Goal: Task Accomplishment & Management: Complete application form

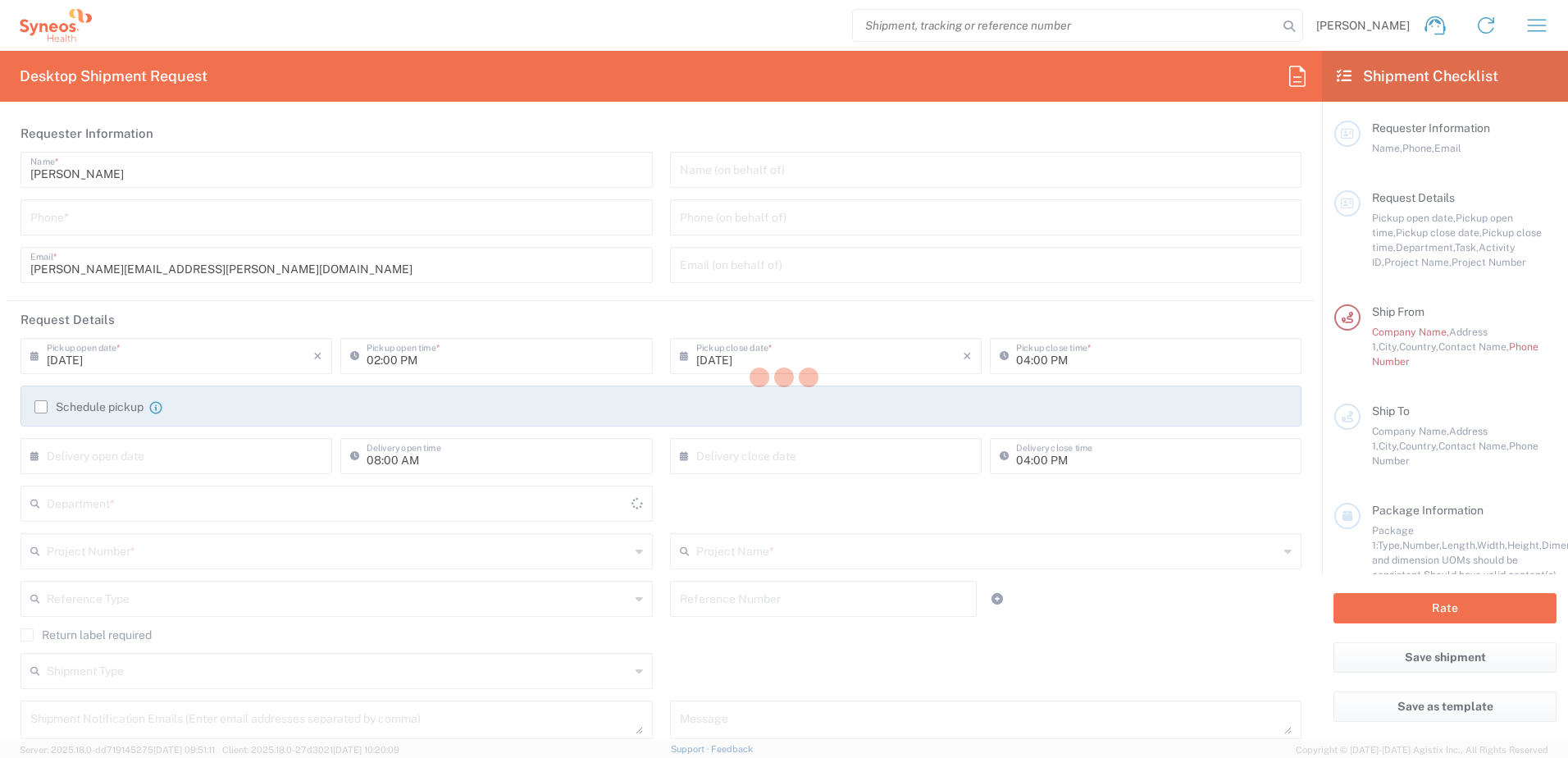
type input "[GEOGRAPHIC_DATA]"
type input "8510"
type input "Syneos Health UK Limited"
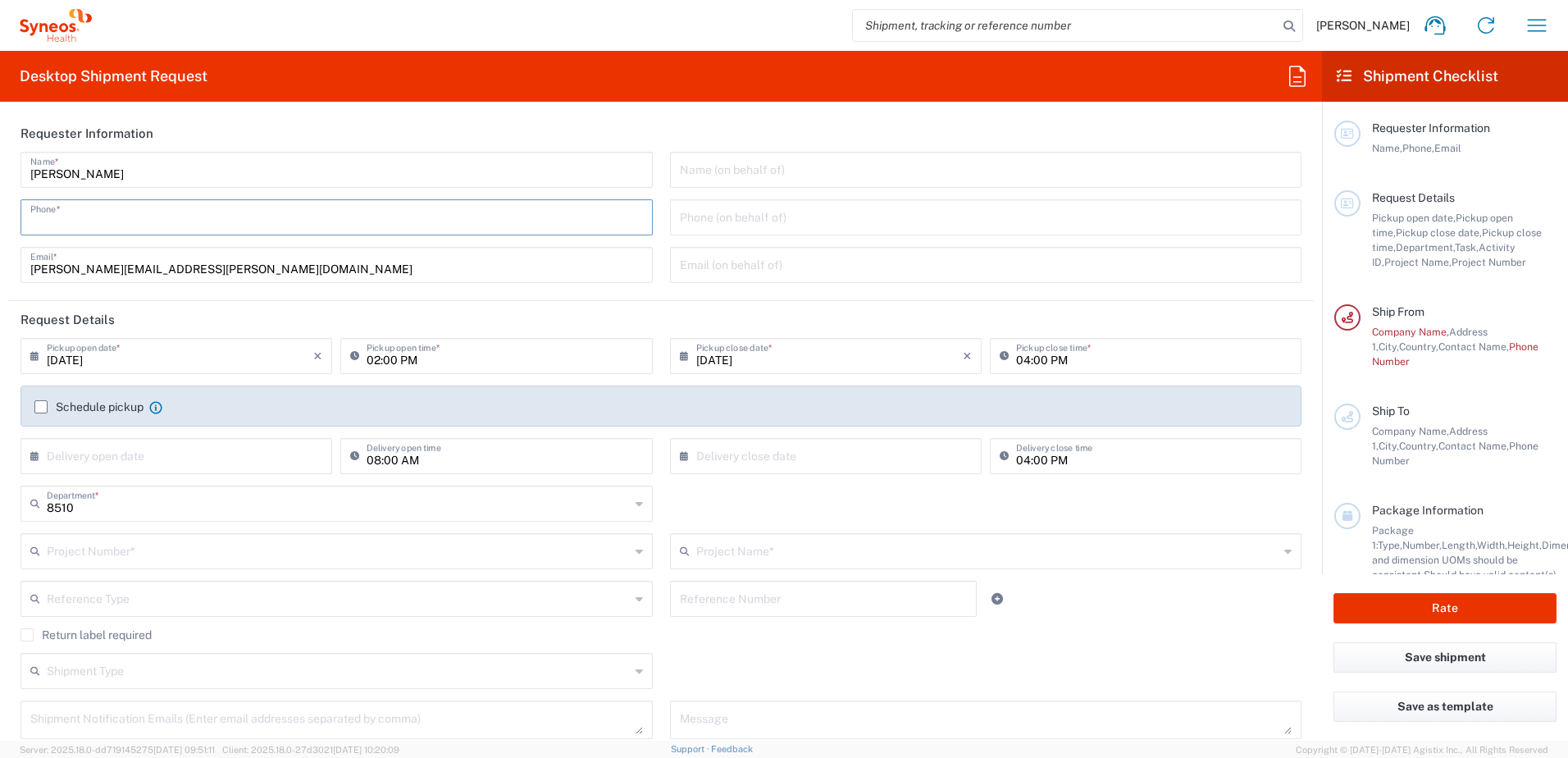
drag, startPoint x: 128, startPoint y: 227, endPoint x: 528, endPoint y: 155, distance: 406.4
click at [131, 229] on input "tel" at bounding box center [337, 216] width 613 height 29
type input "07802741374"
click at [165, 460] on input "text" at bounding box center [180, 456] width 266 height 29
click at [730, 513] on div "8510 Department * 8510 3000 3100 3109 3110 3111 3112 3125 3130 3135 3136 3150 3…" at bounding box center [662, 509] width 1298 height 48
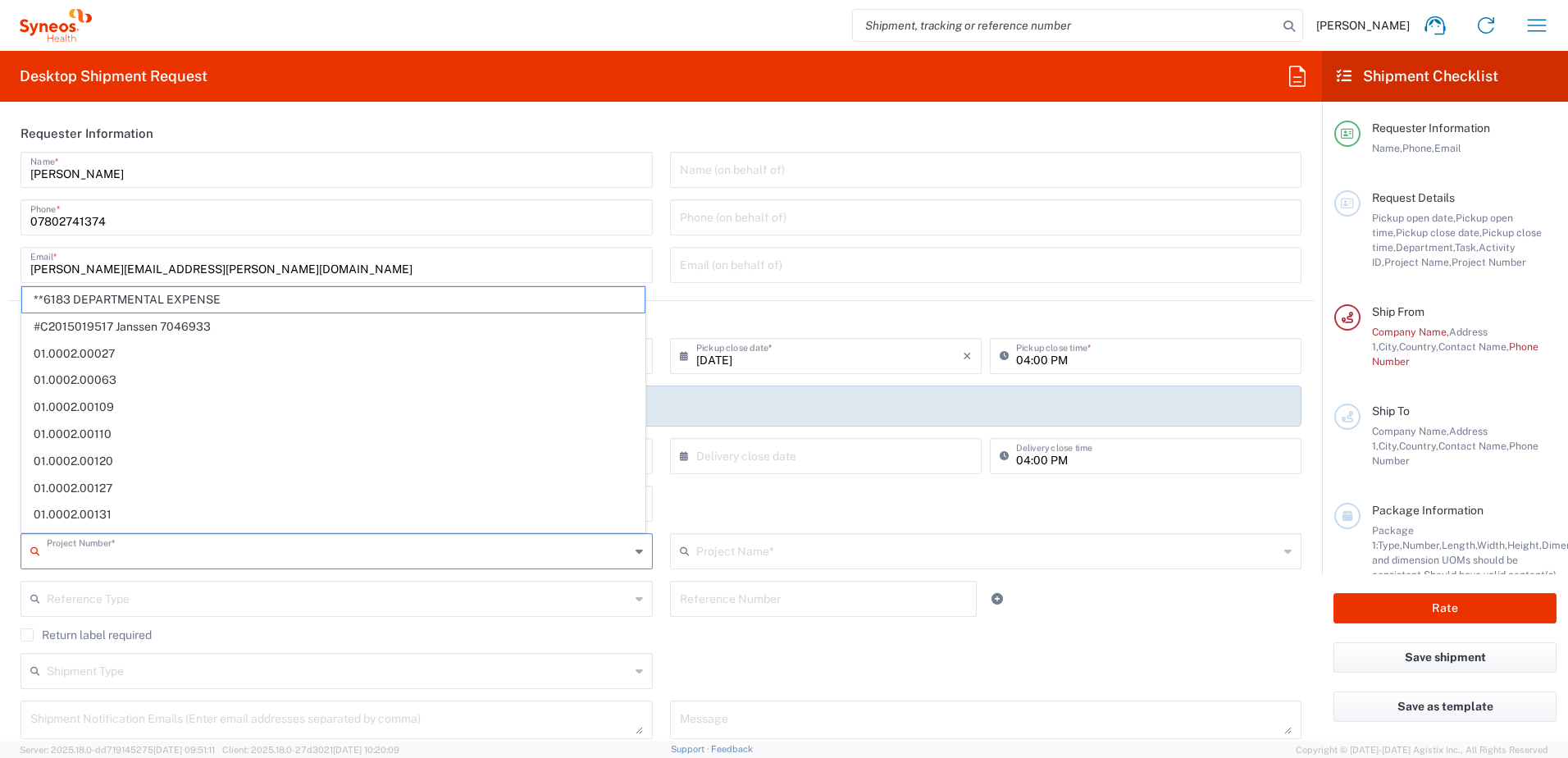
click at [502, 551] on input "text" at bounding box center [339, 551] width 583 height 29
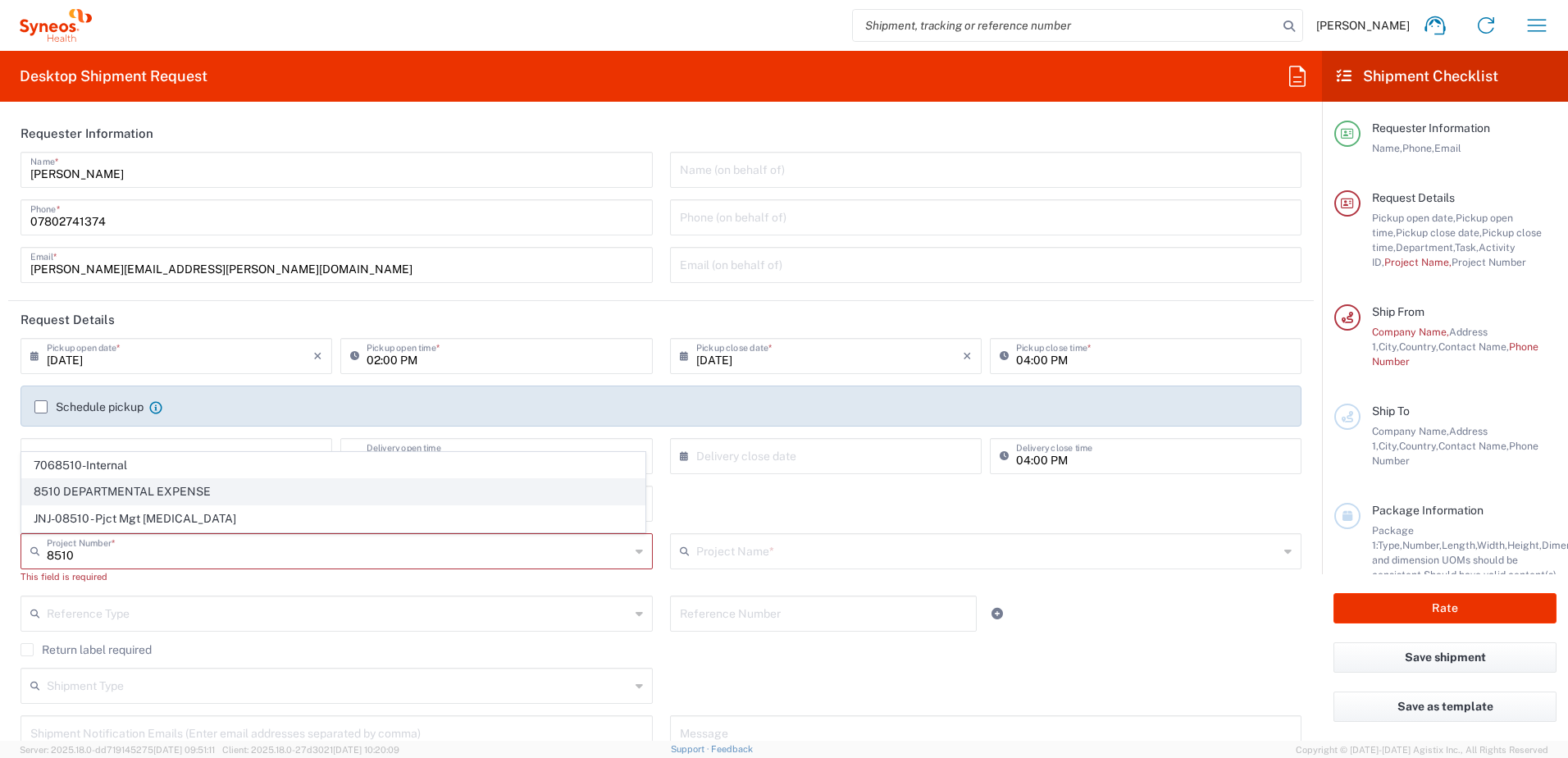
click at [204, 488] on span "8510 DEPARTMENTAL EXPENSE" at bounding box center [333, 492] width 623 height 25
type input "8510 DEPARTMENTAL EXPENSE"
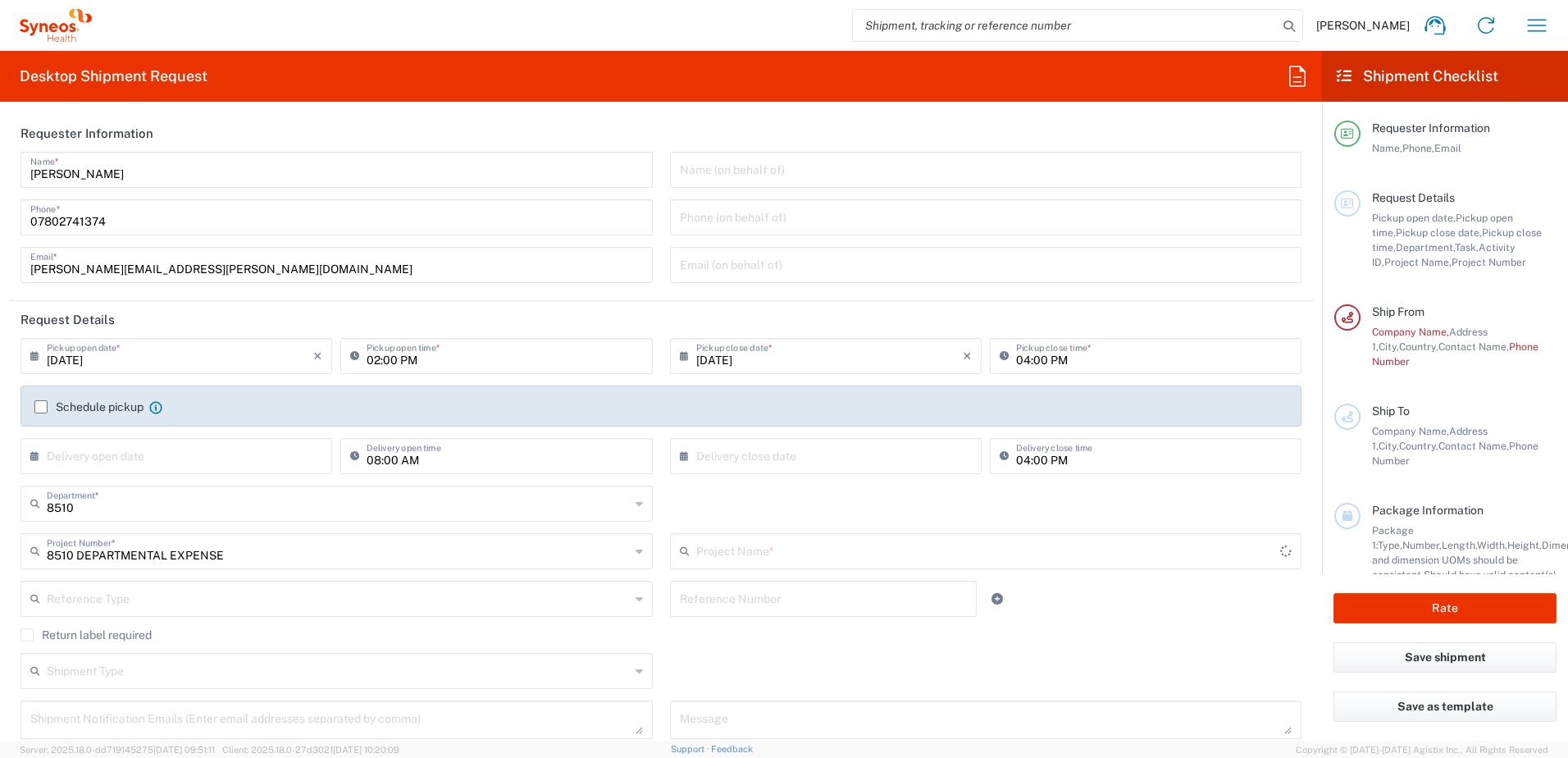
type input "8510 DEPARTMENTAL EXPENSE"
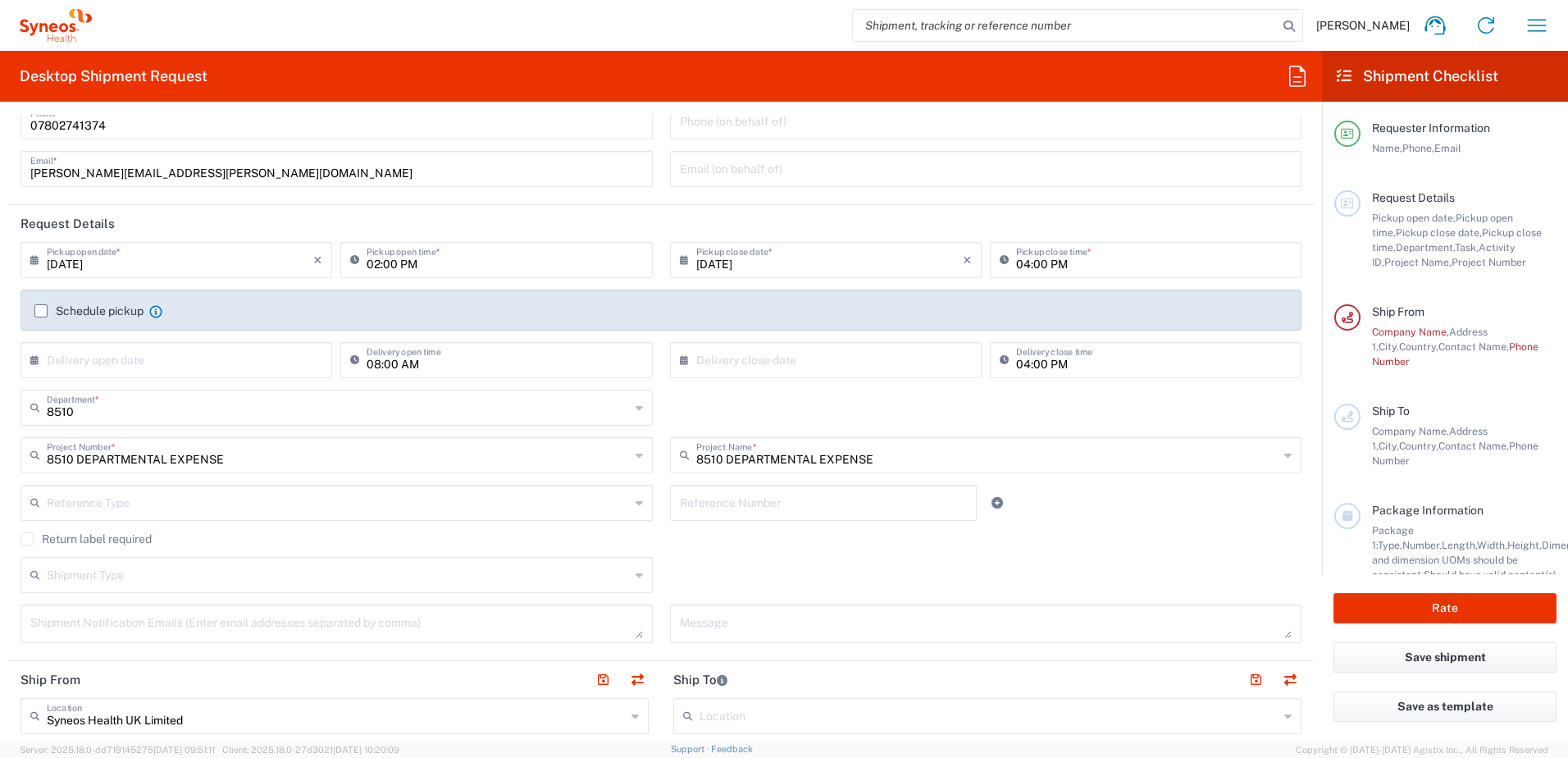
scroll to position [246, 0]
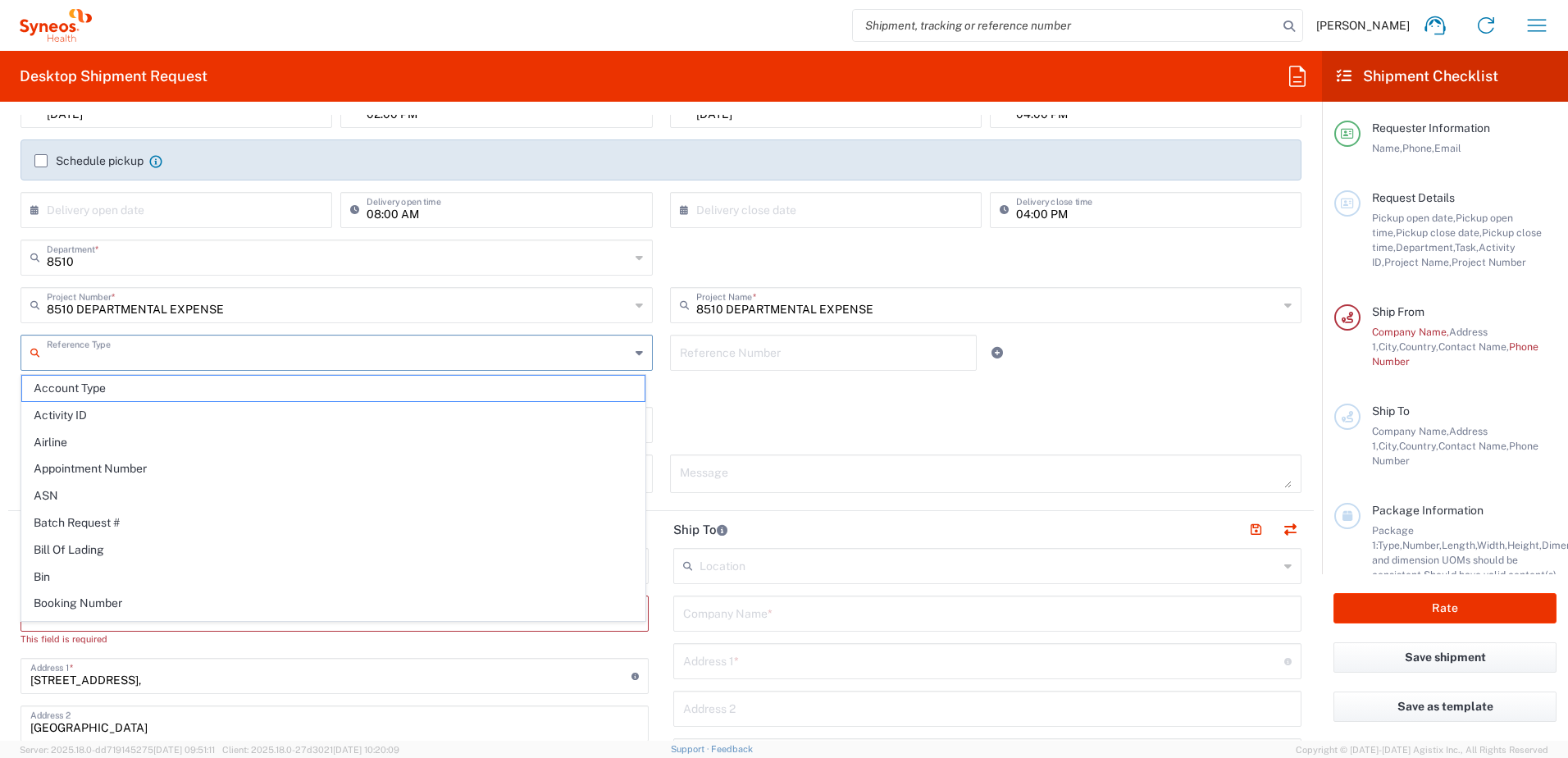
click at [378, 351] on input "text" at bounding box center [339, 351] width 583 height 29
click at [626, 354] on div "Reference Type" at bounding box center [337, 353] width 633 height 36
click at [641, 348] on div "Reference Type" at bounding box center [337, 353] width 633 height 36
click at [720, 454] on div "Shipment Type Batch Regular" at bounding box center [662, 430] width 1298 height 48
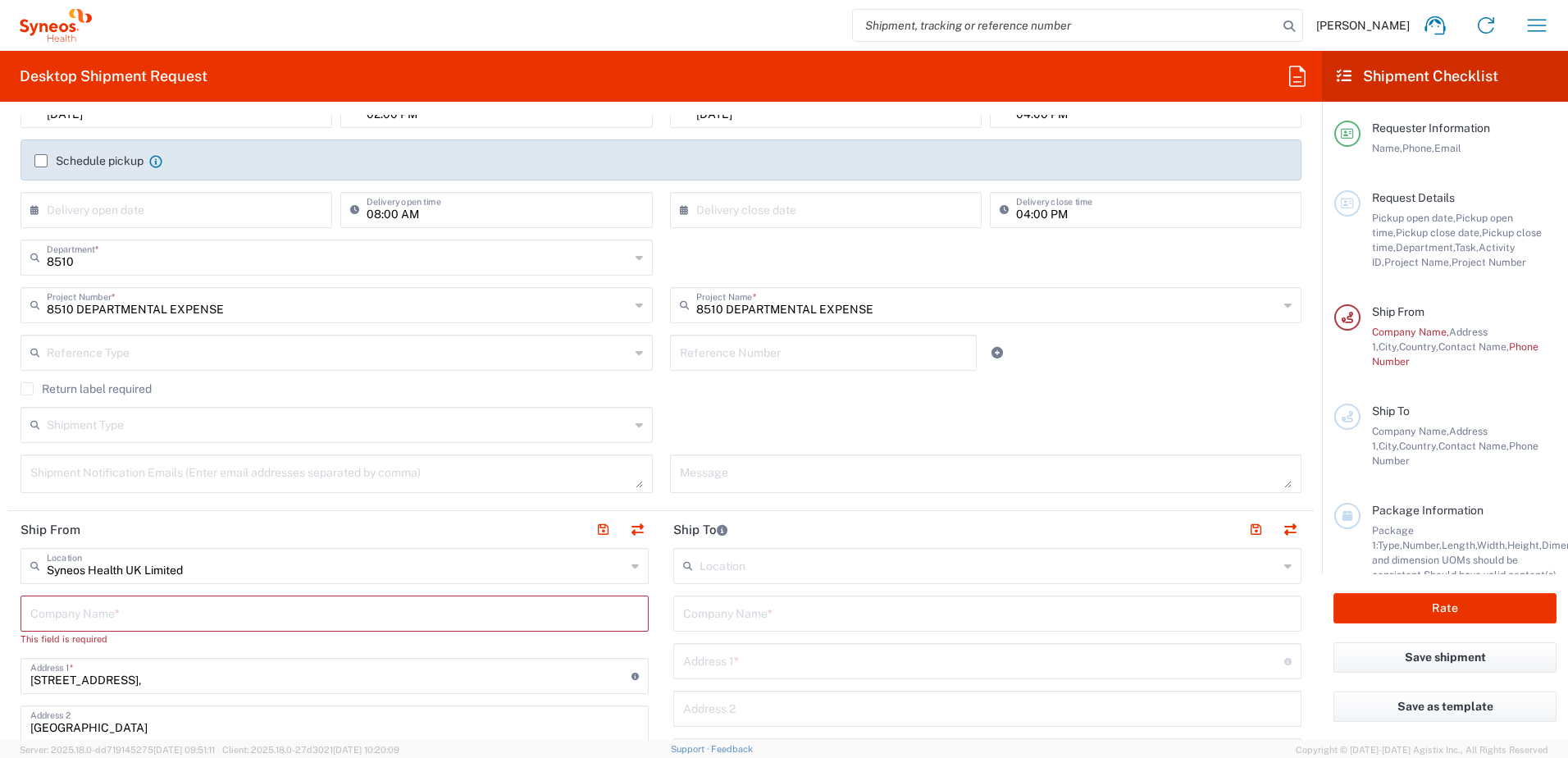
click at [716, 427] on div "Shipment Type Batch Regular" at bounding box center [662, 430] width 1298 height 48
click at [399, 440] on div "Shipment Type" at bounding box center [337, 425] width 633 height 36
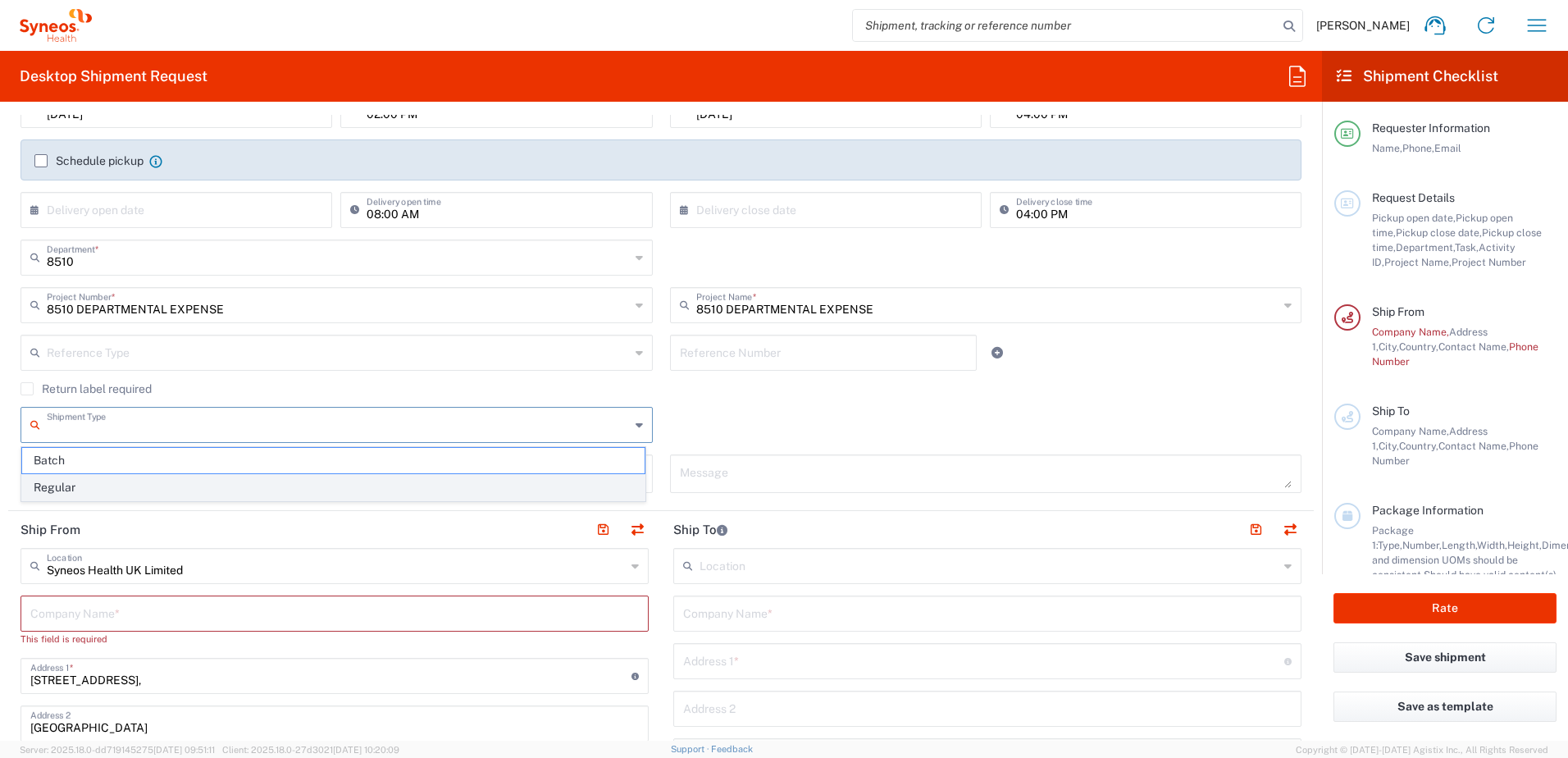
click at [118, 494] on span "Regular" at bounding box center [333, 488] width 623 height 25
type input "Regular"
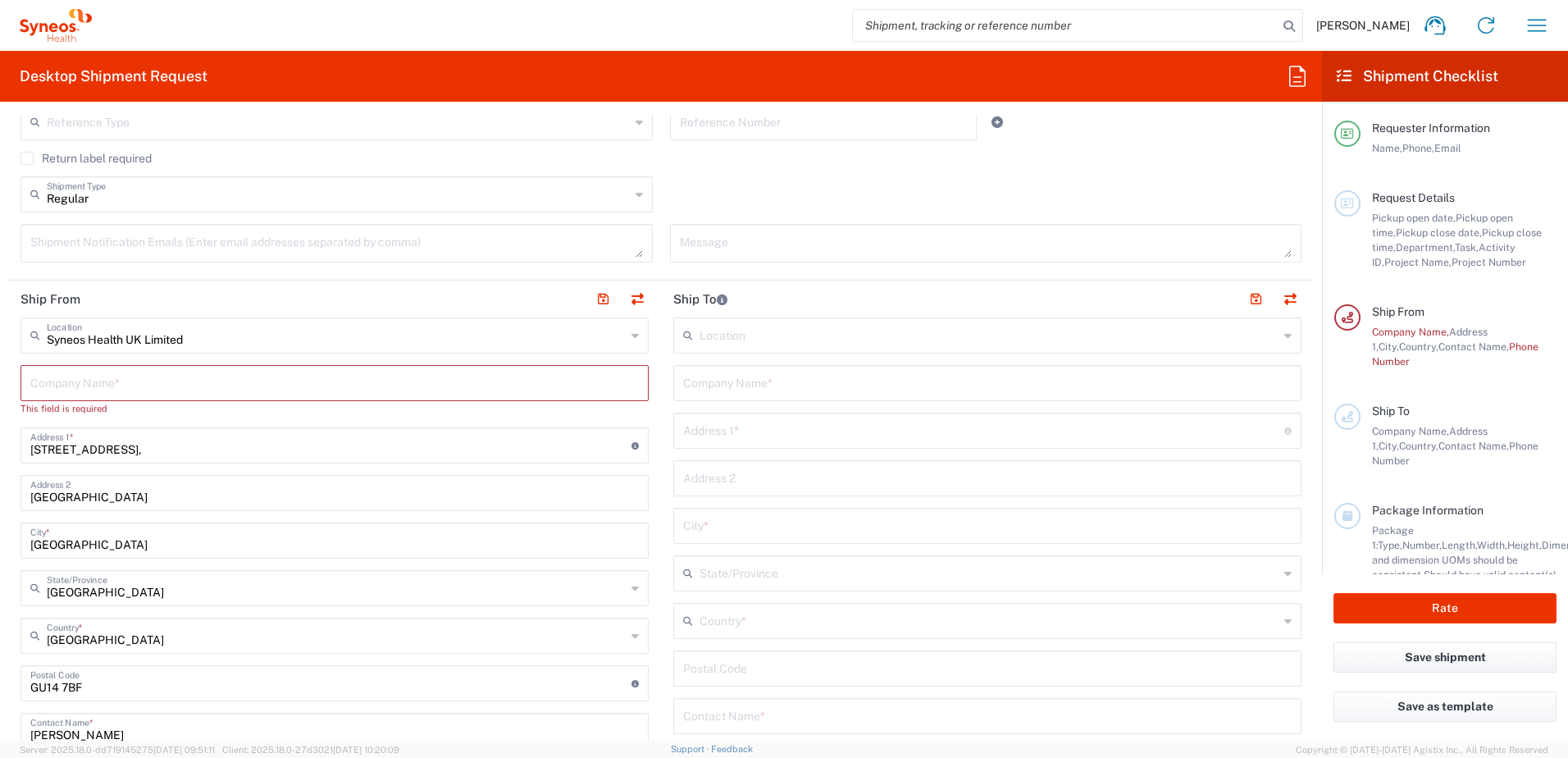
scroll to position [493, 0]
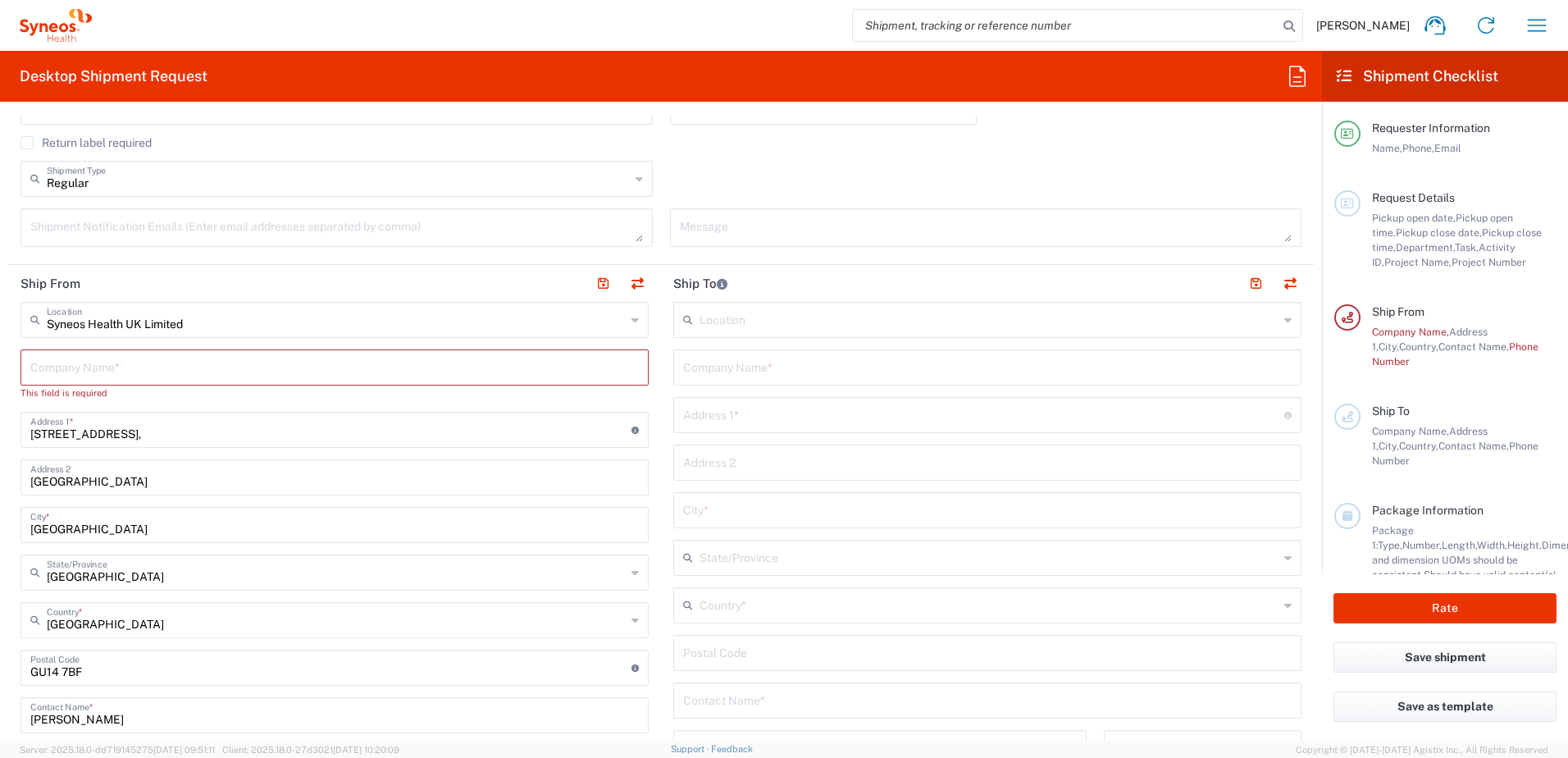
click at [186, 369] on input "text" at bounding box center [335, 367] width 608 height 29
type input "S"
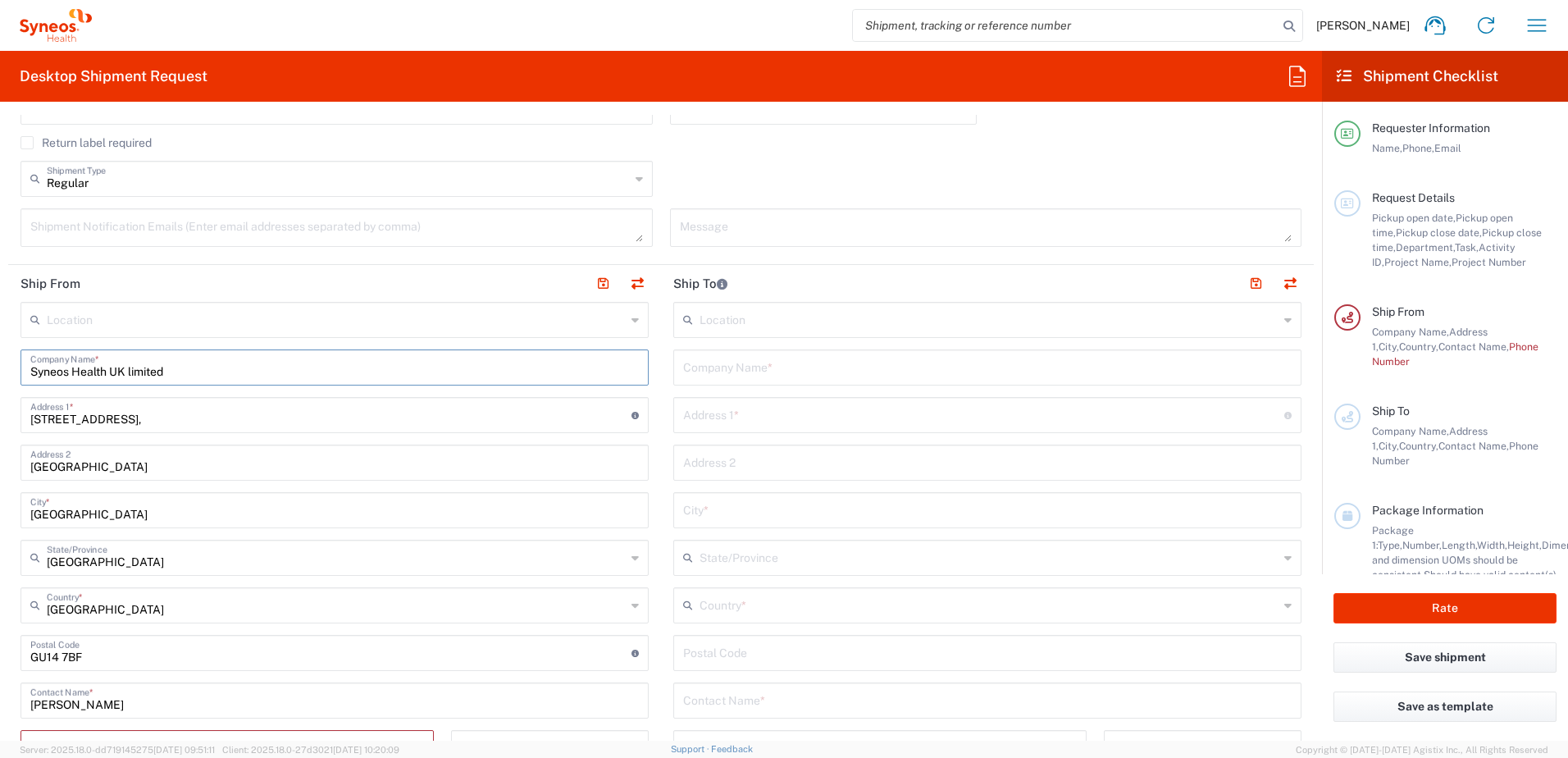
click at [134, 370] on input "Syneos Health UK limited" at bounding box center [335, 367] width 608 height 29
type input "Syneos Health UK Limited"
click at [796, 354] on input "text" at bounding box center [988, 367] width 608 height 29
click at [753, 373] on input "text" at bounding box center [988, 367] width 608 height 29
paste input "Mazars"
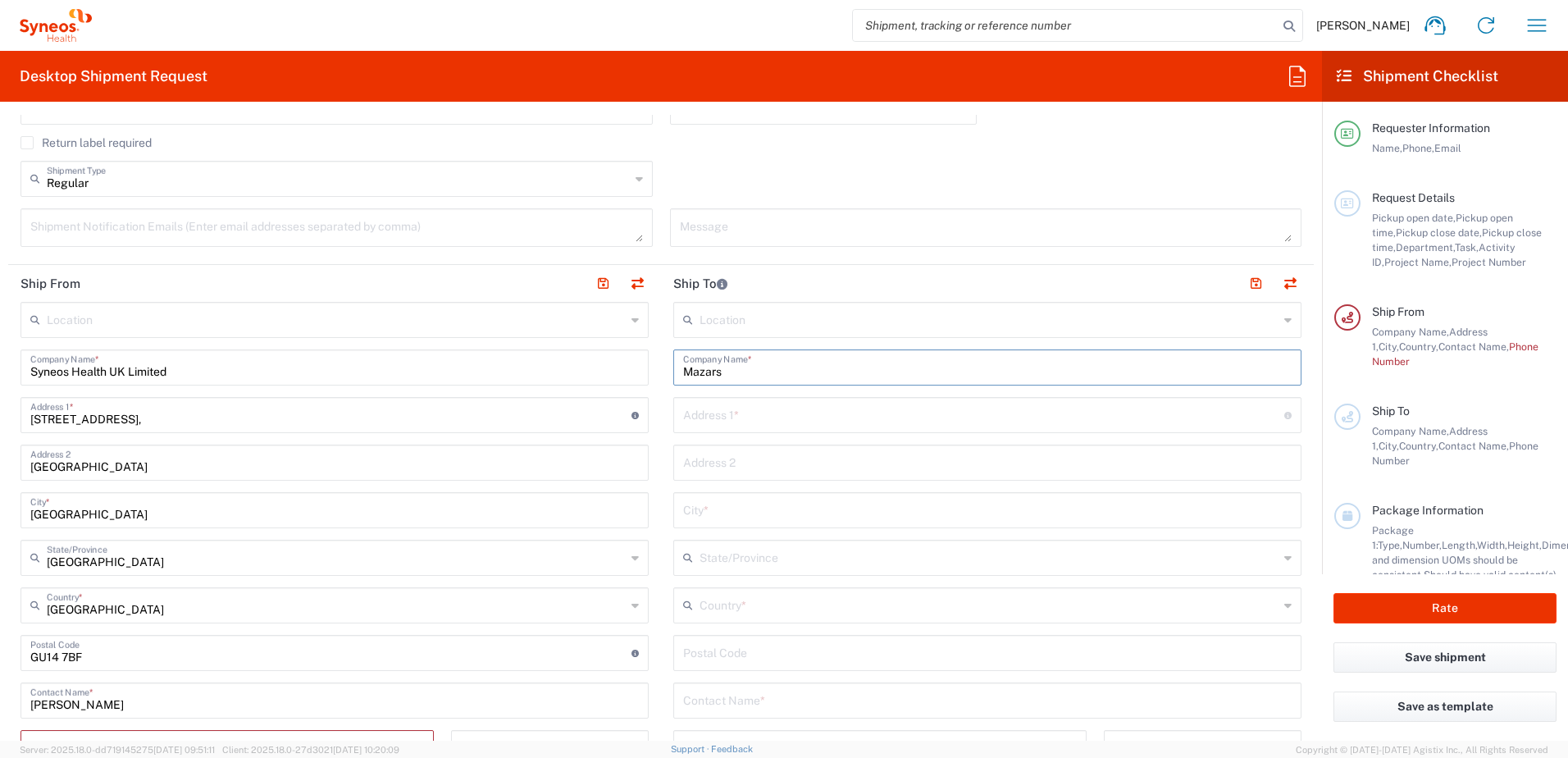
click at [684, 371] on input "Mazars" at bounding box center [988, 367] width 608 height 29
type input "Mazars"
click at [758, 423] on input "text" at bounding box center [984, 414] width 601 height 29
paste input "[STREET_ADDRESS][PERSON_NAME]"
type input "[STREET_ADDRESS][PERSON_NAME]"
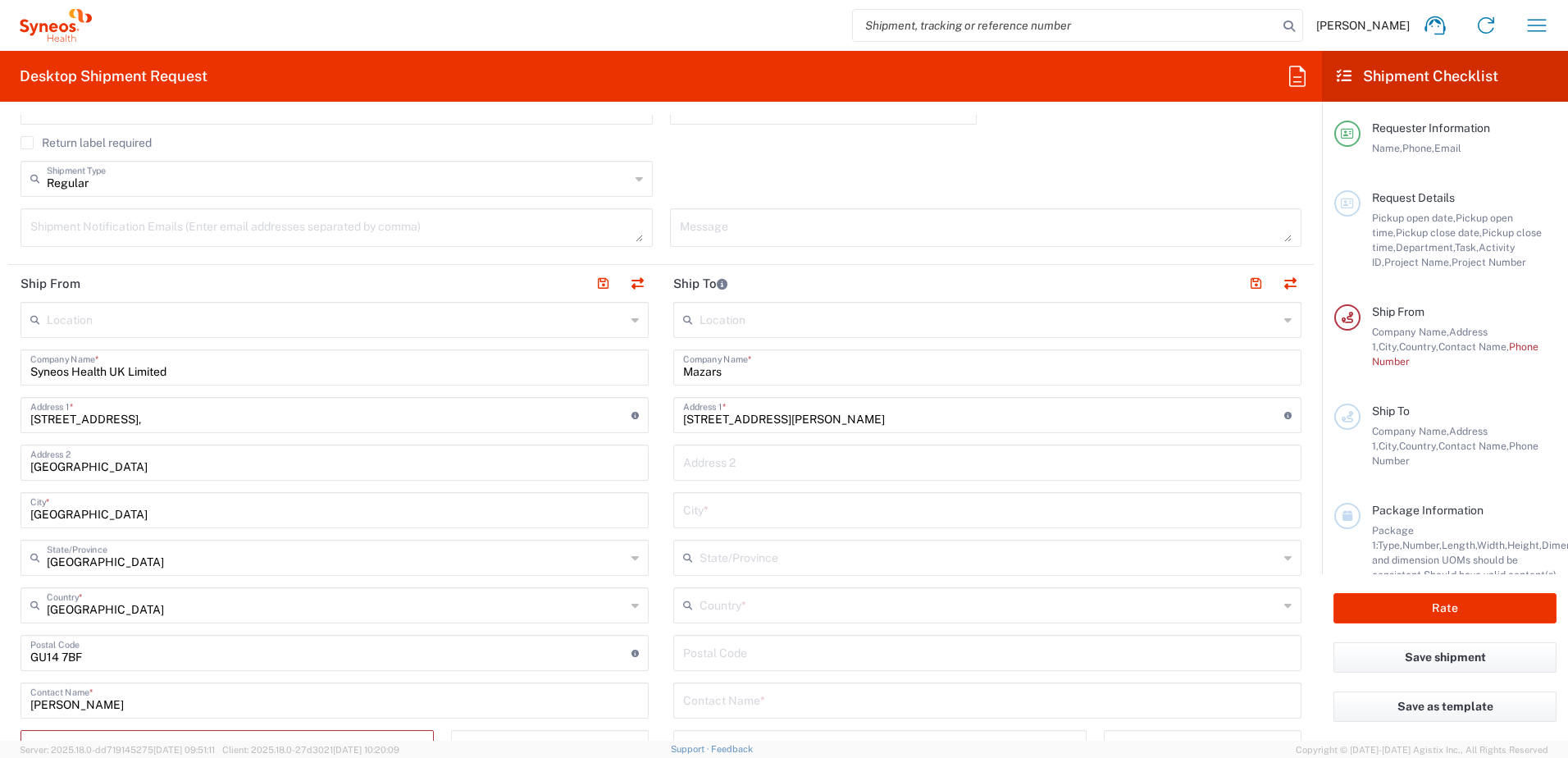
drag, startPoint x: 751, startPoint y: 514, endPoint x: 767, endPoint y: 513, distance: 16.0
click at [751, 514] on input "text" at bounding box center [988, 509] width 608 height 29
type input "[GEOGRAPHIC_DATA]"
click at [737, 603] on input "text" at bounding box center [990, 604] width 579 height 29
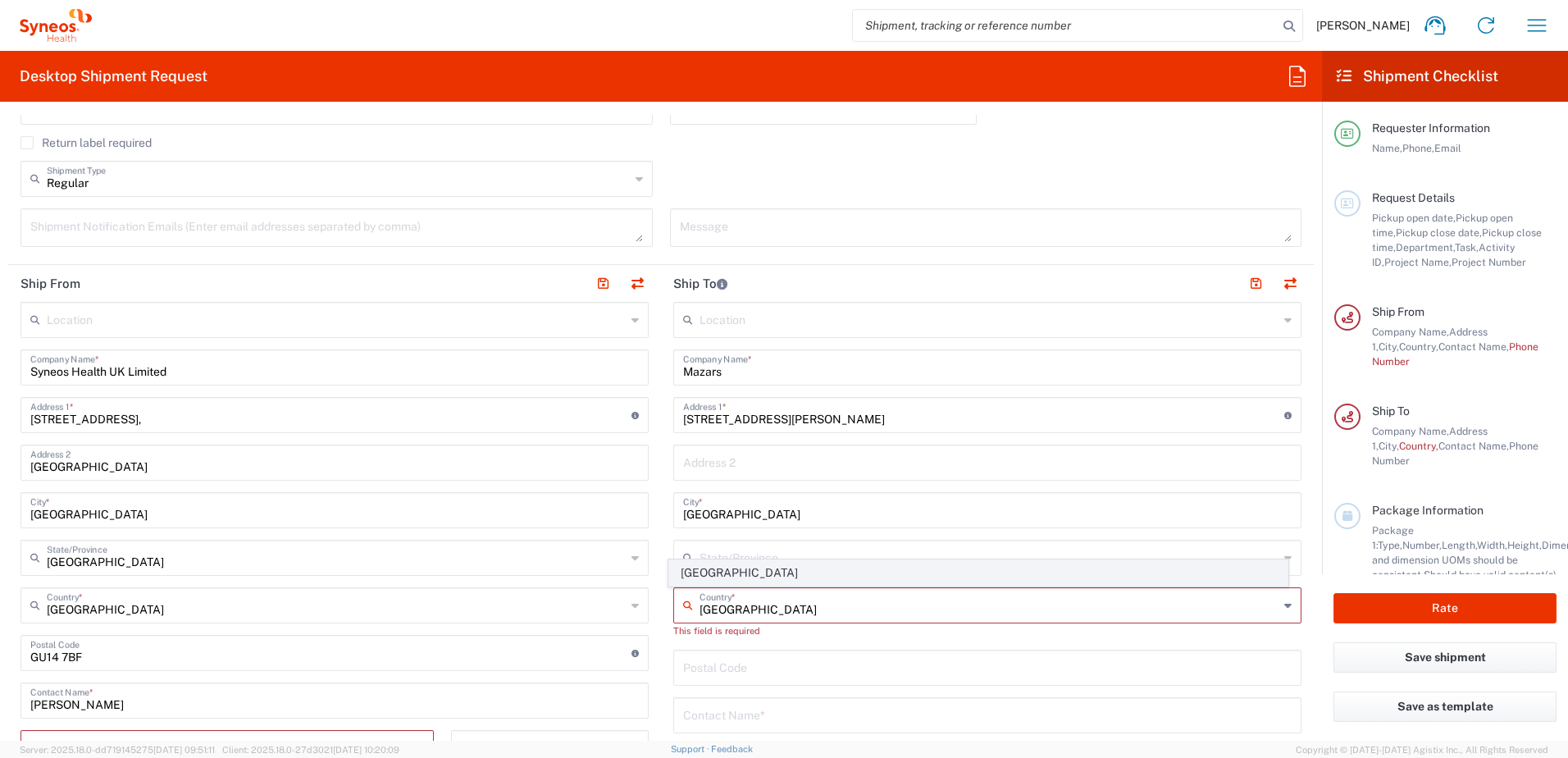
type input "[GEOGRAPHIC_DATA]"
drag, startPoint x: 747, startPoint y: 571, endPoint x: 701, endPoint y: 581, distance: 47.1
click at [747, 571] on span "[GEOGRAPHIC_DATA]" at bounding box center [979, 573] width 619 height 25
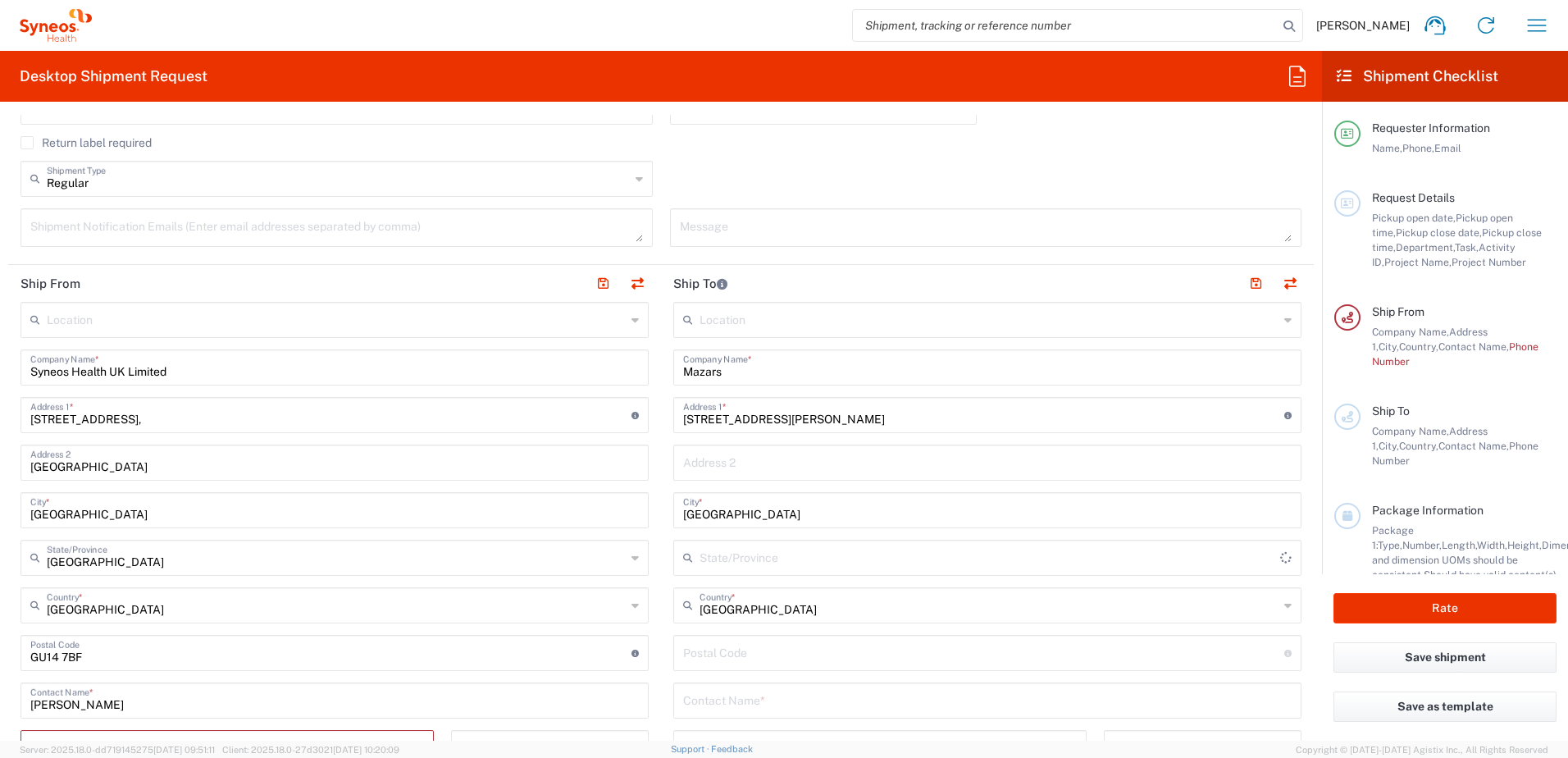
type input "Sender/Shipper"
type input "Delivery Duty Paid"
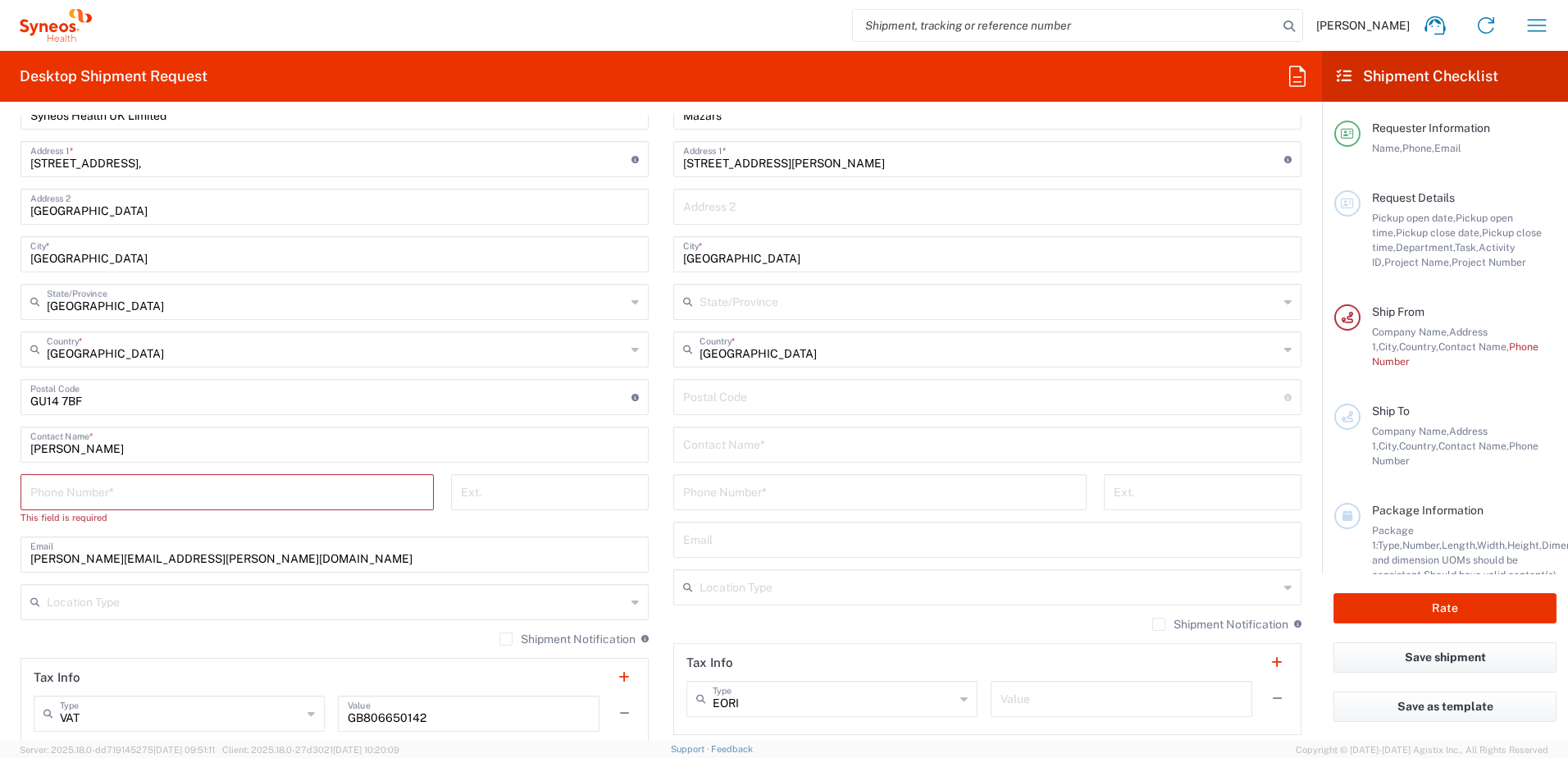
scroll to position [903, 0]
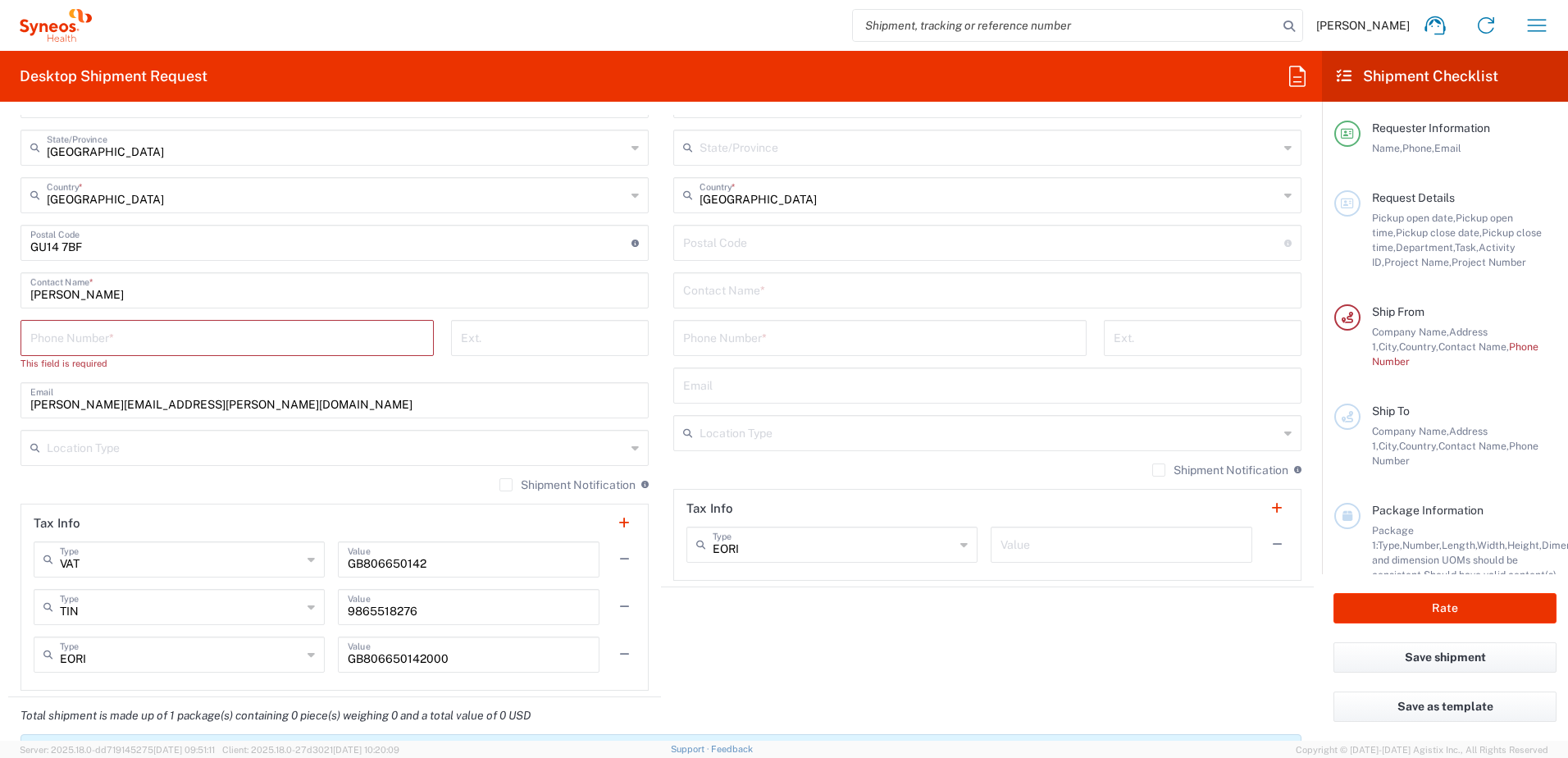
click at [715, 286] on input "text" at bounding box center [988, 290] width 608 height 29
paste input "[PERSON_NAME] Sallam"
type input "[PERSON_NAME] Sallam"
click at [728, 345] on input "tel" at bounding box center [880, 337] width 394 height 29
paste input "[PHONE_NUMBER]"
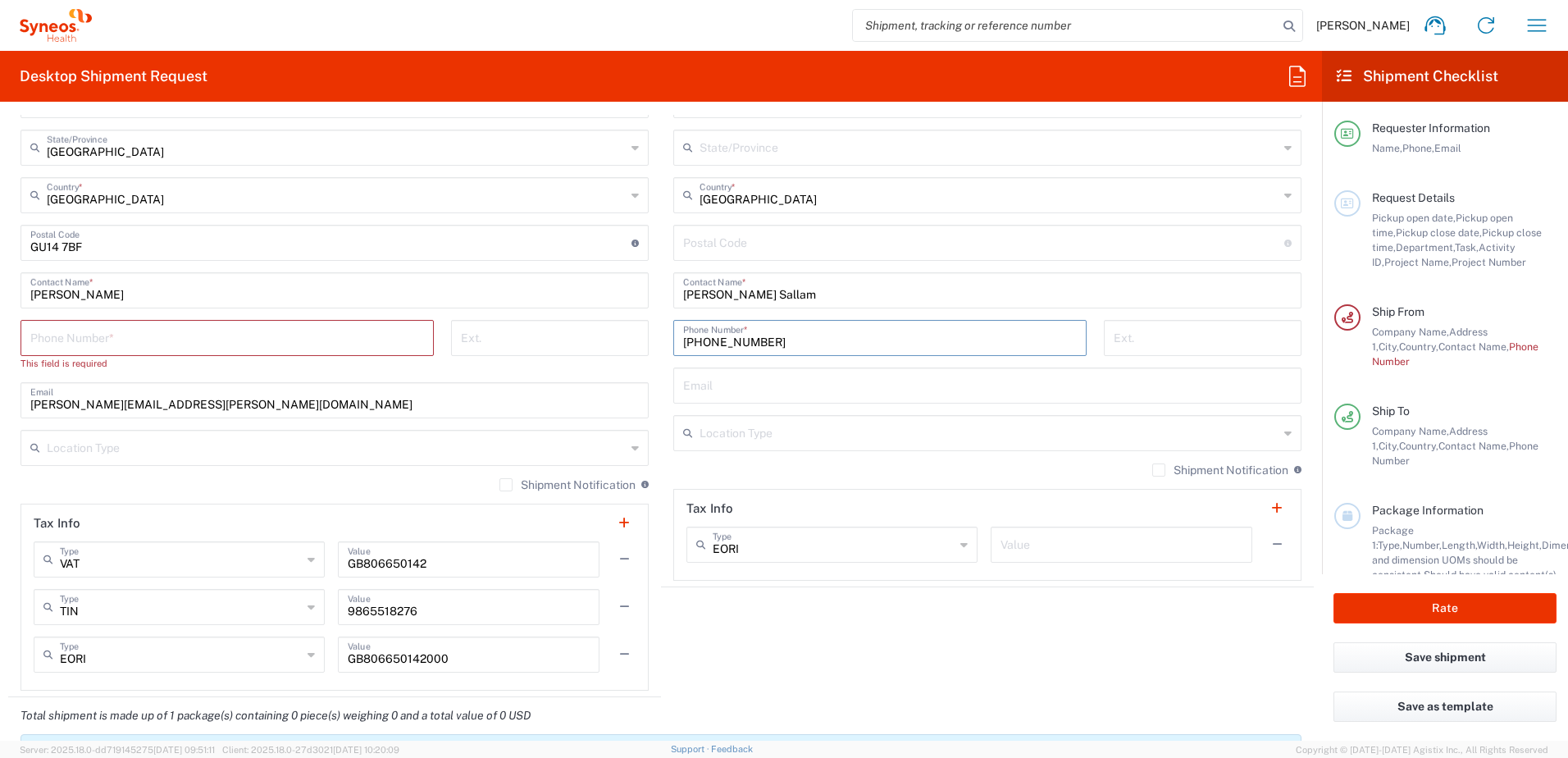
click at [234, 336] on input "tel" at bounding box center [227, 337] width 394 height 29
click at [703, 344] on input "[PHONE_NUMBER]" at bounding box center [880, 337] width 394 height 29
click at [709, 340] on input "[PHONE_NUMBER]" at bounding box center [880, 337] width 394 height 29
drag, startPoint x: 734, startPoint y: 337, endPoint x: 741, endPoint y: 350, distance: 14.8
click at [735, 337] on input "[PHONE_NUMBER]" at bounding box center [880, 337] width 394 height 29
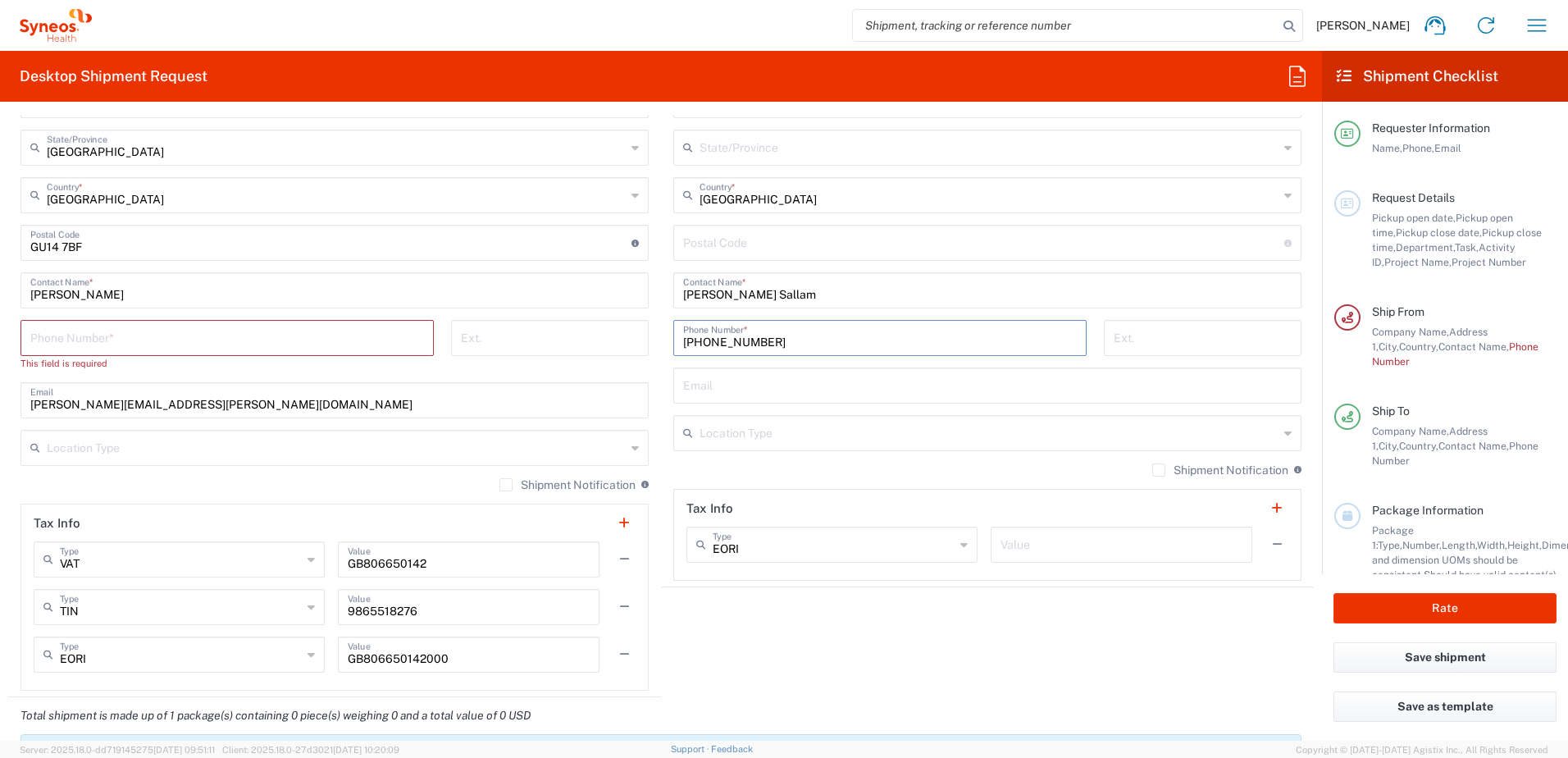
type input "[PHONE_NUMBER]"
click at [256, 332] on input "tel" at bounding box center [227, 337] width 394 height 29
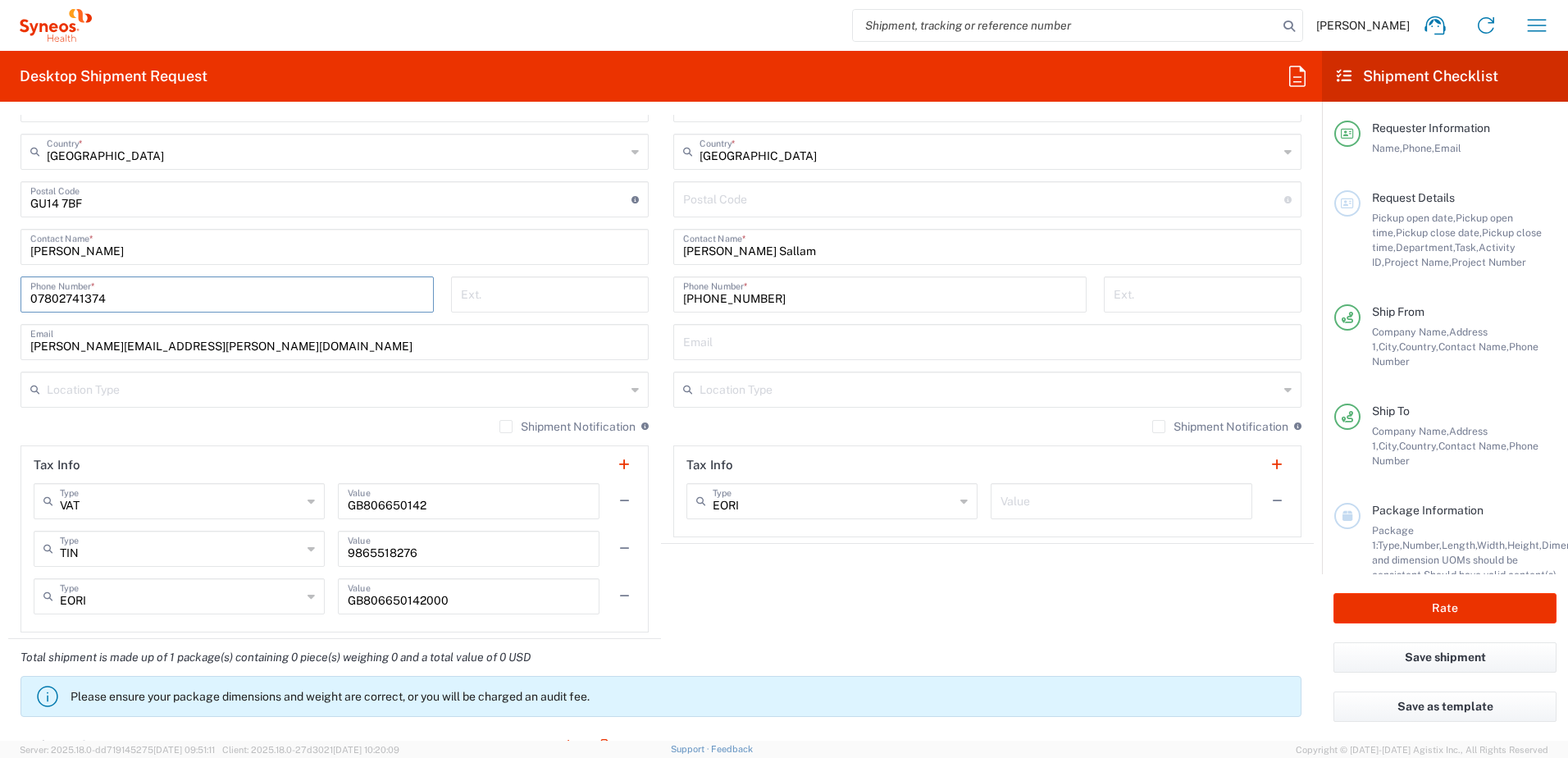
scroll to position [984, 0]
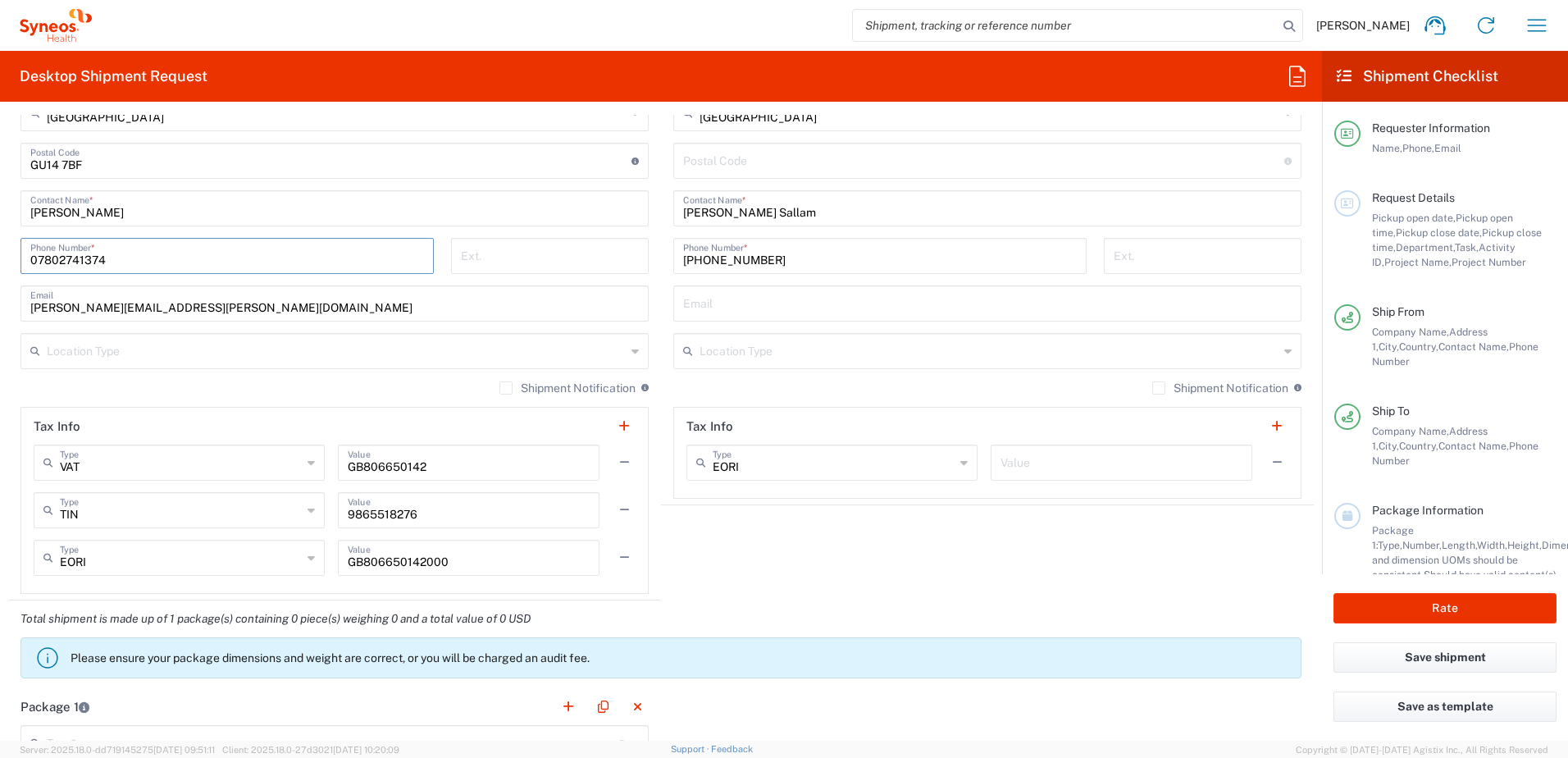
type input "07802741374"
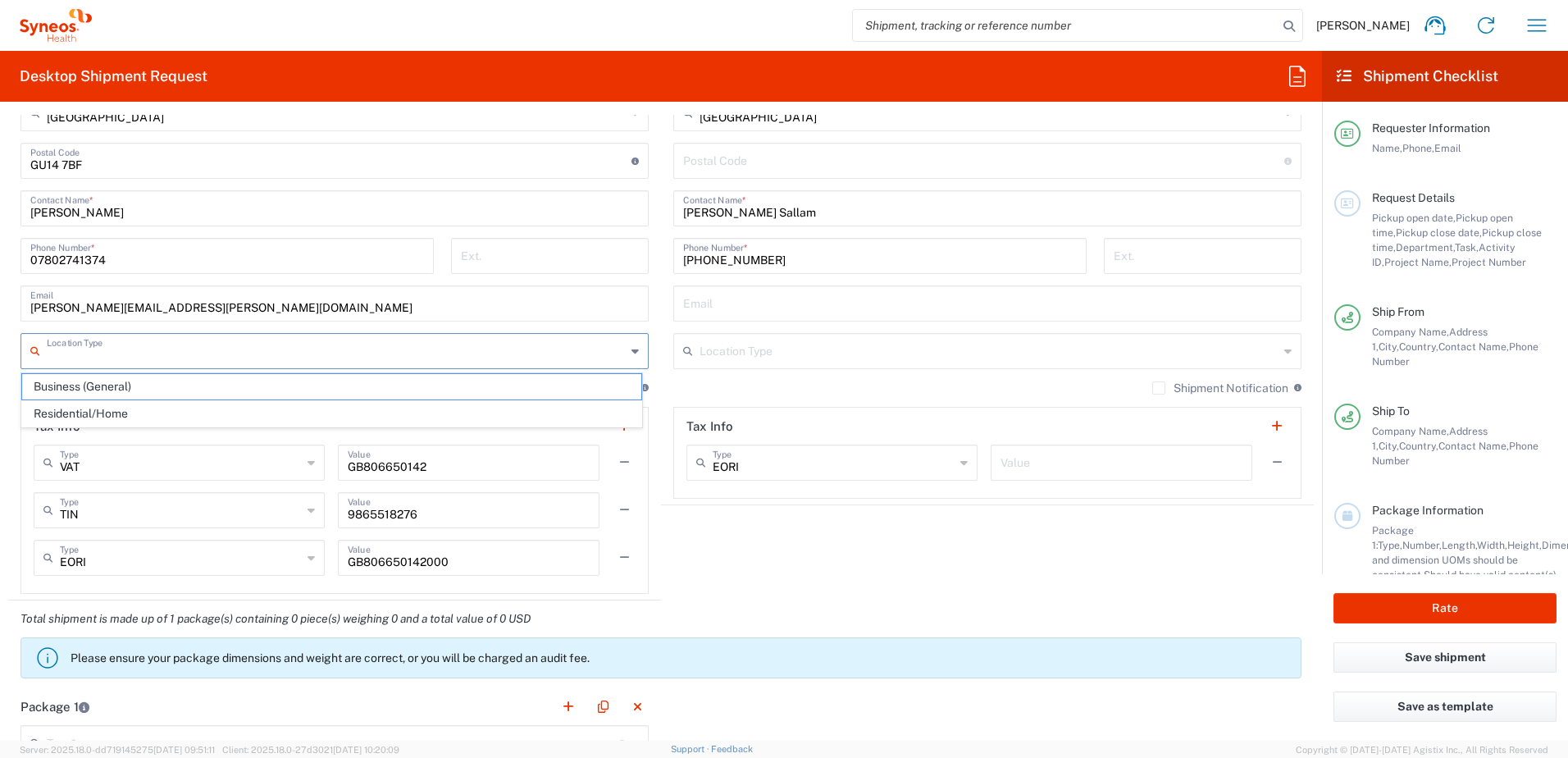
click at [336, 342] on input "text" at bounding box center [337, 350] width 579 height 29
click at [275, 381] on span "Business (General)" at bounding box center [331, 387] width 619 height 25
type input "Business (General)"
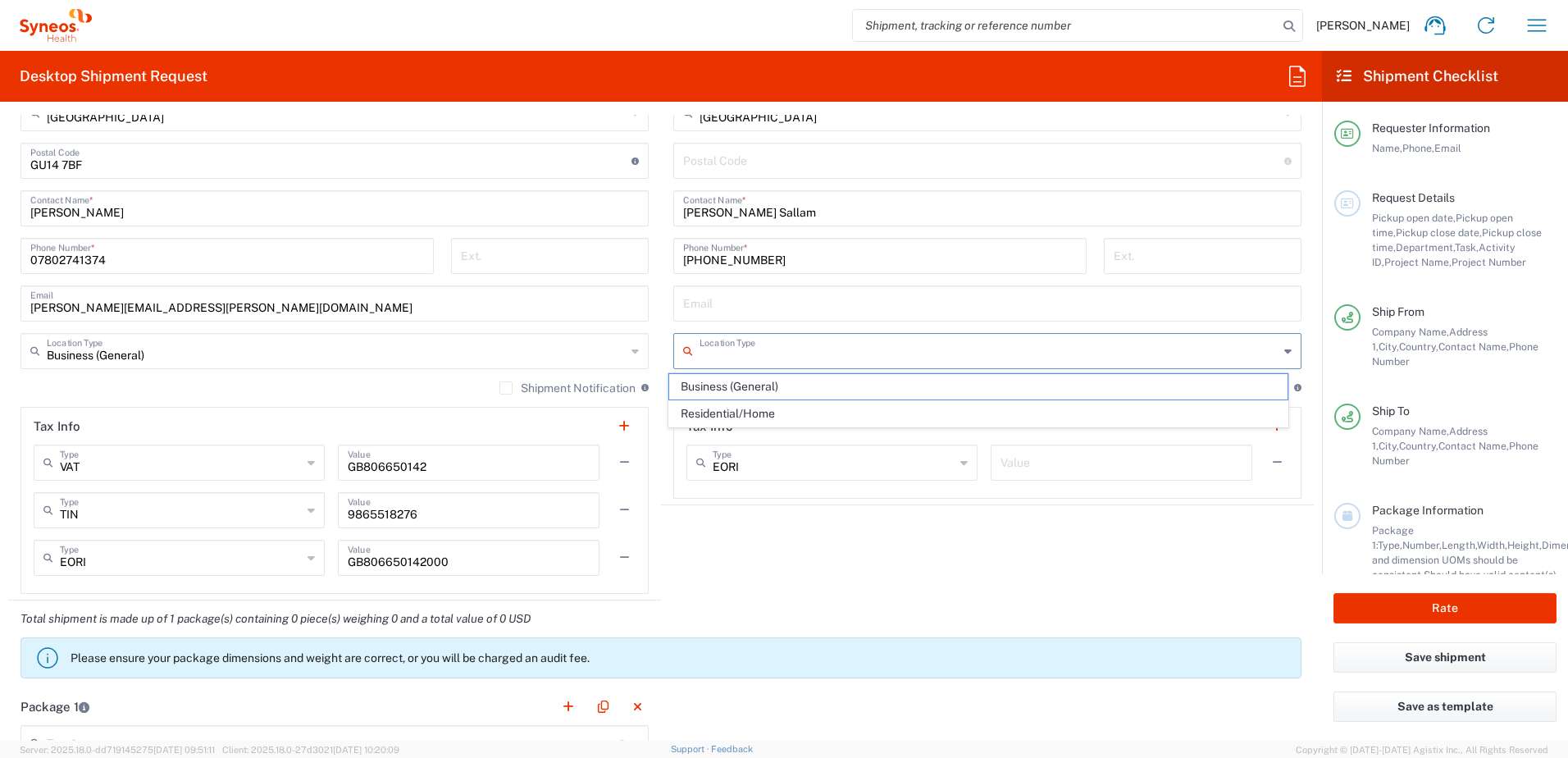
click at [848, 348] on input "text" at bounding box center [990, 350] width 579 height 29
click at [808, 379] on span "Business (General)" at bounding box center [979, 387] width 619 height 25
type input "Business (General)"
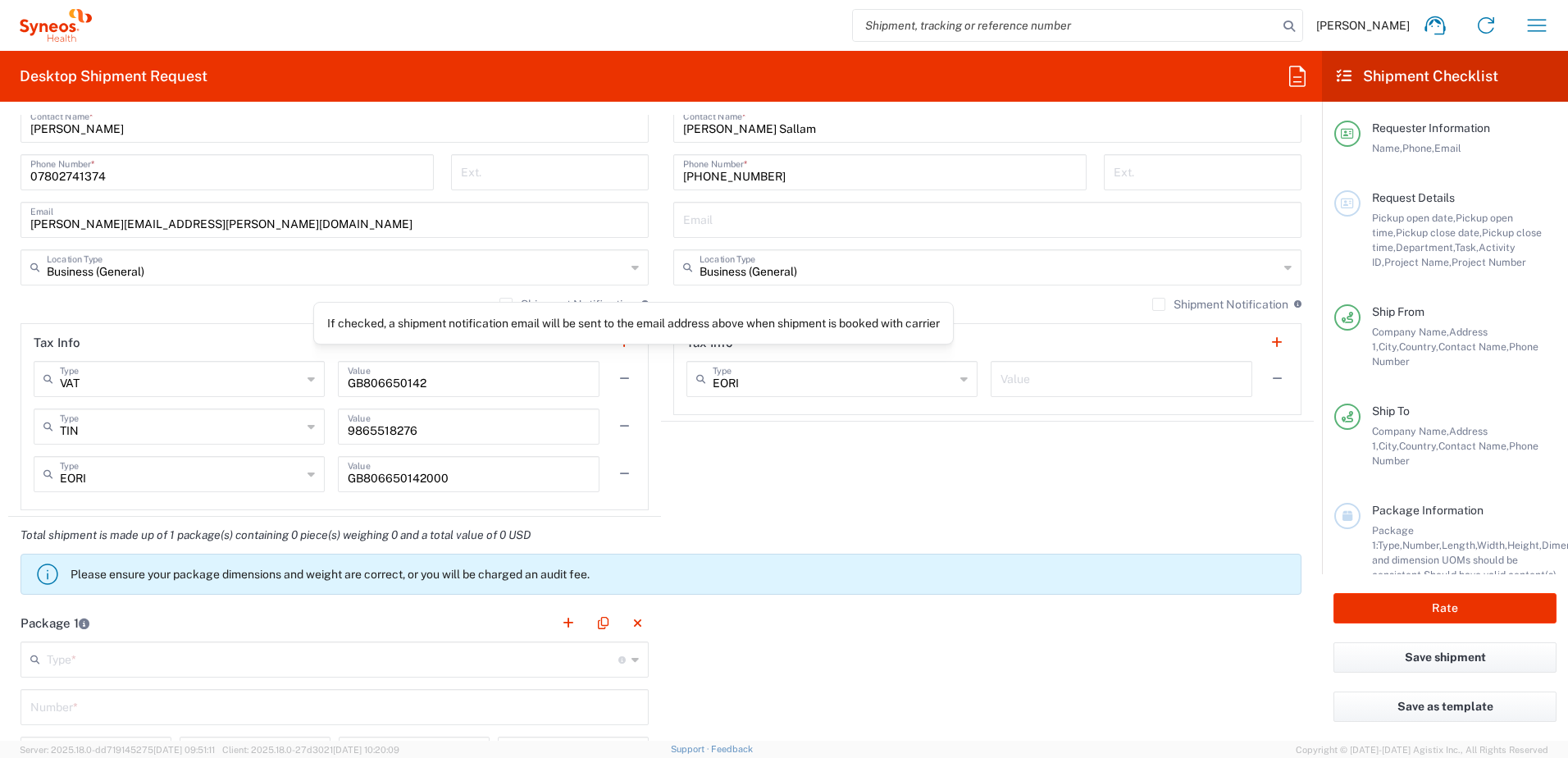
scroll to position [1313, 0]
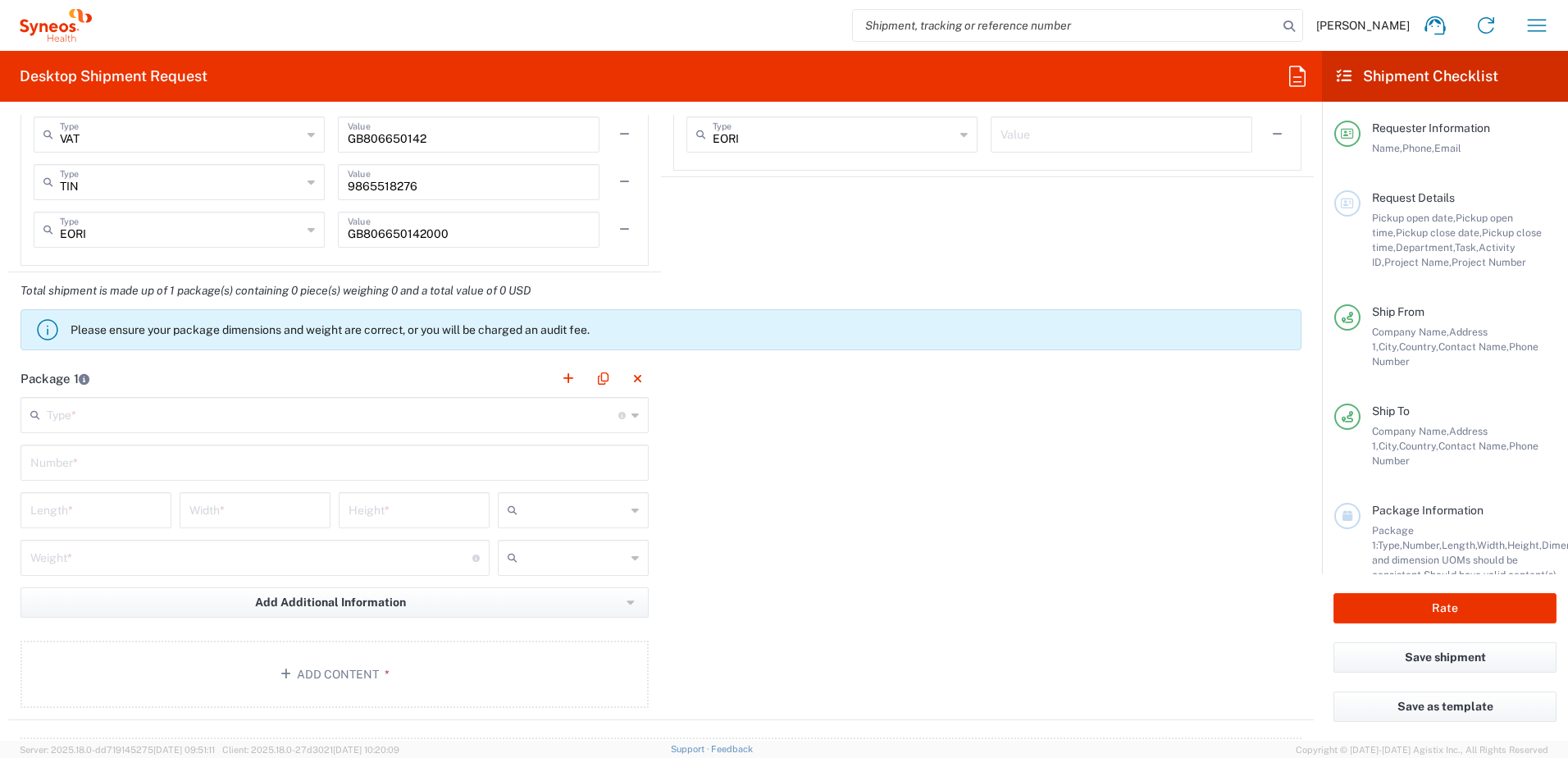
click at [79, 429] on div "Type * Material used to package goods" at bounding box center [335, 416] width 628 height 36
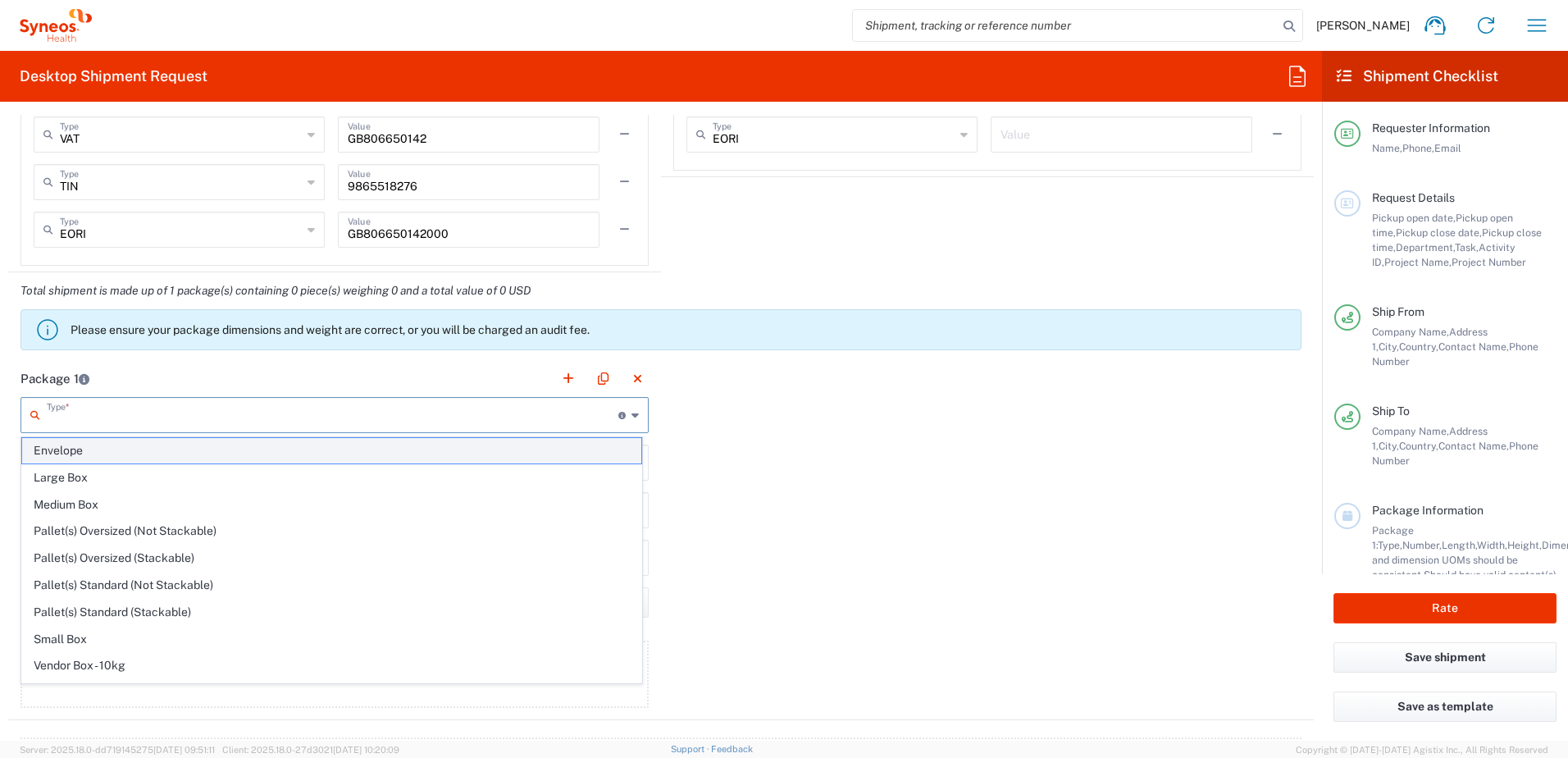
click at [90, 449] on span "Envelope" at bounding box center [331, 451] width 619 height 25
type input "Envelope"
type input "1"
type input "9.5"
type input "12.5"
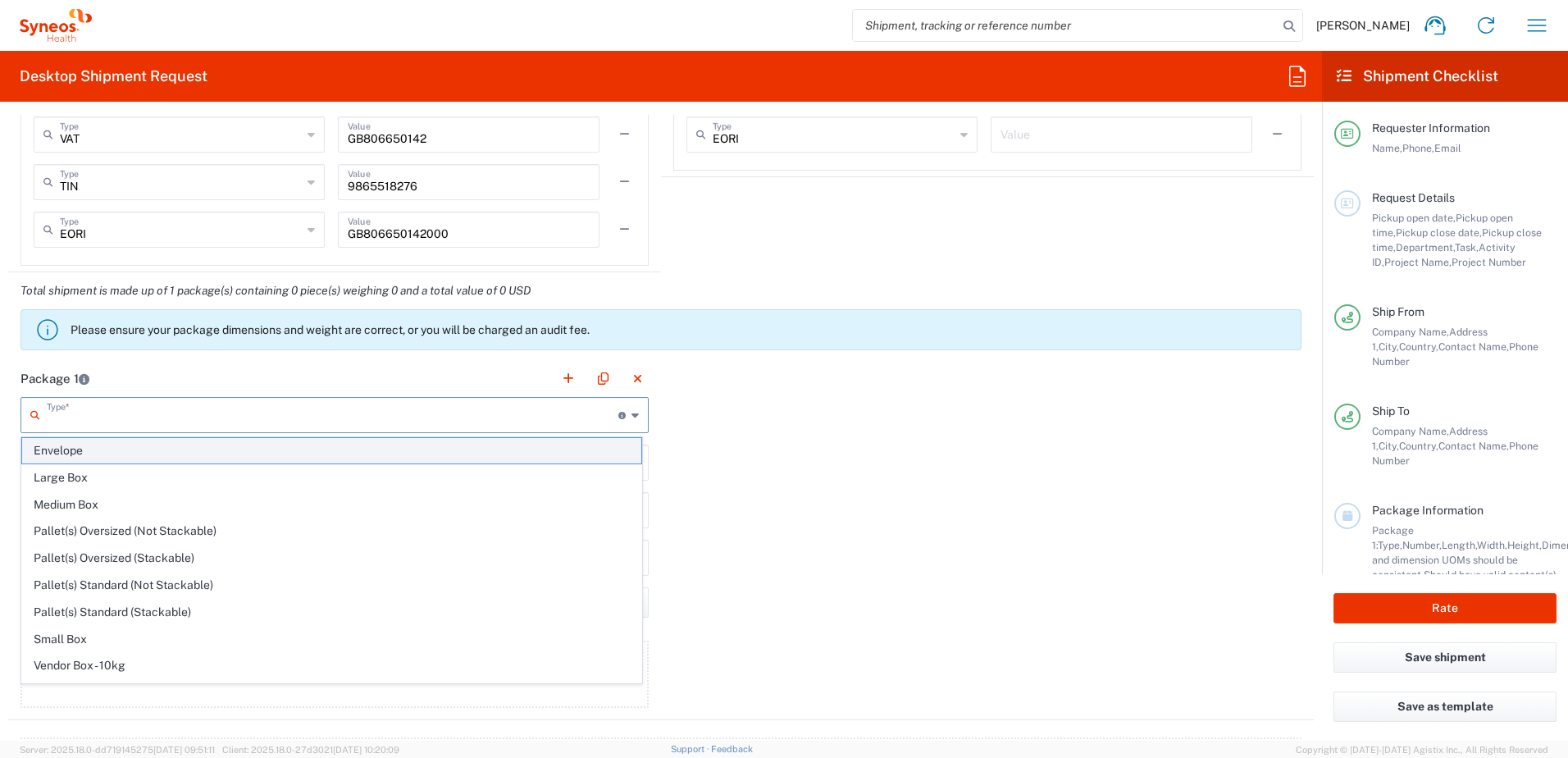
type input "0.25"
type input "in"
type input "0.45"
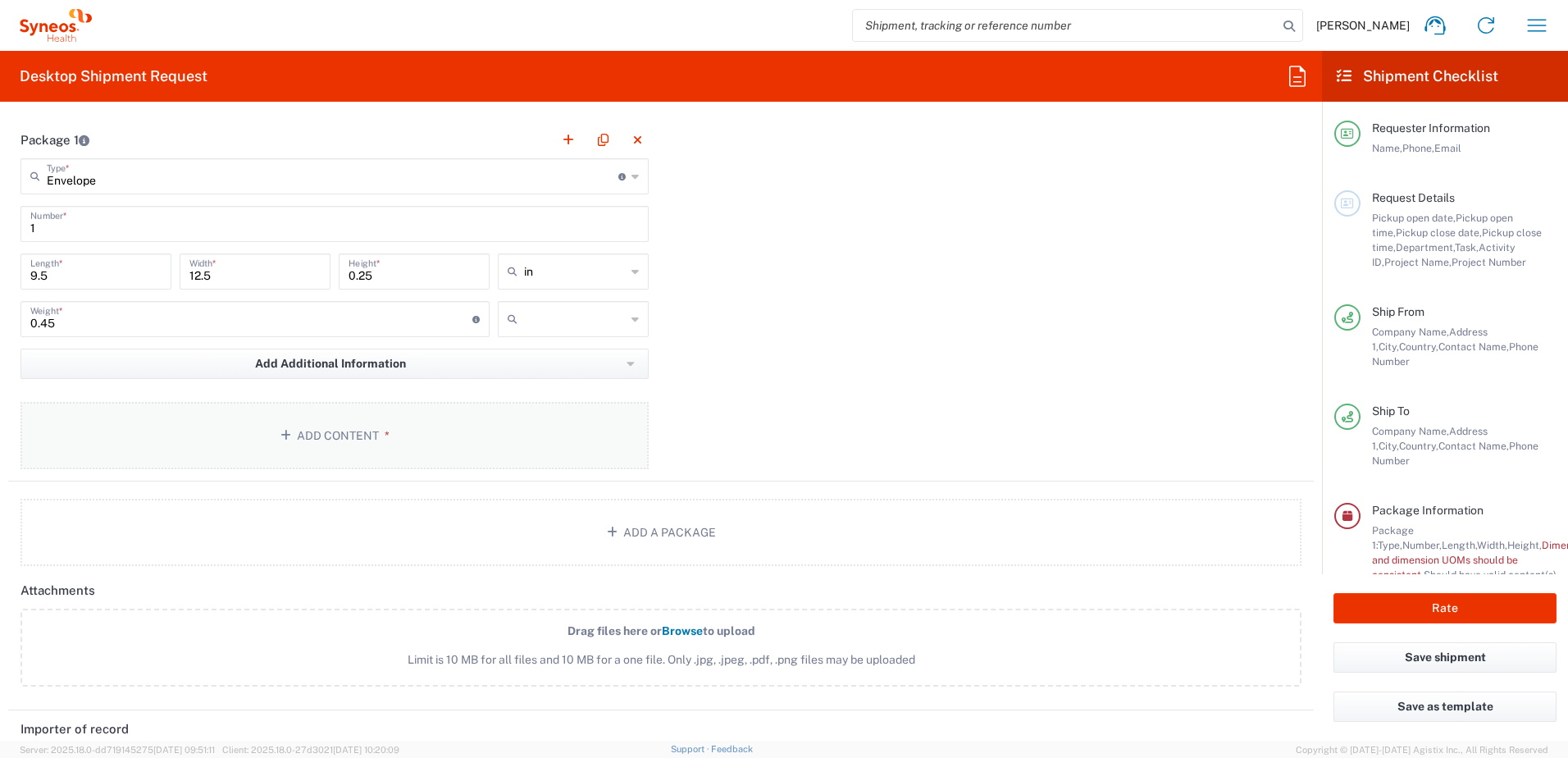
scroll to position [1559, 0]
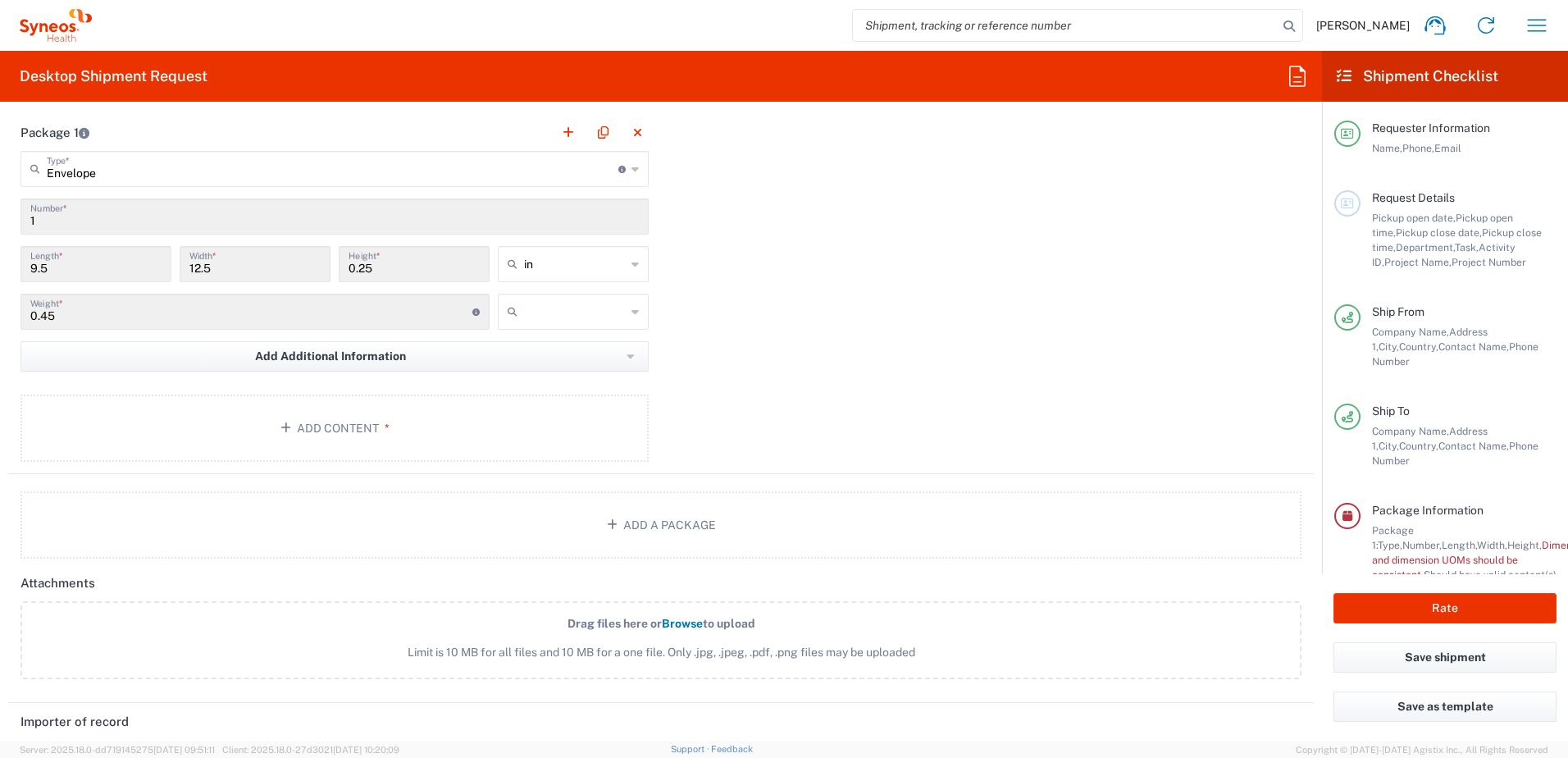
click at [596, 298] on div at bounding box center [573, 312] width 151 height 36
click at [584, 342] on span "kgs" at bounding box center [567, 348] width 146 height 25
type input "kgs"
click at [616, 266] on input "text" at bounding box center [575, 264] width 101 height 26
click at [591, 328] on span "cm" at bounding box center [567, 327] width 146 height 25
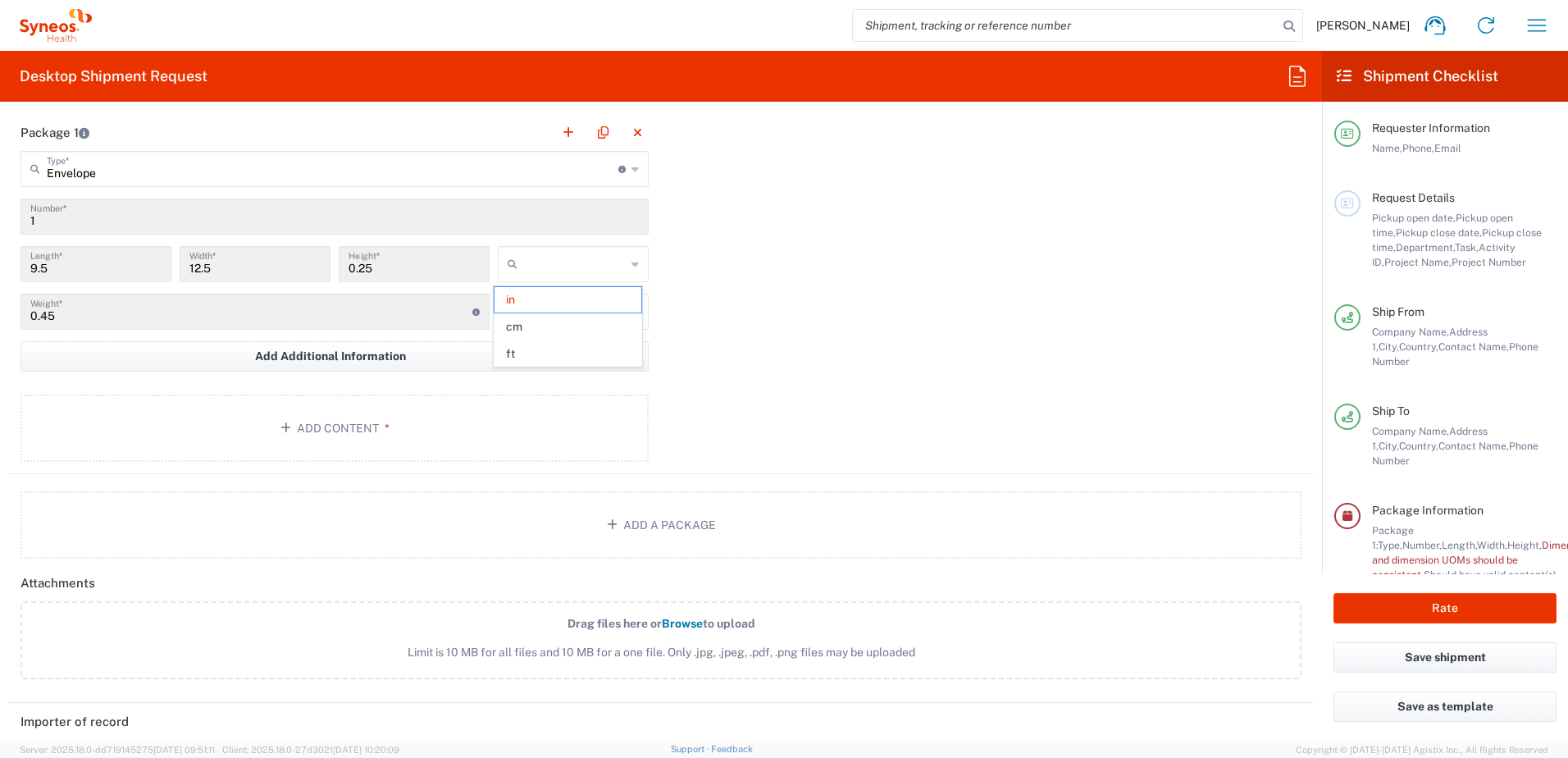
type input "24.13"
type input "31.75"
type input "0.64"
type input "cm"
click at [827, 316] on div "Package 1 Envelope Type * Material used to package goods Envelope Large Box Med…" at bounding box center [661, 294] width 1305 height 360
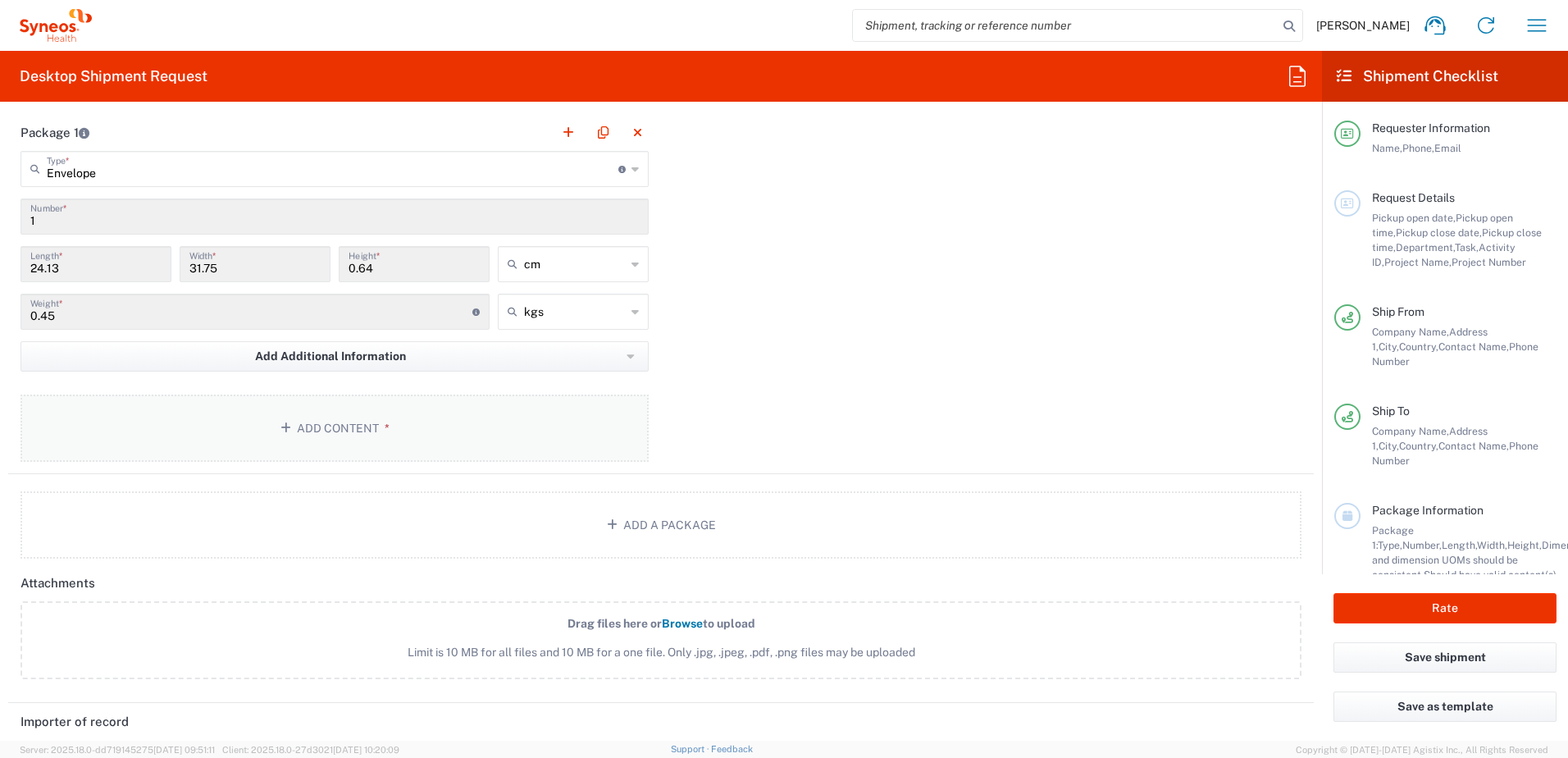
click at [388, 426] on button "Add Content *" at bounding box center [335, 428] width 628 height 67
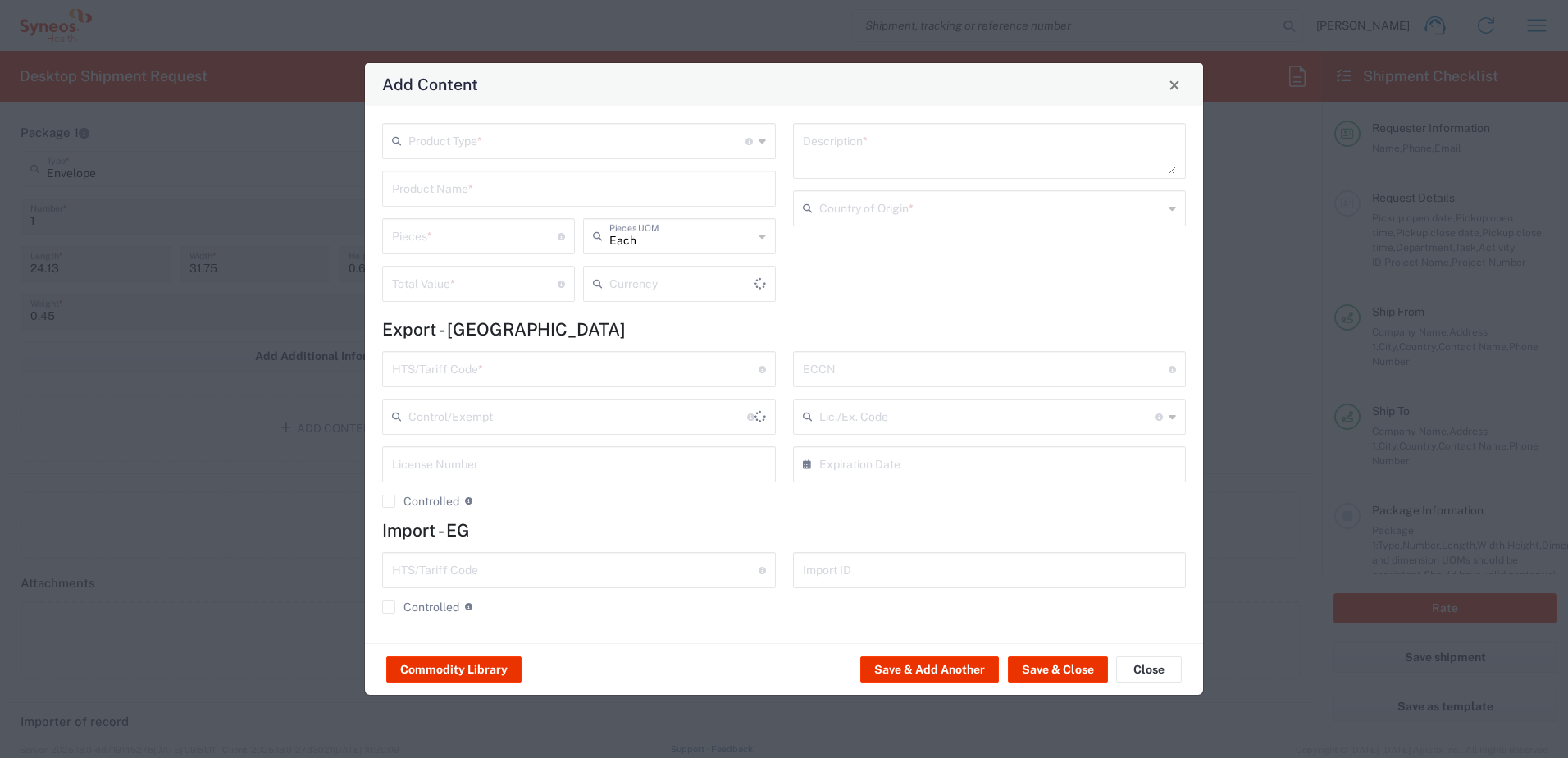
type input "US Dollar"
click at [473, 137] on input "text" at bounding box center [577, 140] width 337 height 29
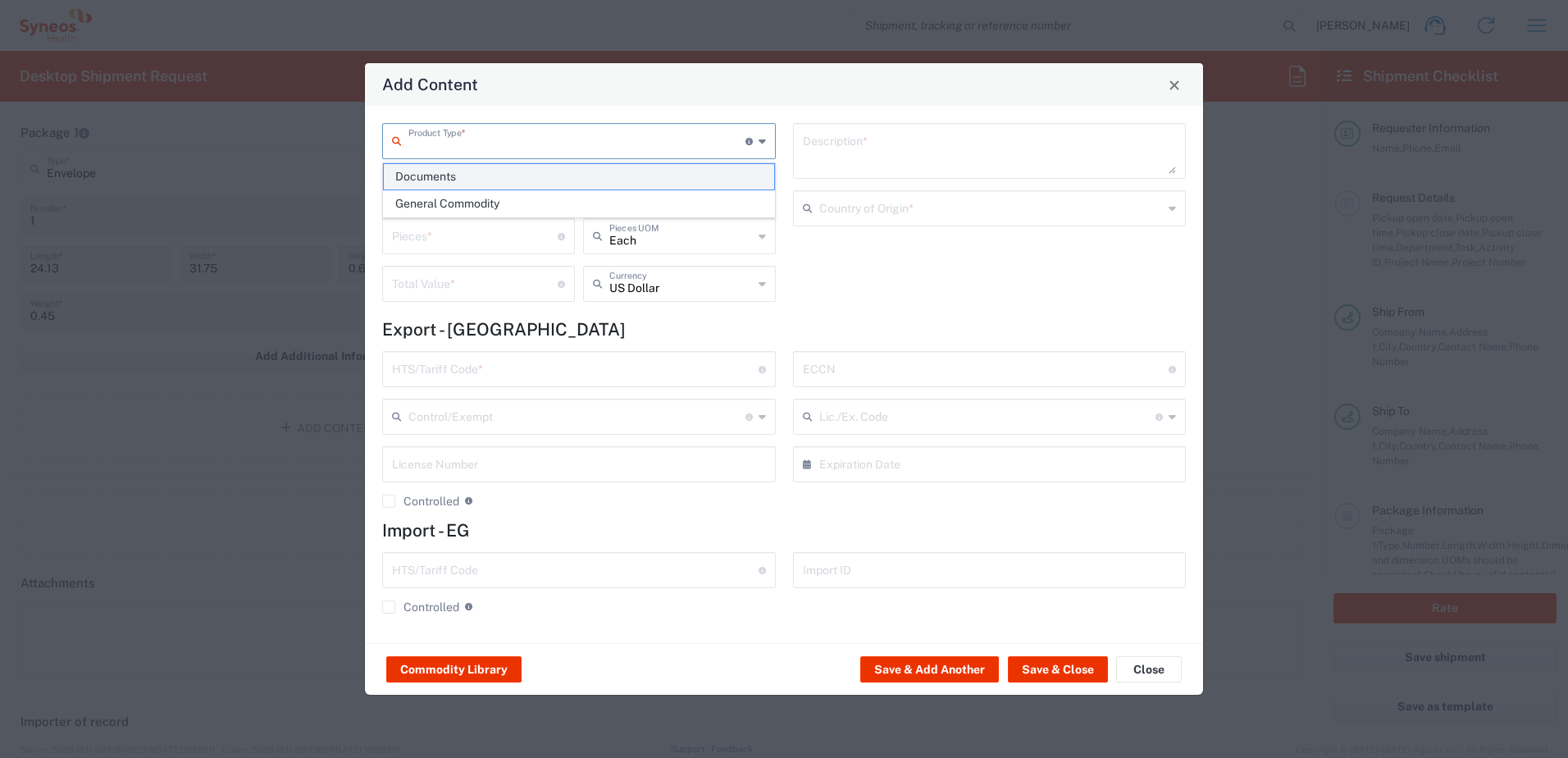
click at [483, 171] on span "Documents" at bounding box center [578, 177] width 390 height 25
type input "Documents"
type input "1"
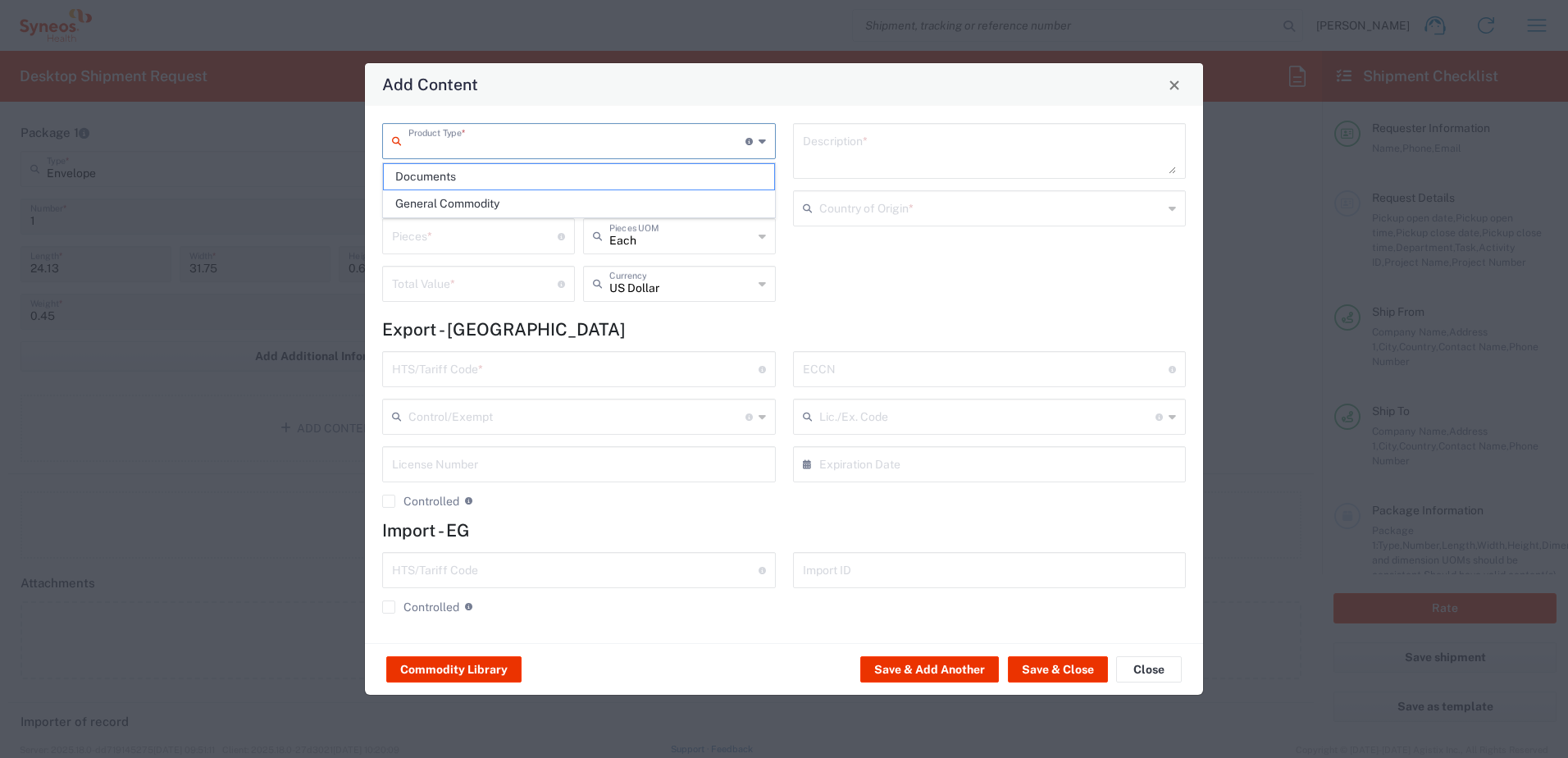
type textarea "Documents"
type input "[GEOGRAPHIC_DATA]"
type input "0000.00.0000"
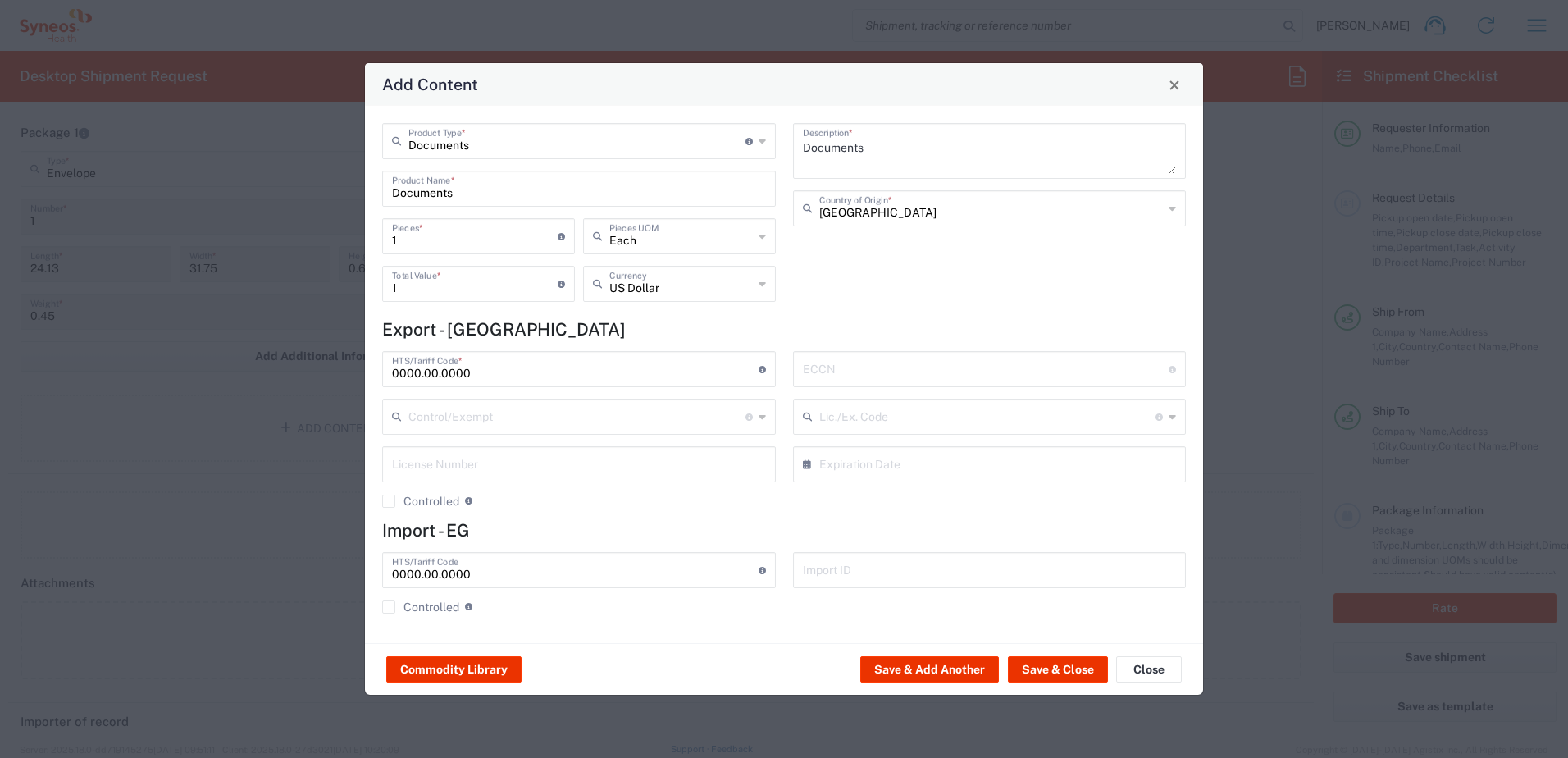
click at [1046, 656] on div "Commodity Library Save & Add Another Save & Close Close" at bounding box center [784, 668] width 838 height 52
click at [1049, 662] on button "Save & Close" at bounding box center [1057, 669] width 100 height 26
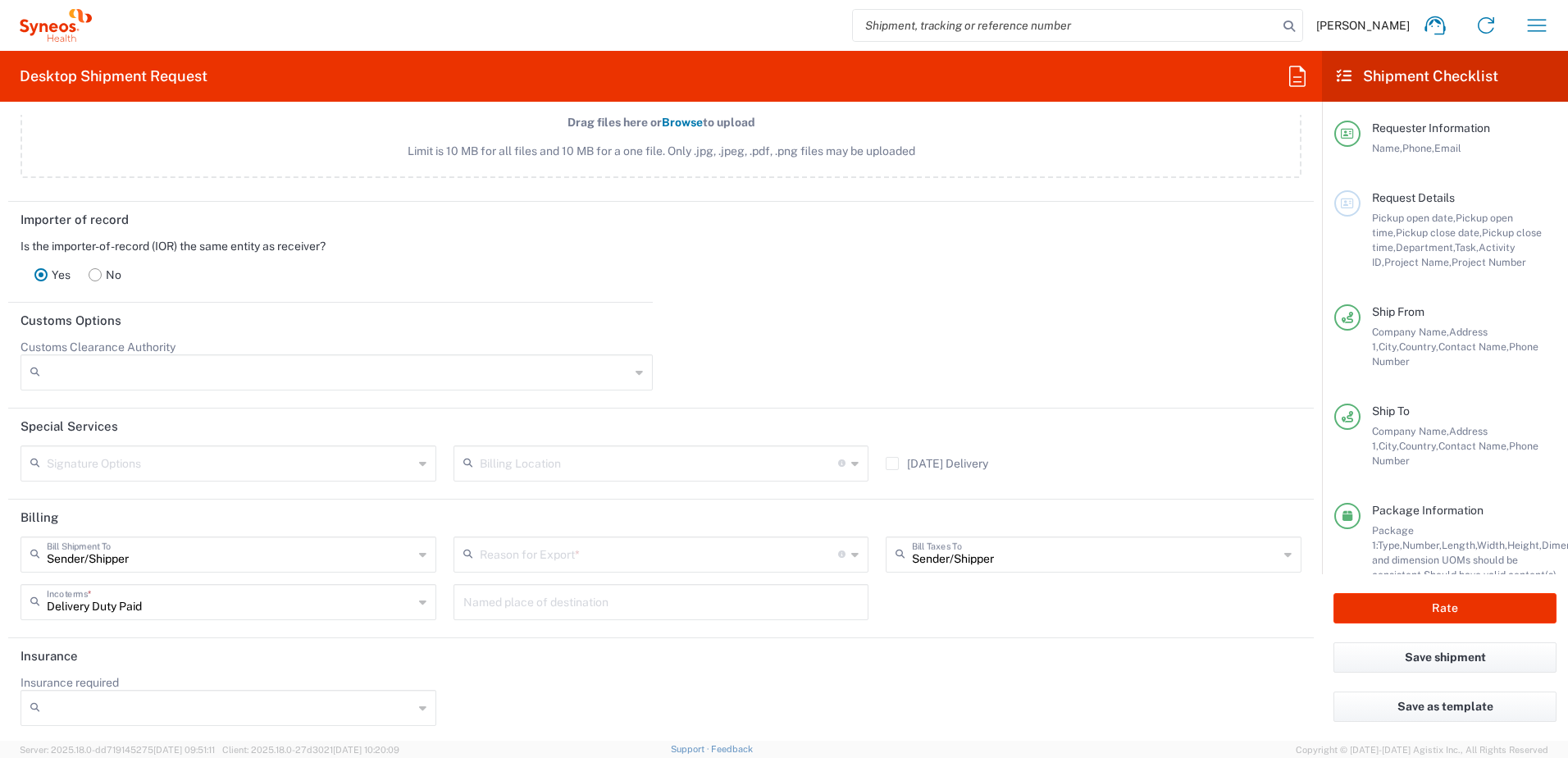
scroll to position [2161, 0]
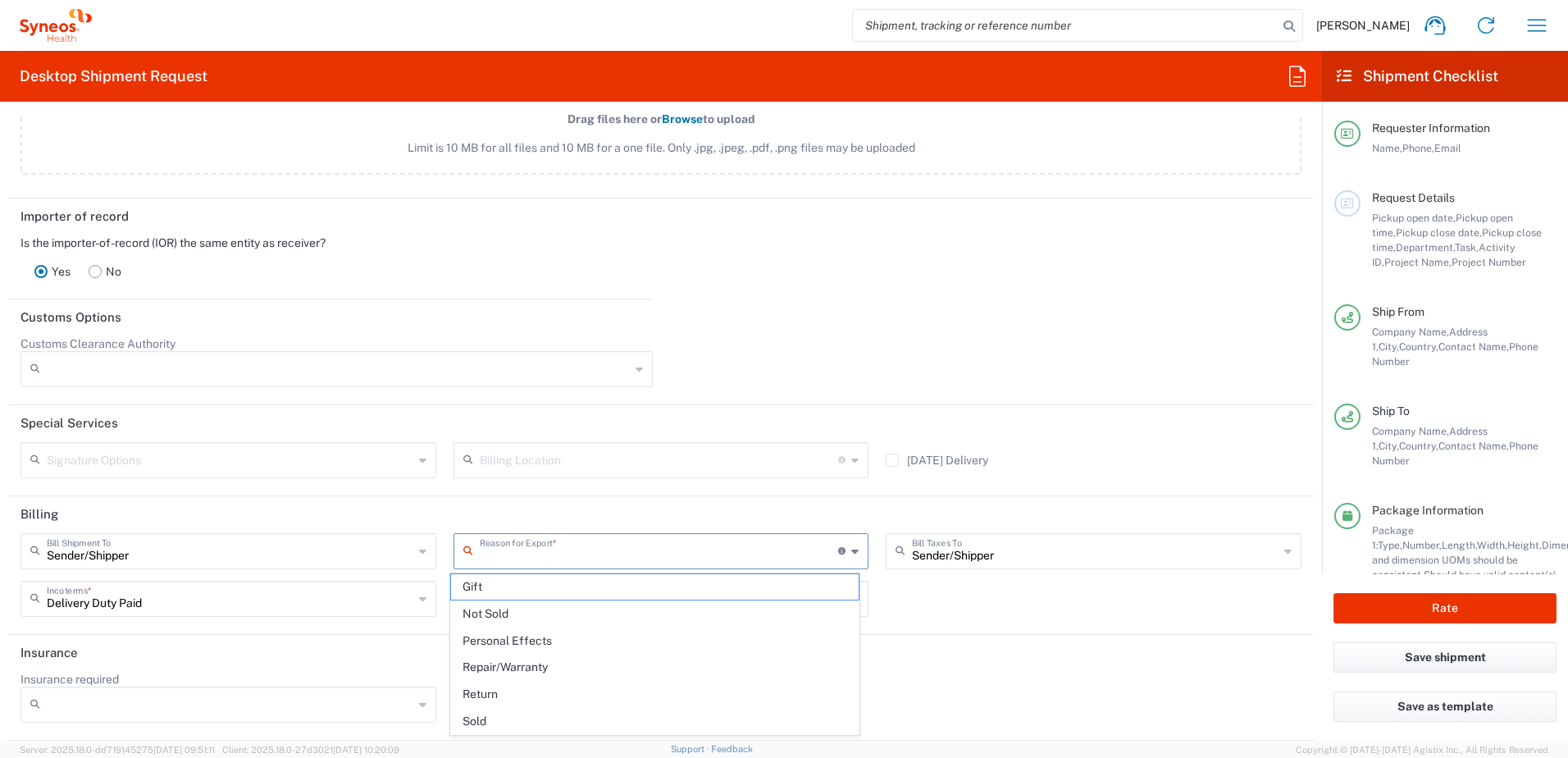
click at [588, 548] on input "text" at bounding box center [659, 551] width 359 height 29
click at [526, 613] on span "Not Sold" at bounding box center [655, 614] width 408 height 25
type input "Not Sold"
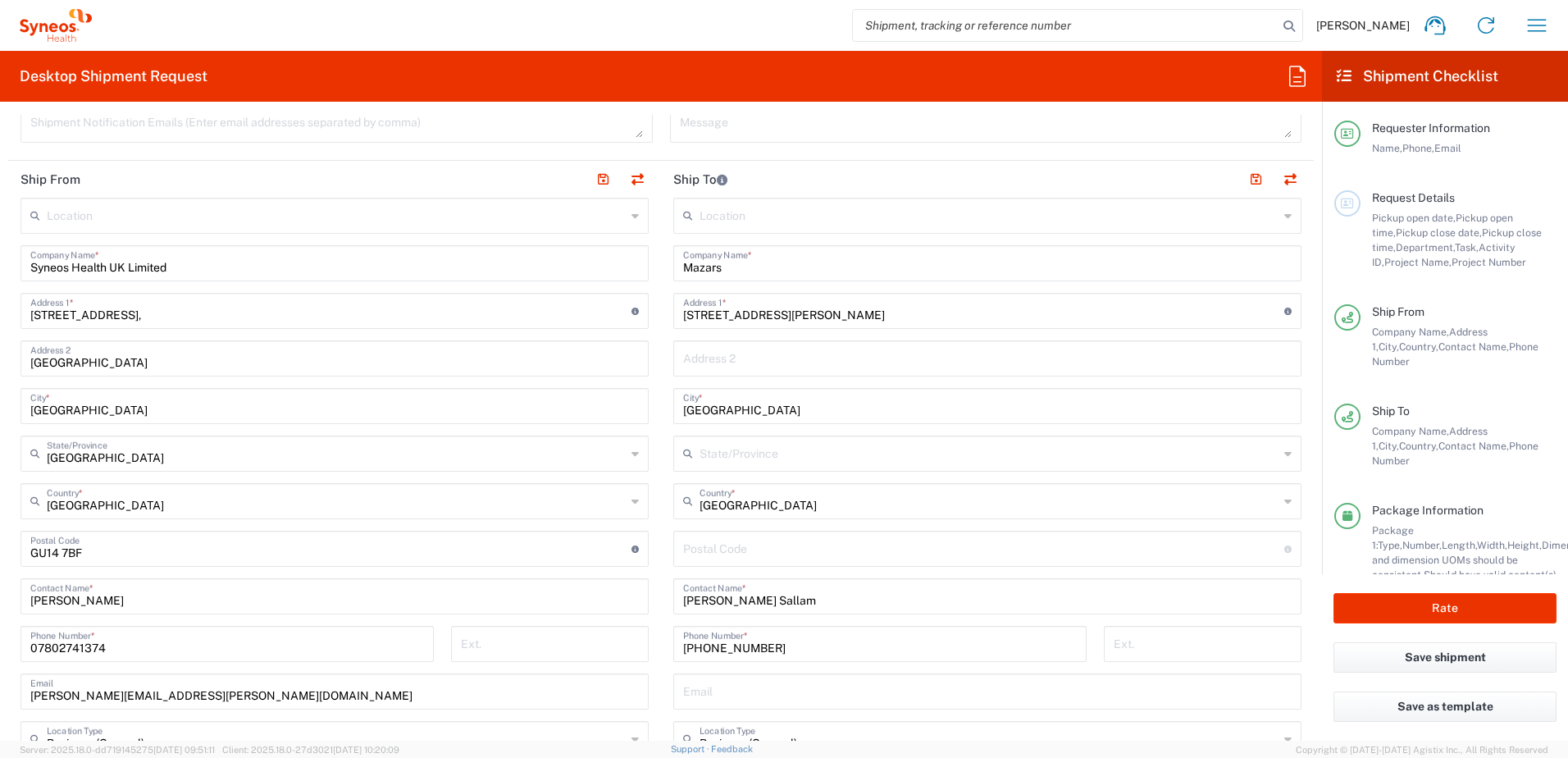
scroll to position [520, 0]
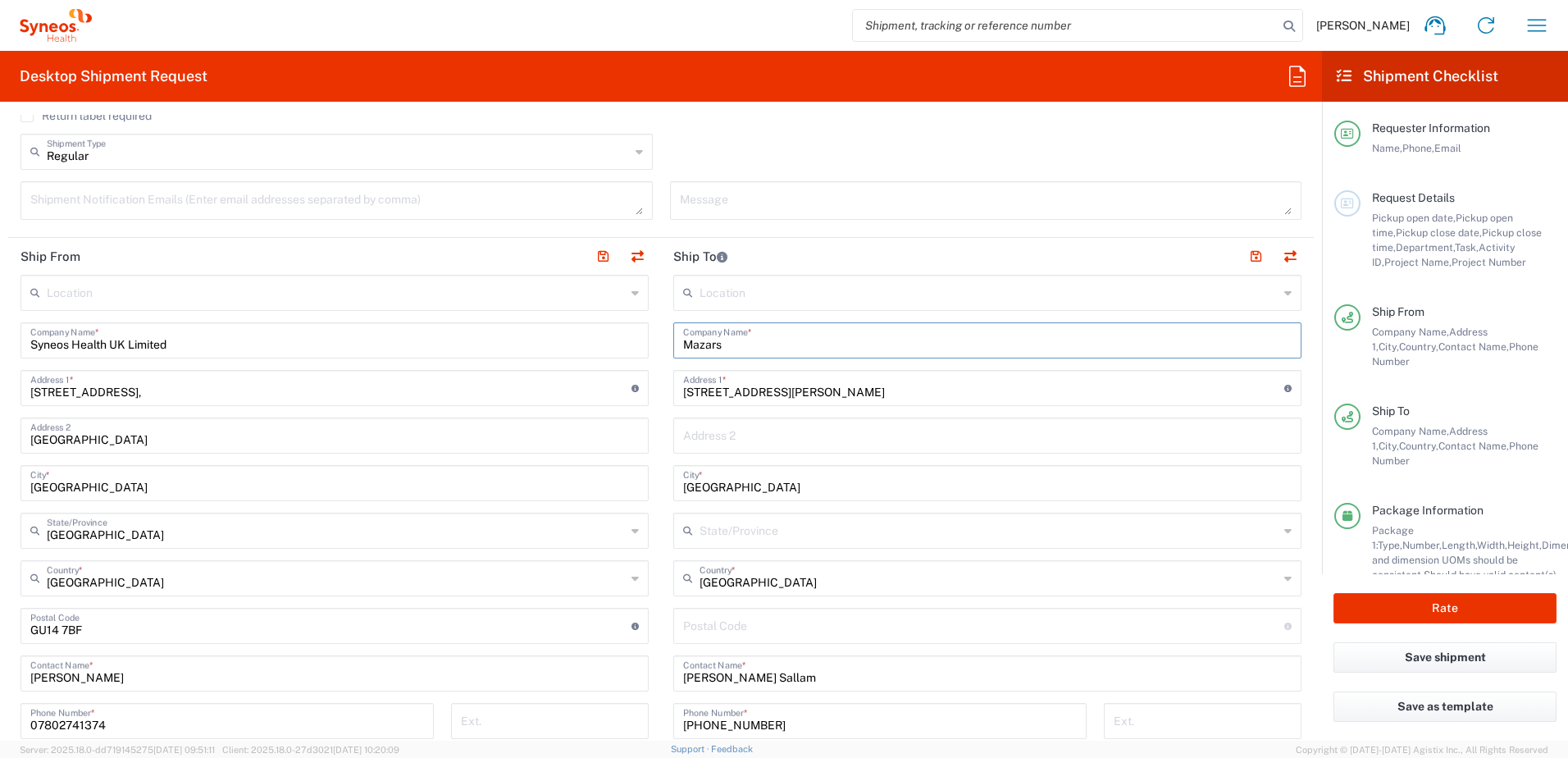
click at [751, 345] on input "Mazars" at bounding box center [988, 340] width 608 height 29
paste input "[PERSON_NAME]"
click at [722, 342] on input "Mazars [PERSON_NAME]" at bounding box center [982, 340] width 598 height 29
type input "Mazars [PERSON_NAME]"
click at [882, 481] on input "[GEOGRAPHIC_DATA]" at bounding box center [988, 482] width 608 height 29
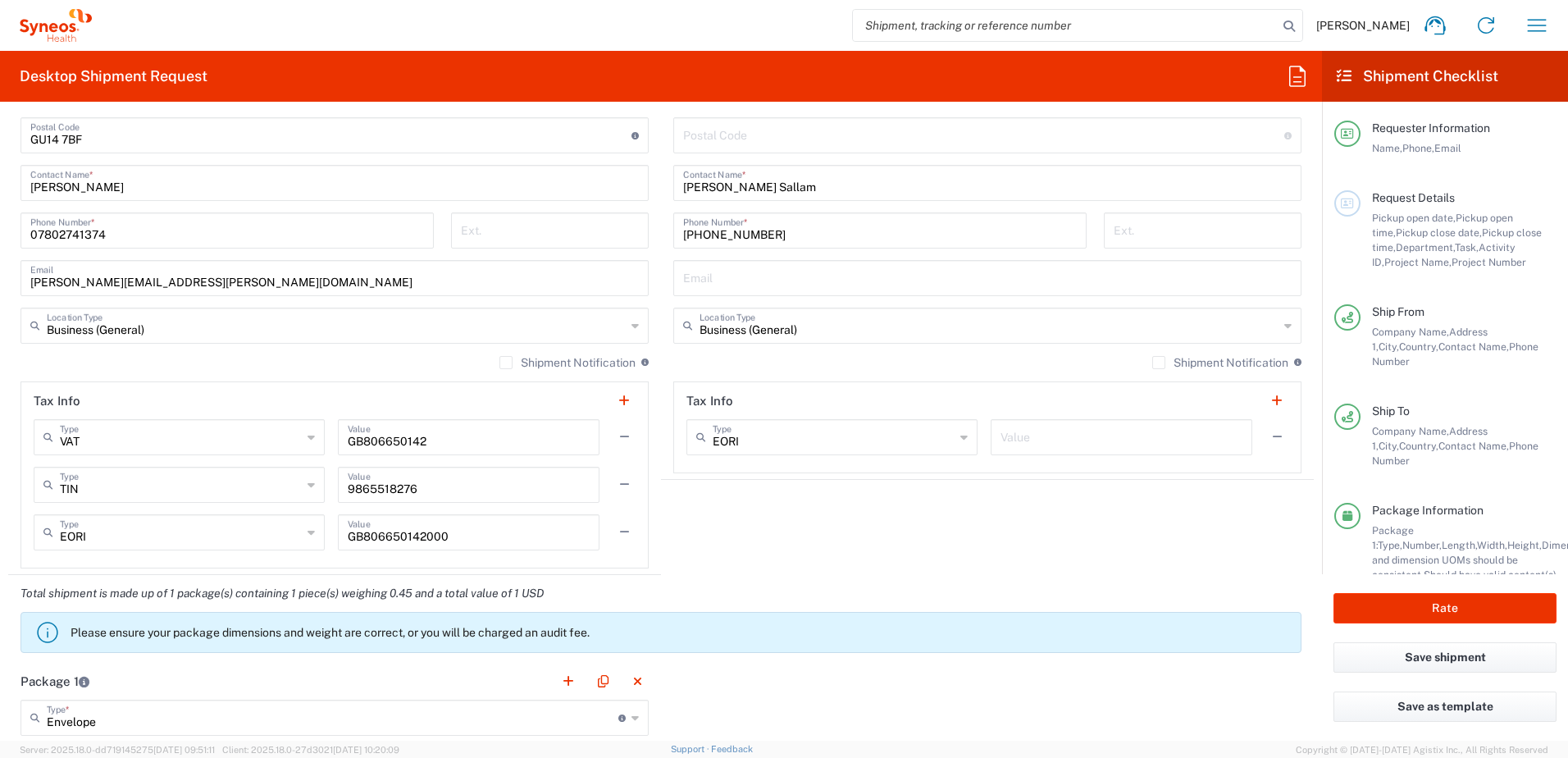
scroll to position [1012, 0]
click at [684, 236] on input "[PHONE_NUMBER]" at bounding box center [880, 228] width 394 height 29
type input "20223926000"
drag, startPoint x: 758, startPoint y: 628, endPoint x: 749, endPoint y: 579, distance: 49.8
click at [754, 613] on agx-banner "Please ensure your package dimensions and weight are correct, or you will be ch…" at bounding box center [661, 630] width 1281 height 41
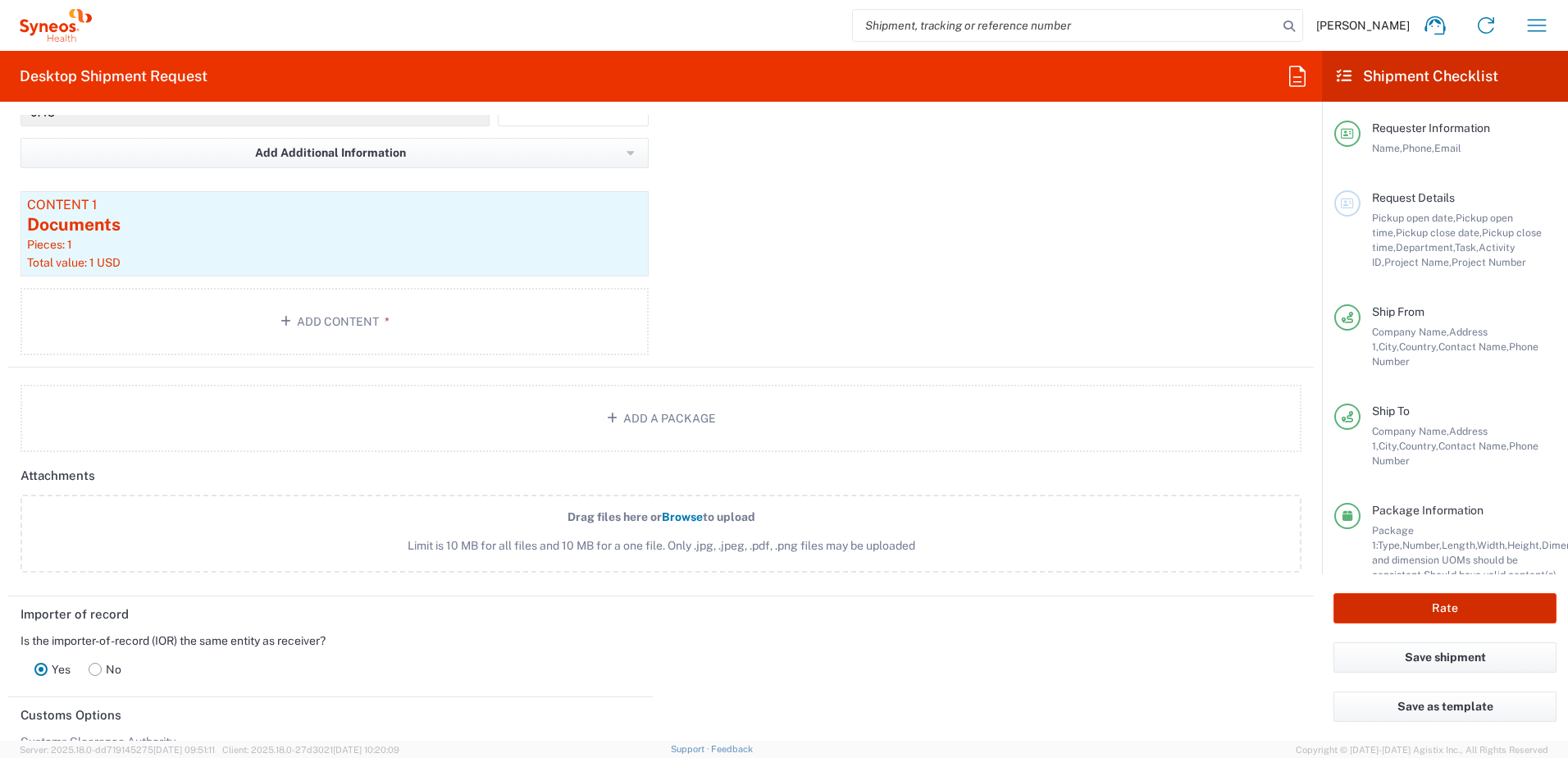
scroll to position [1586, 0]
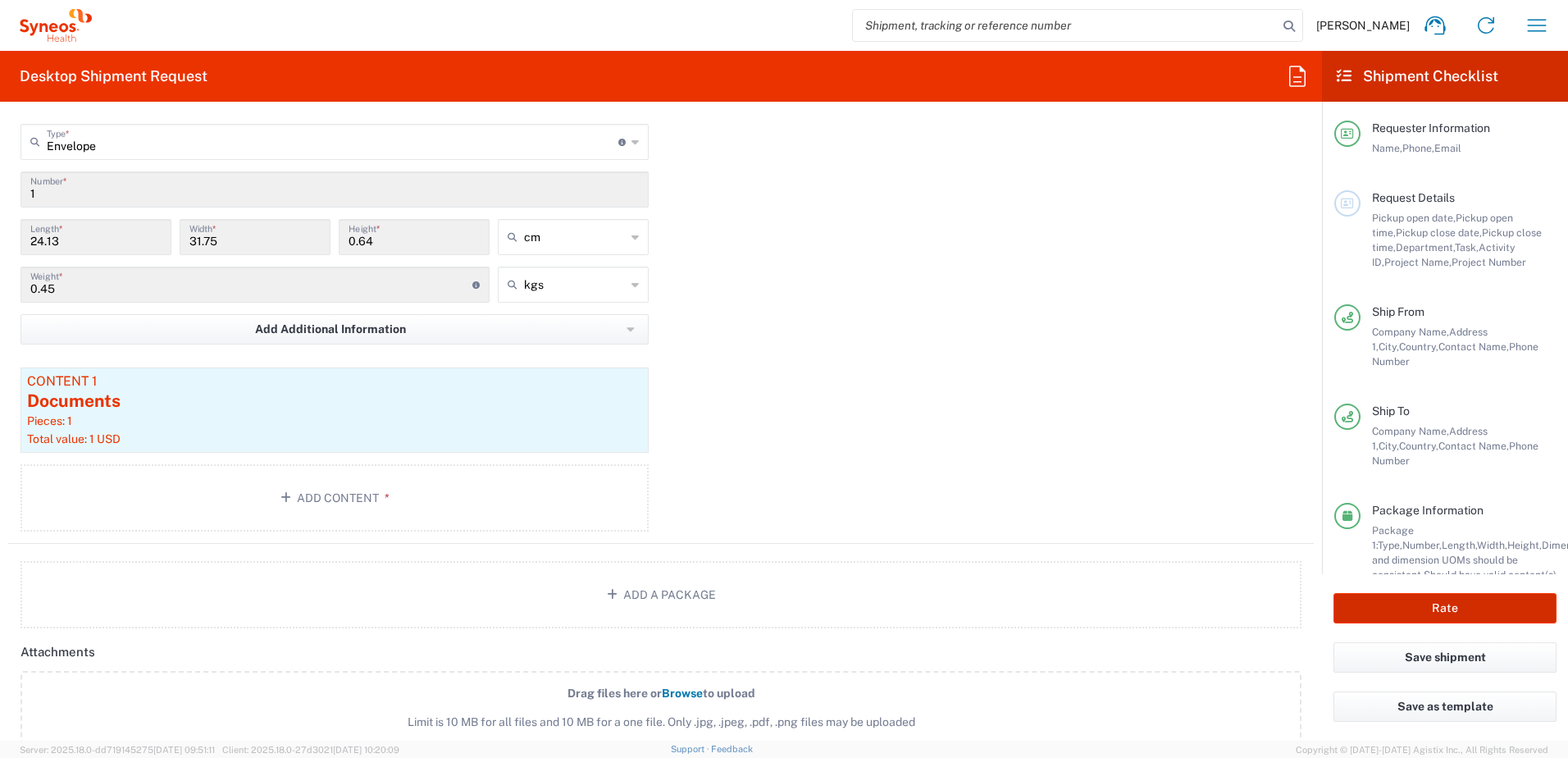
click at [1414, 600] on button "Rate" at bounding box center [1445, 609] width 223 height 31
type input "8510 DEPARTMENTAL EXPENSE"
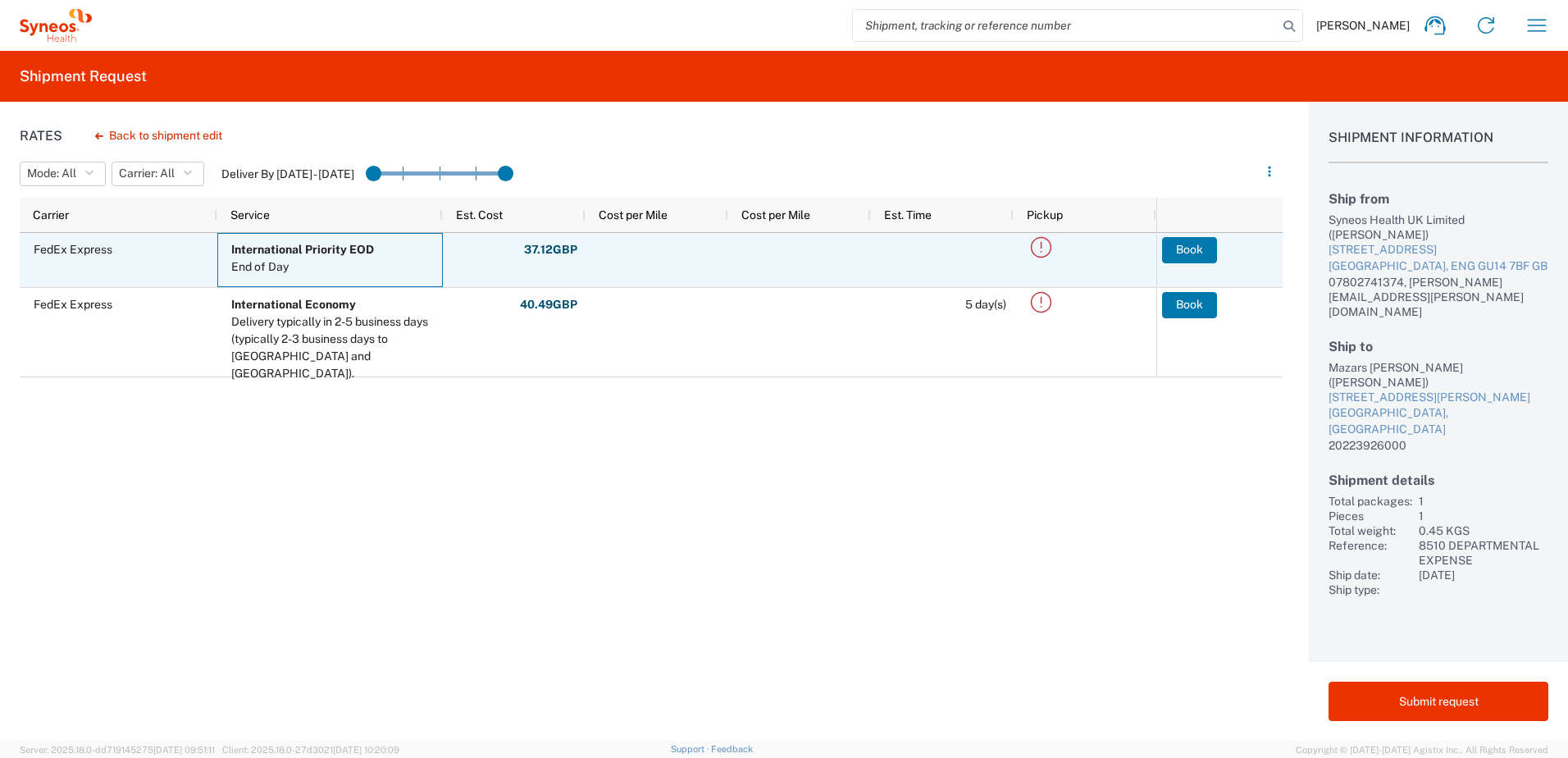
click at [340, 254] on b "International Priority EOD" at bounding box center [302, 249] width 143 height 13
click at [492, 267] on div "37.12 GBP FEE_TYPES.OTHER: 0.00 USD Fuel: 7.25 USD Total: 37.12 GBP" at bounding box center [514, 260] width 143 height 54
click at [1201, 253] on button "Book" at bounding box center [1190, 250] width 55 height 26
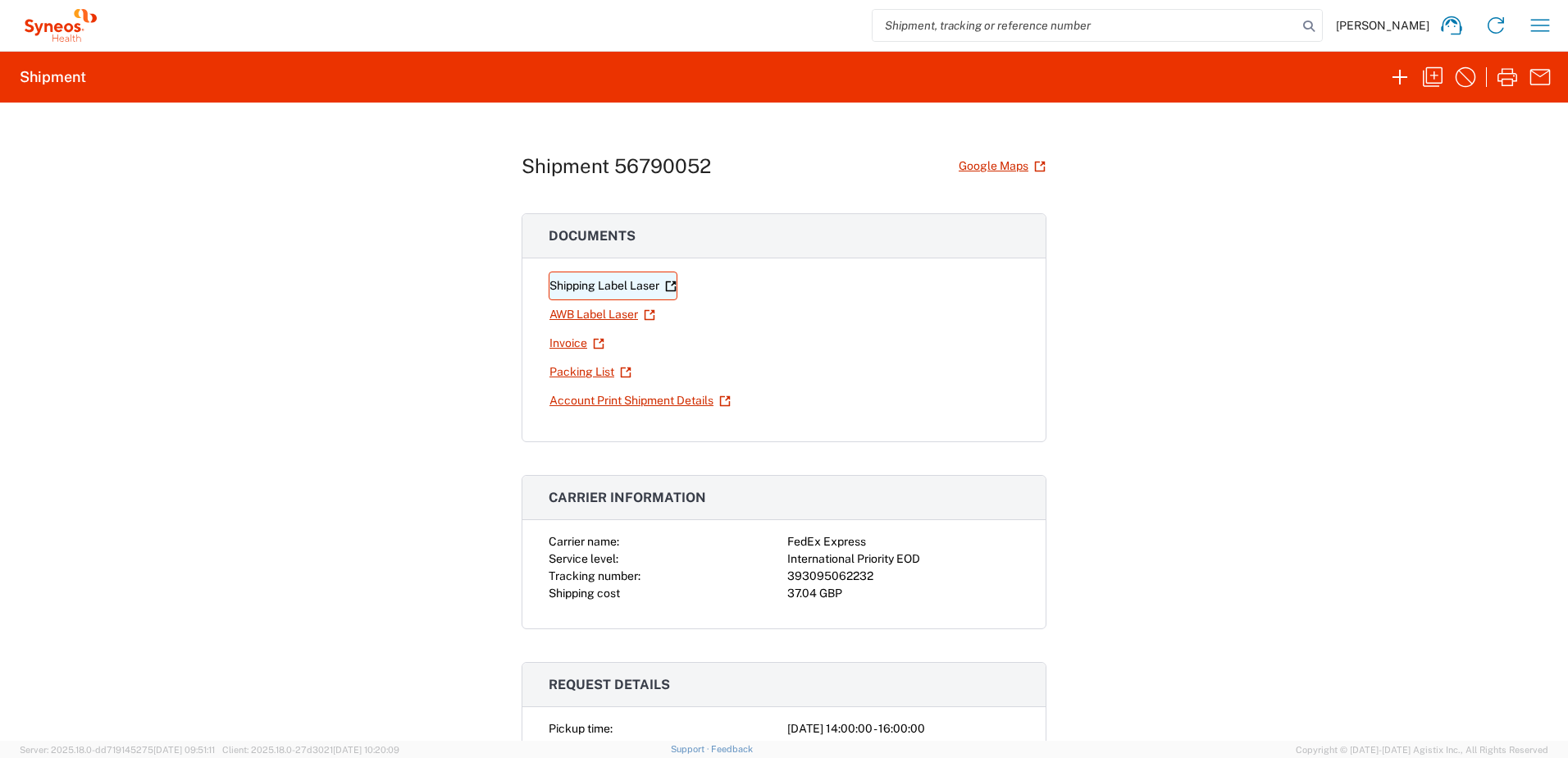
click at [605, 290] on link "Shipping Label Laser" at bounding box center [613, 286] width 129 height 29
click at [1539, 31] on icon "button" at bounding box center [1540, 25] width 26 height 26
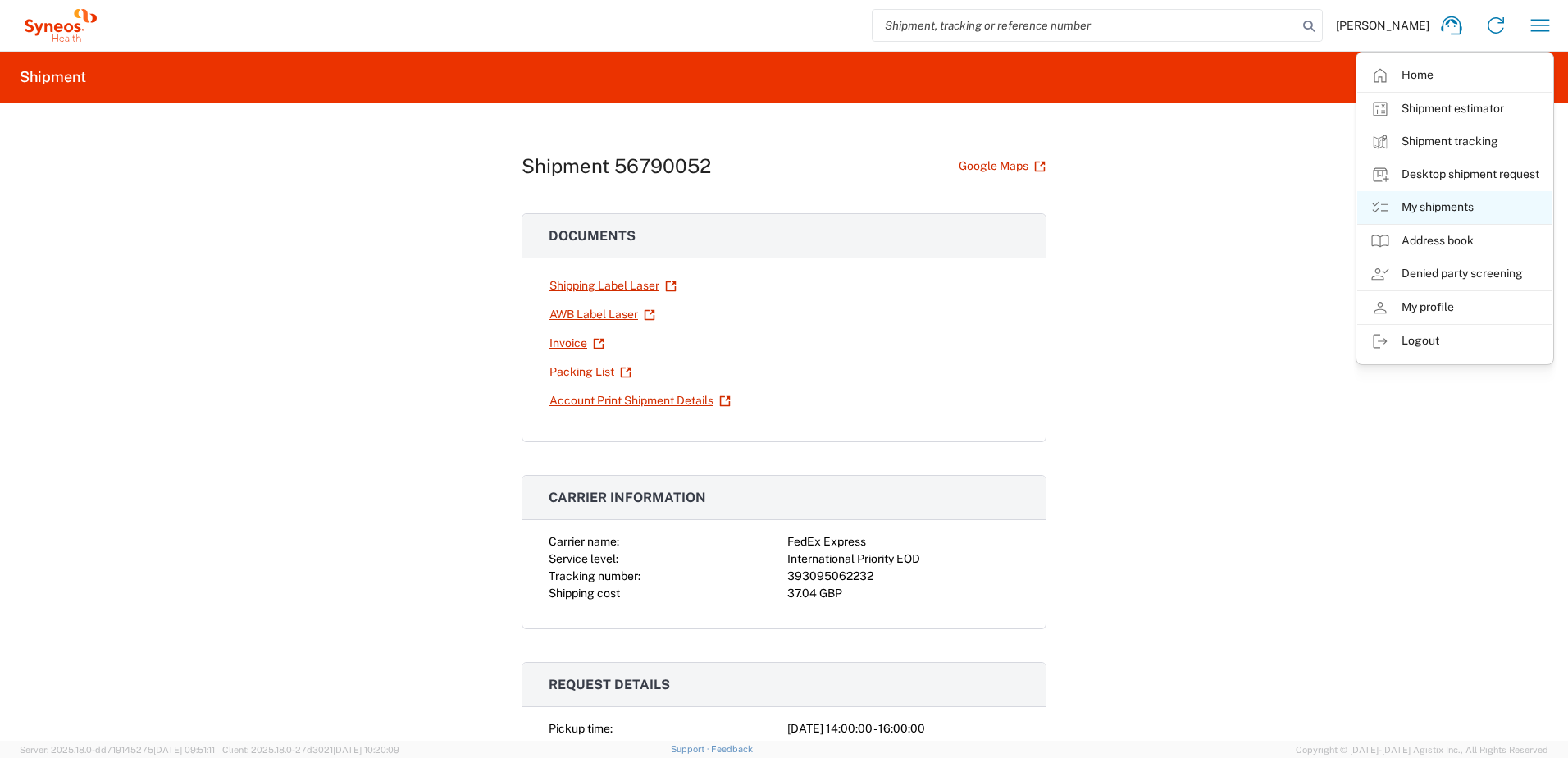
click at [1432, 206] on link "My shipments" at bounding box center [1455, 207] width 196 height 33
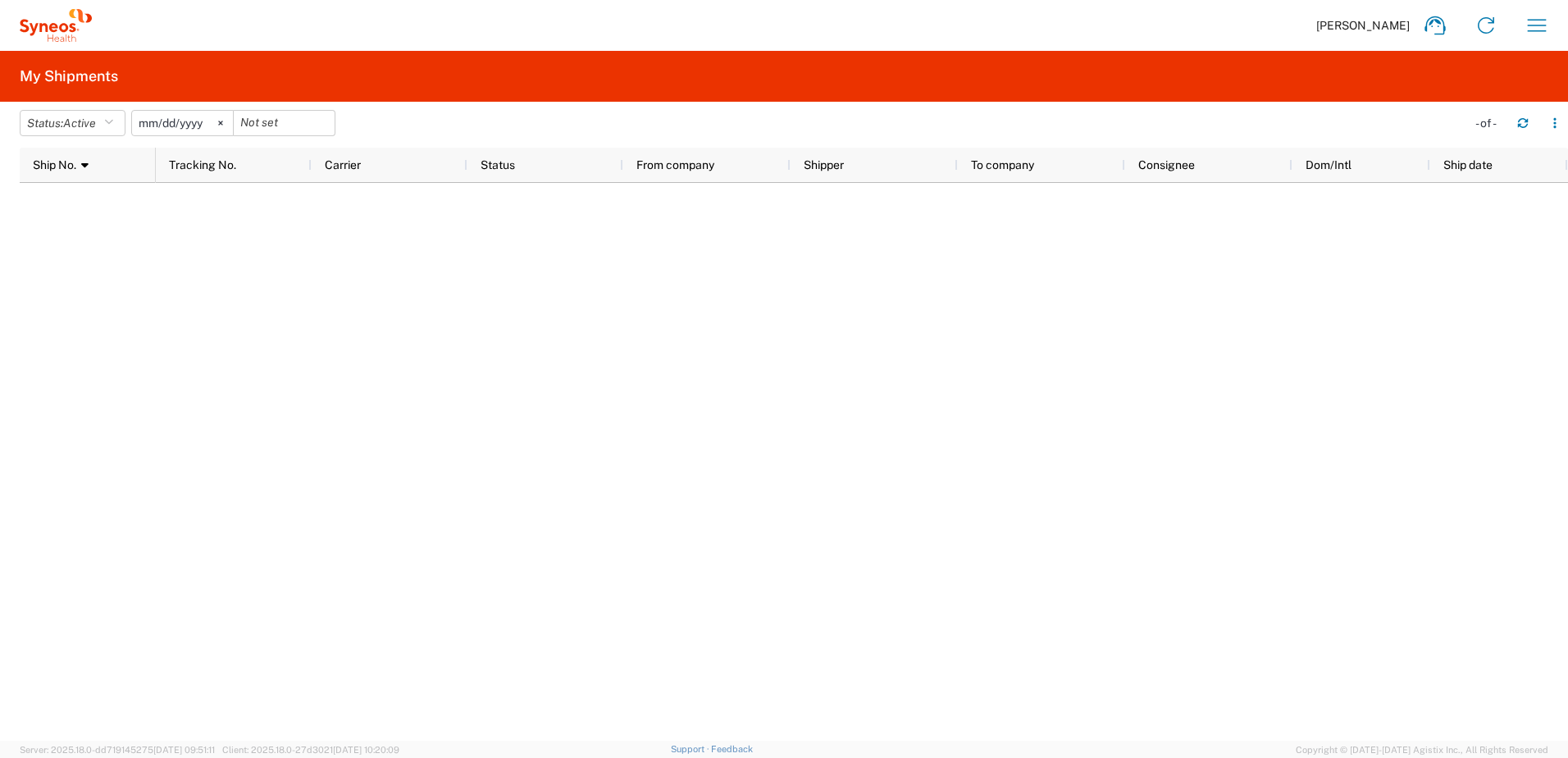
click at [180, 129] on input "[DATE]" at bounding box center [182, 122] width 100 height 24
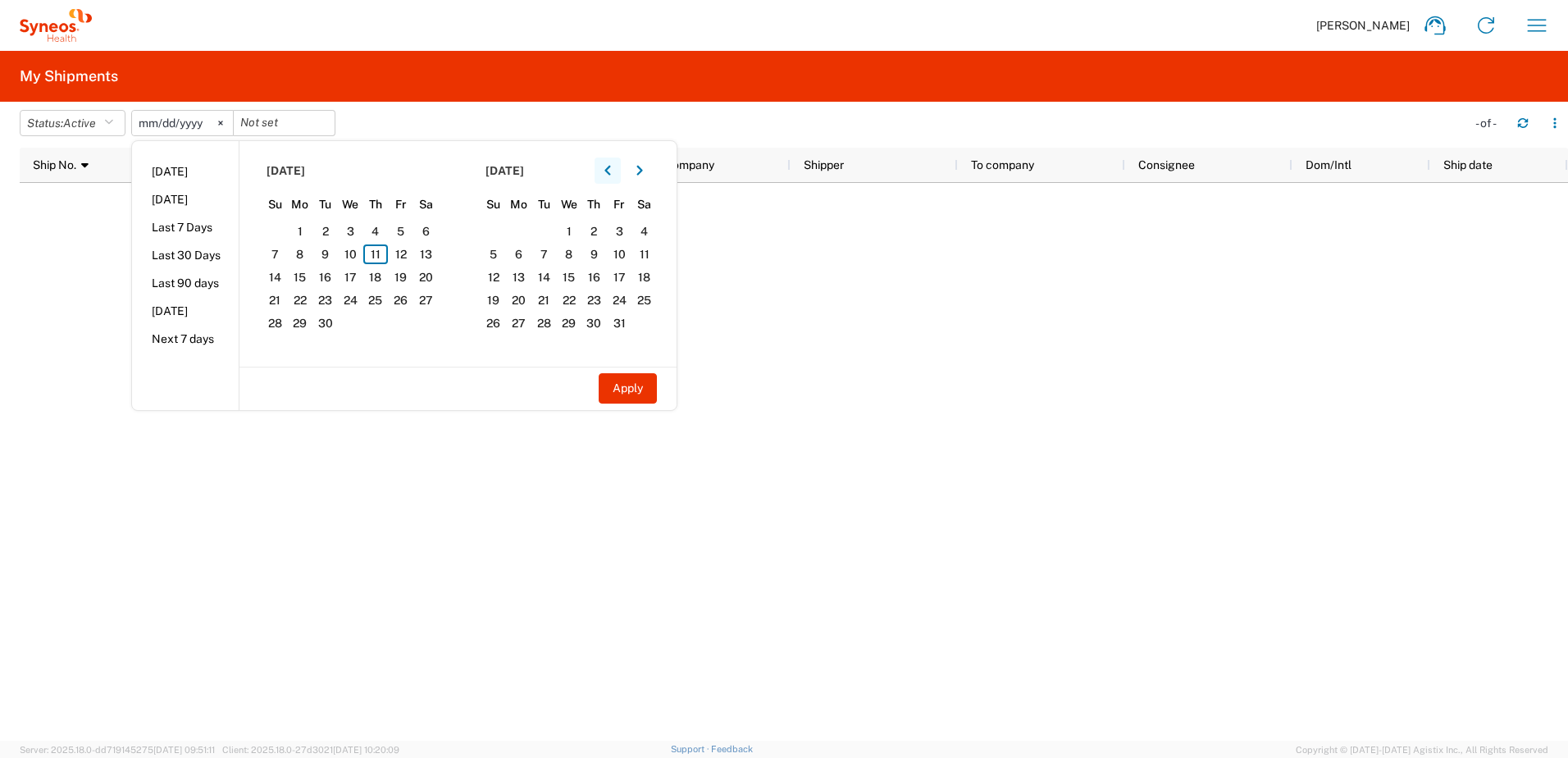
click at [619, 170] on button "button" at bounding box center [607, 170] width 26 height 26
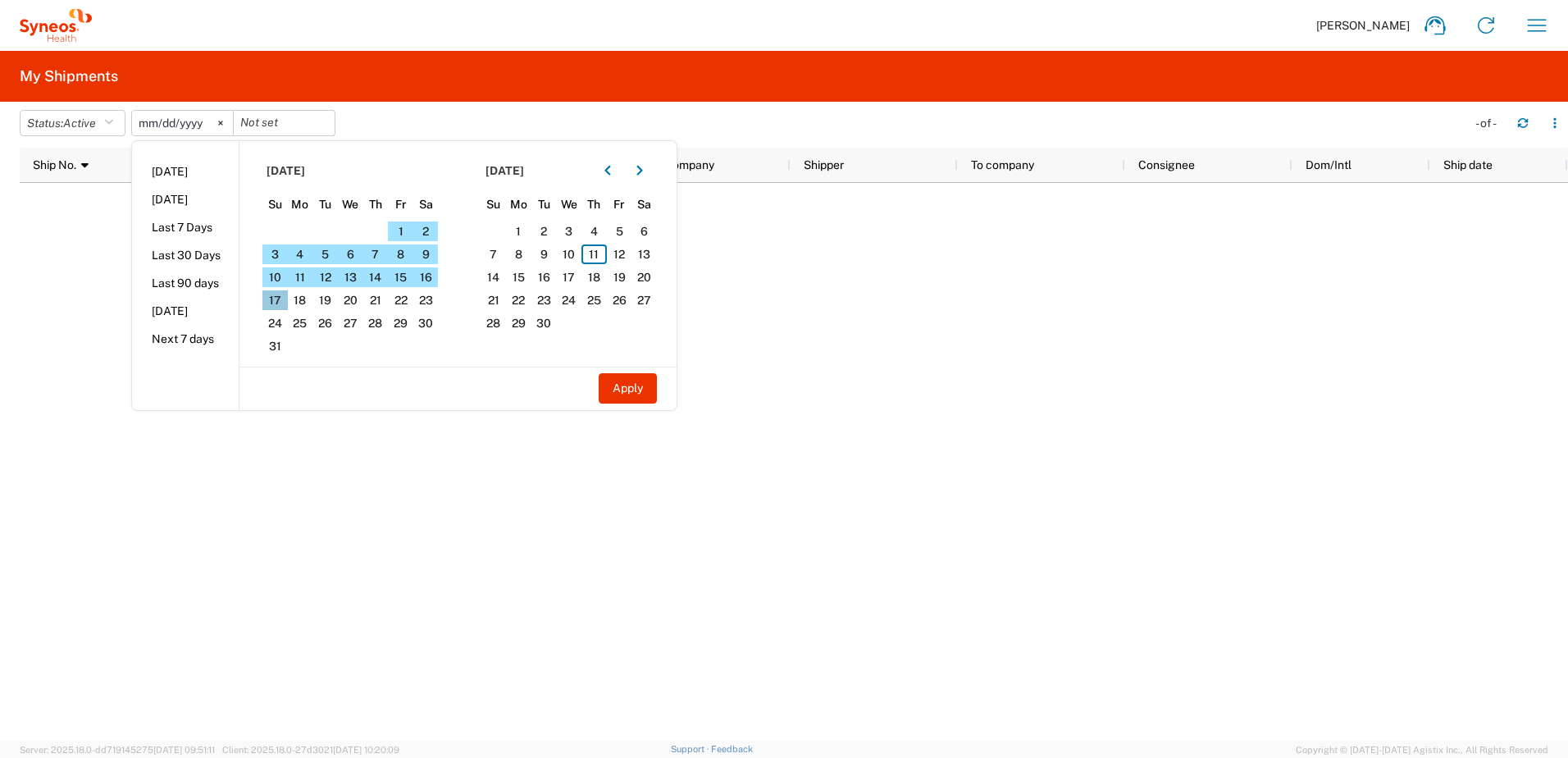
click at [282, 293] on span "17" at bounding box center [275, 301] width 25 height 20
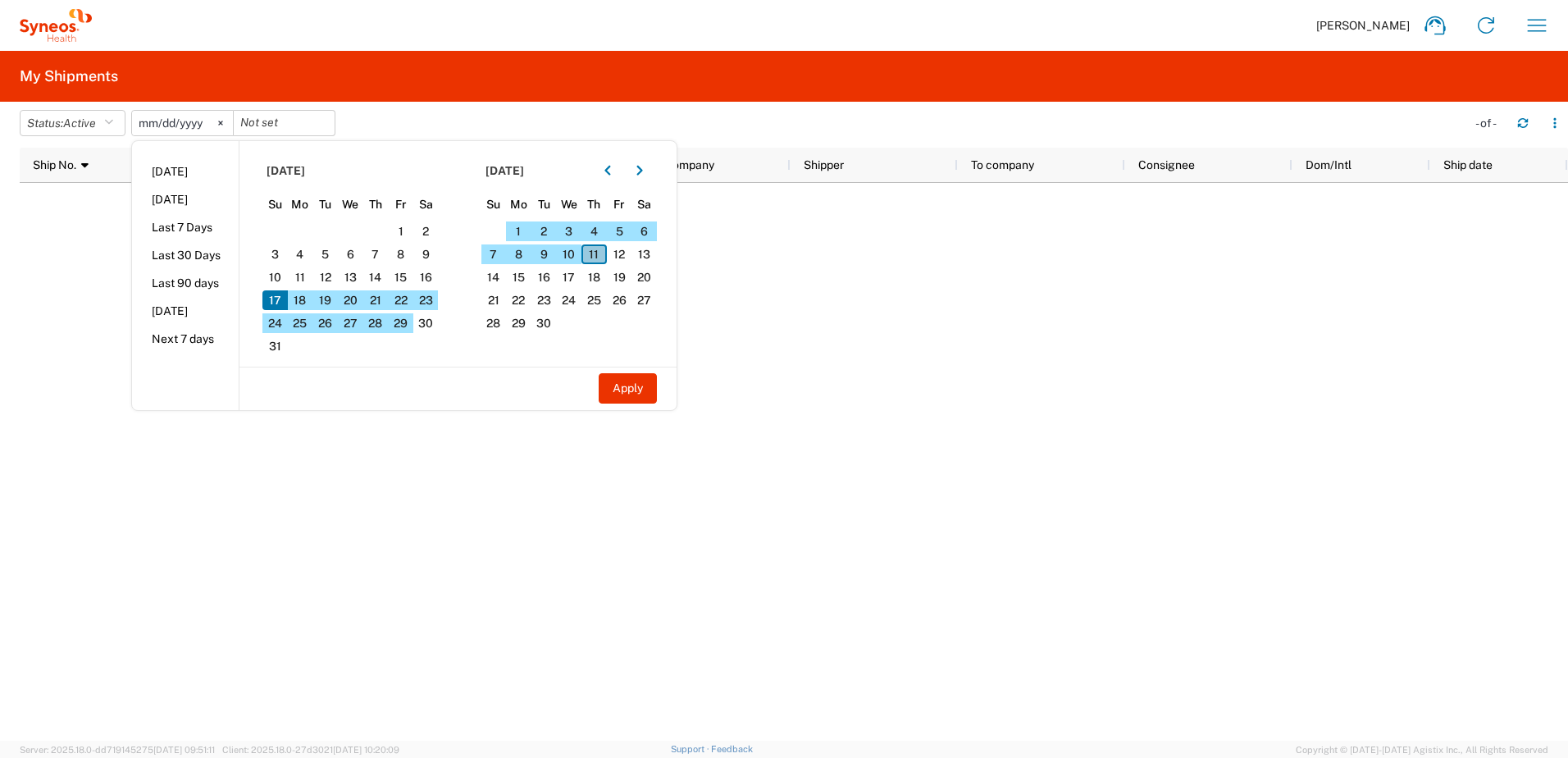
click at [599, 247] on span "11" at bounding box center [594, 254] width 25 height 20
drag, startPoint x: 655, startPoint y: 381, endPoint x: 638, endPoint y: 390, distance: 19.2
click at [656, 381] on button "Apply" at bounding box center [627, 389] width 58 height 31
type input "[DATE]"
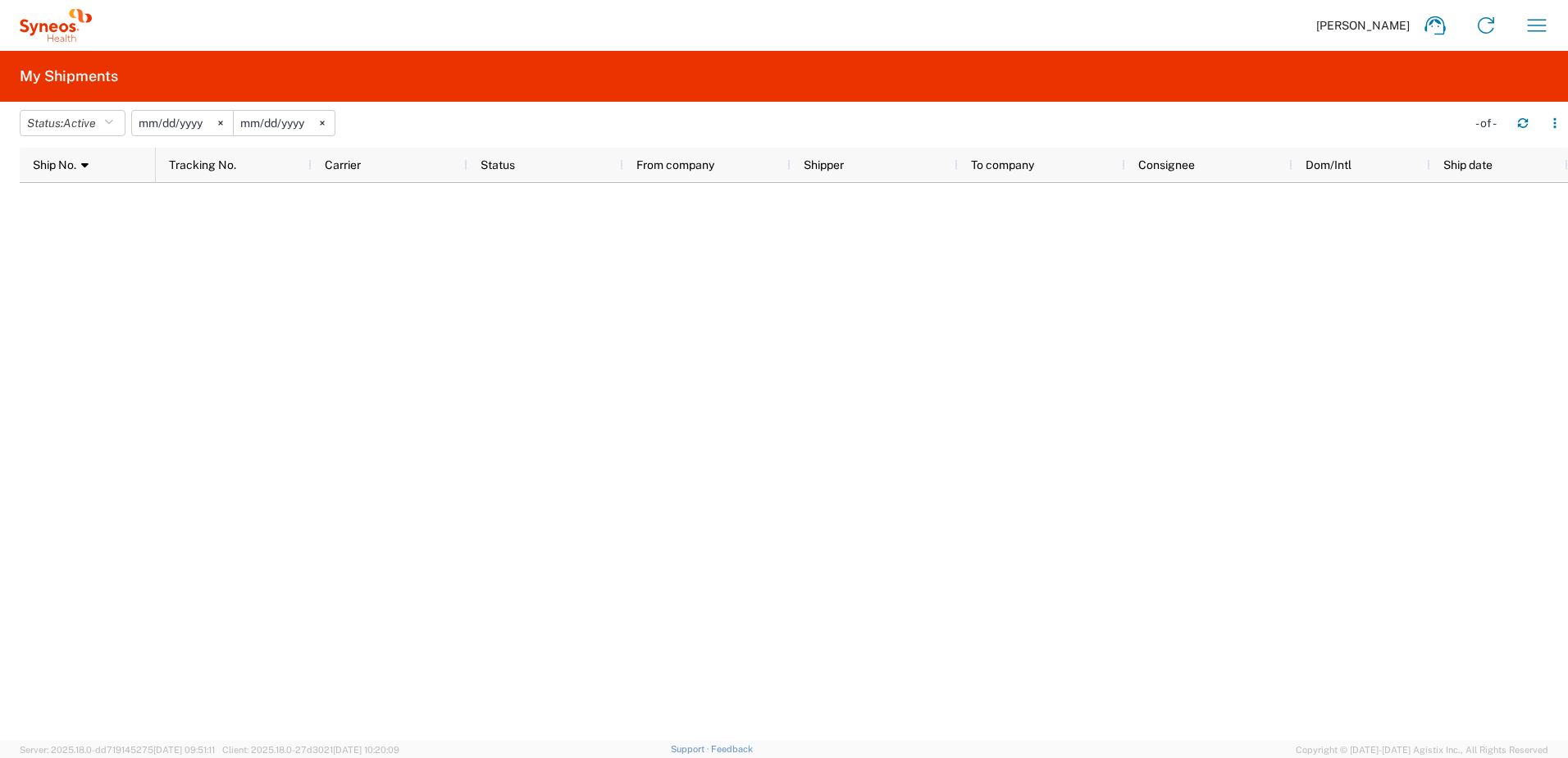
click at [200, 122] on input "[DATE]" at bounding box center [182, 122] width 100 height 24
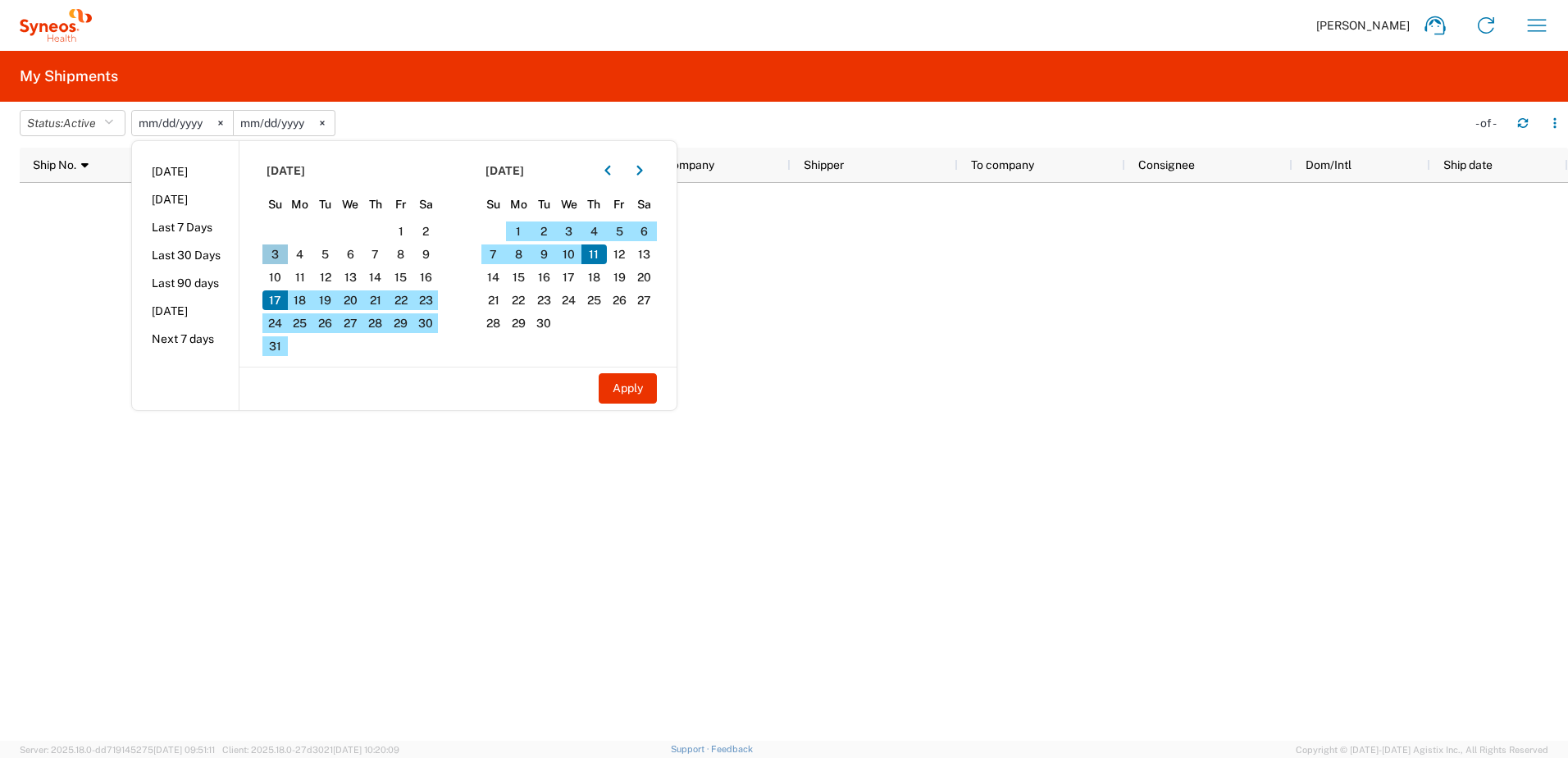
click at [275, 255] on span "3" at bounding box center [275, 254] width 25 height 20
click at [181, 279] on li "Last 90 days" at bounding box center [186, 283] width 107 height 28
type input "[DATE]"
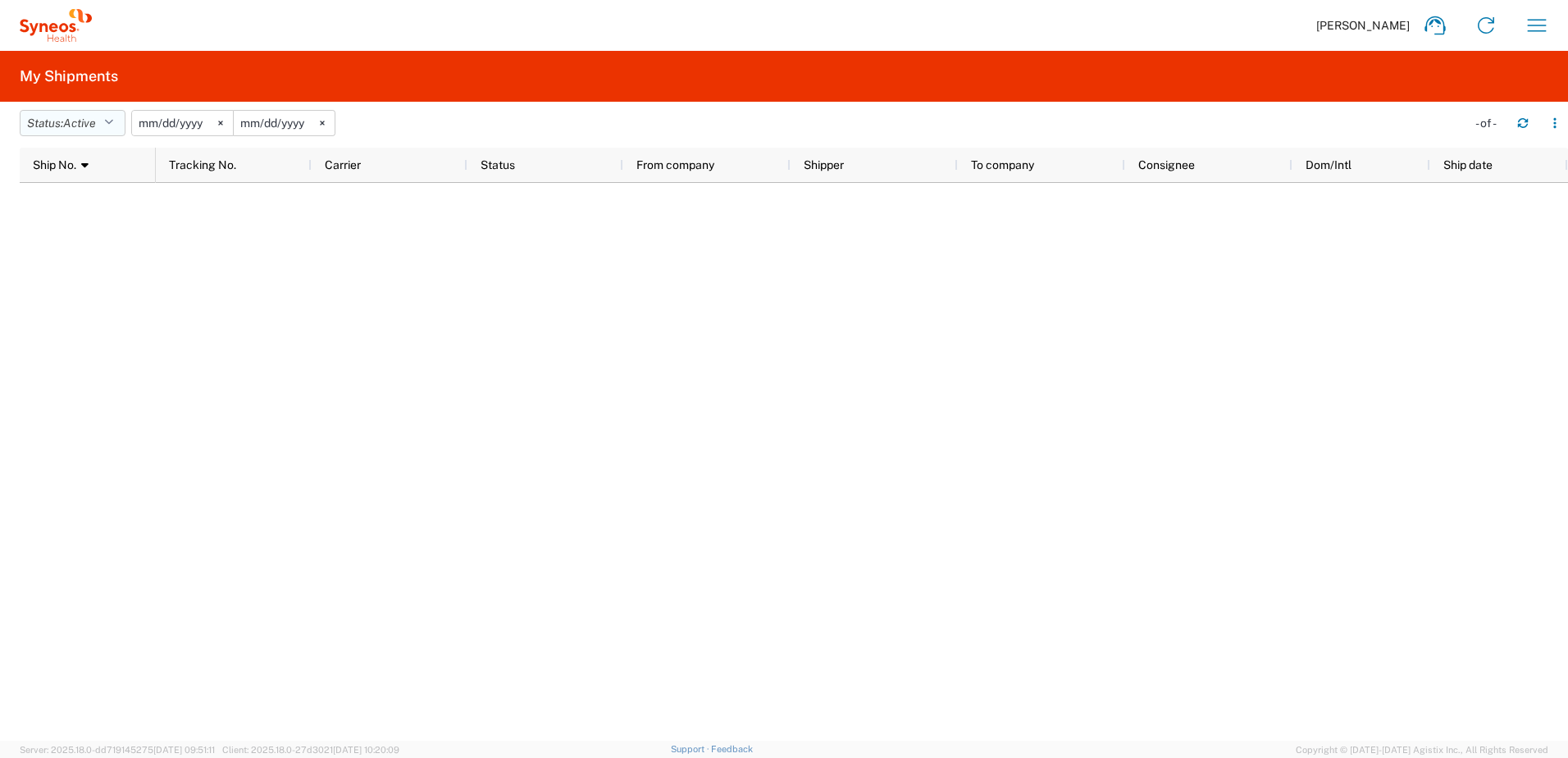
click at [96, 121] on span "Active" at bounding box center [80, 123] width 33 height 13
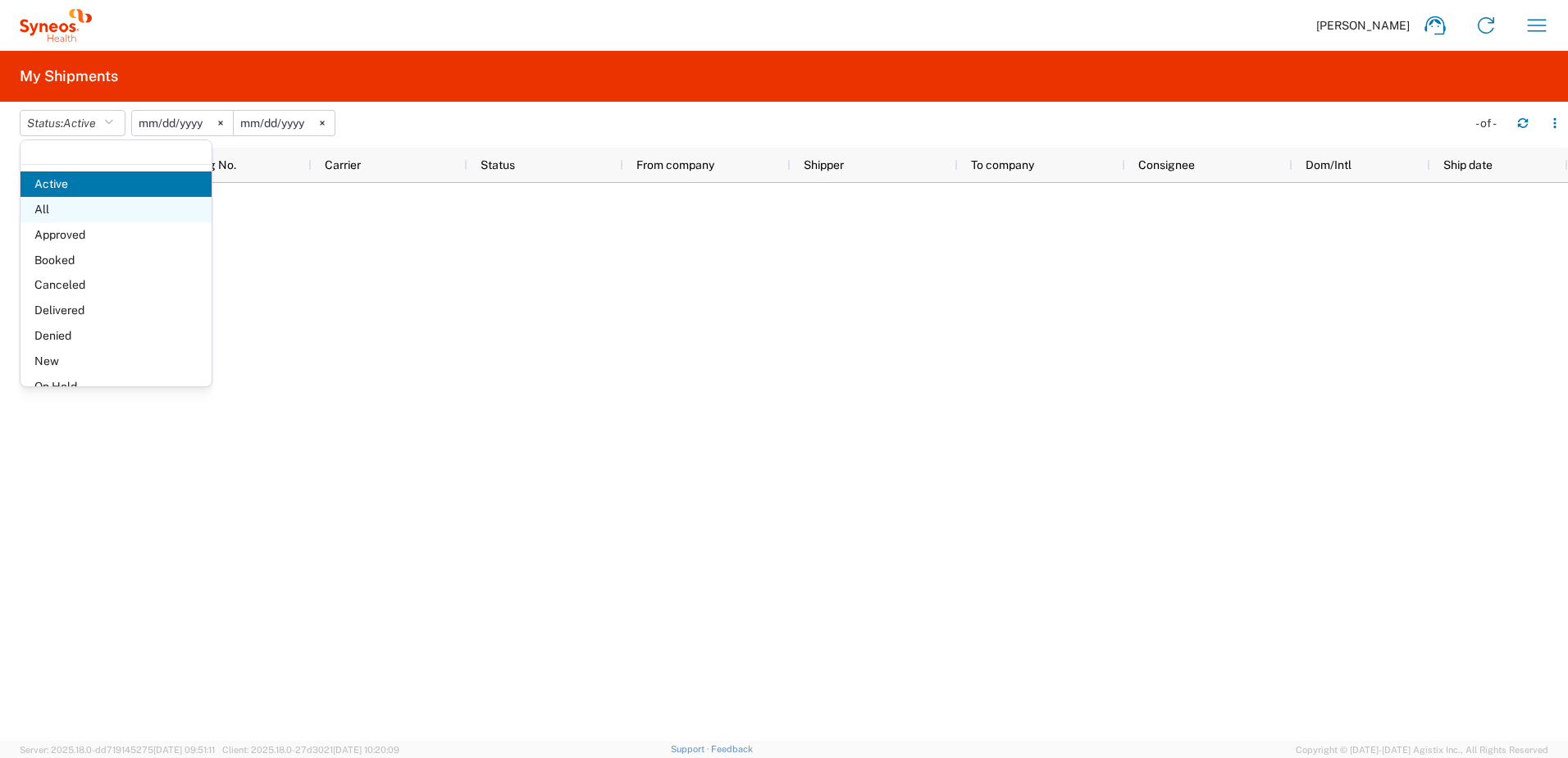
click at [62, 205] on span "All" at bounding box center [116, 209] width 191 height 25
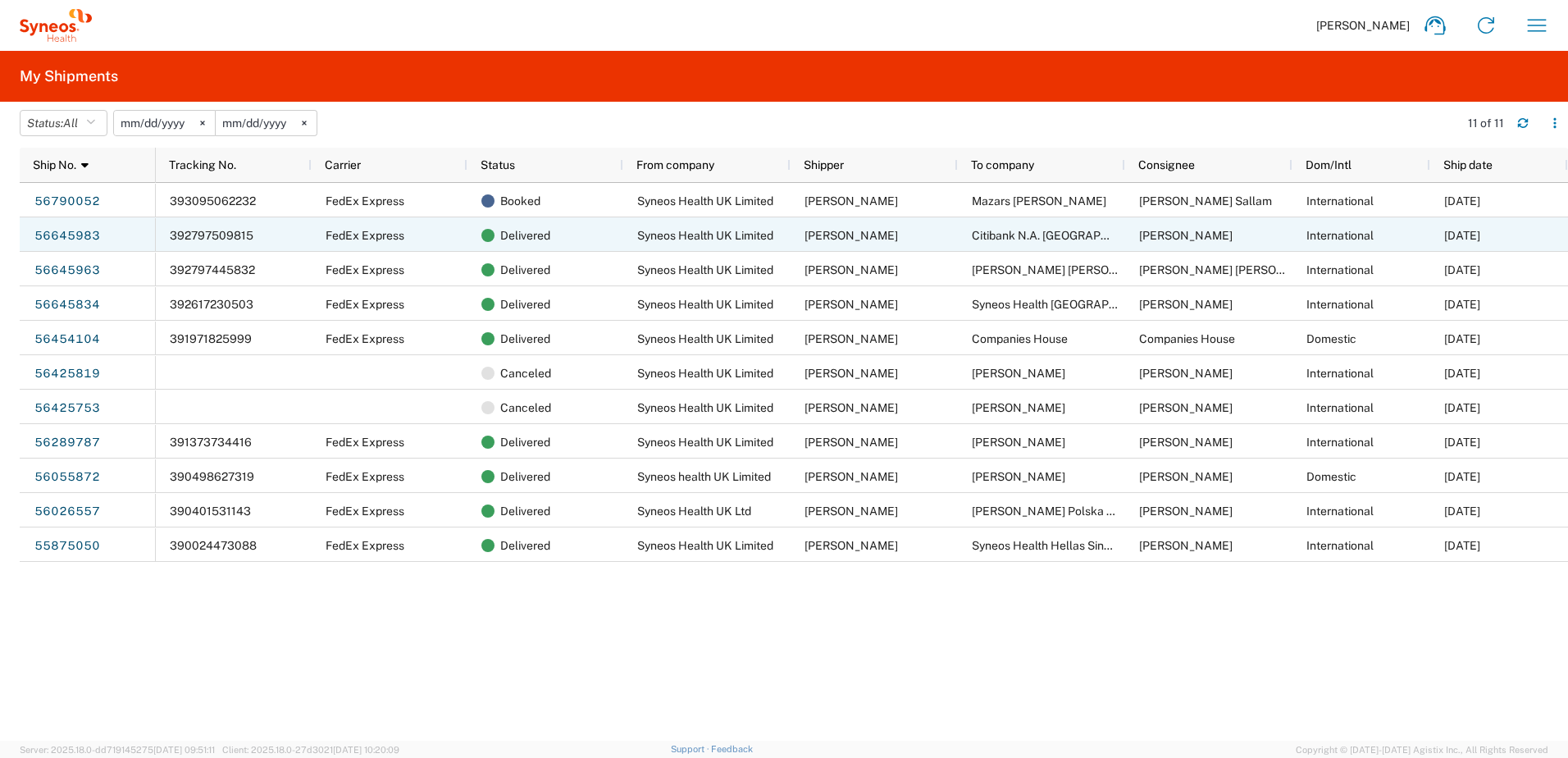
click at [1097, 235] on div "Citibank N.A. [GEOGRAPHIC_DATA]" at bounding box center [1041, 235] width 167 height 34
click at [70, 231] on link "56645983" at bounding box center [67, 235] width 67 height 26
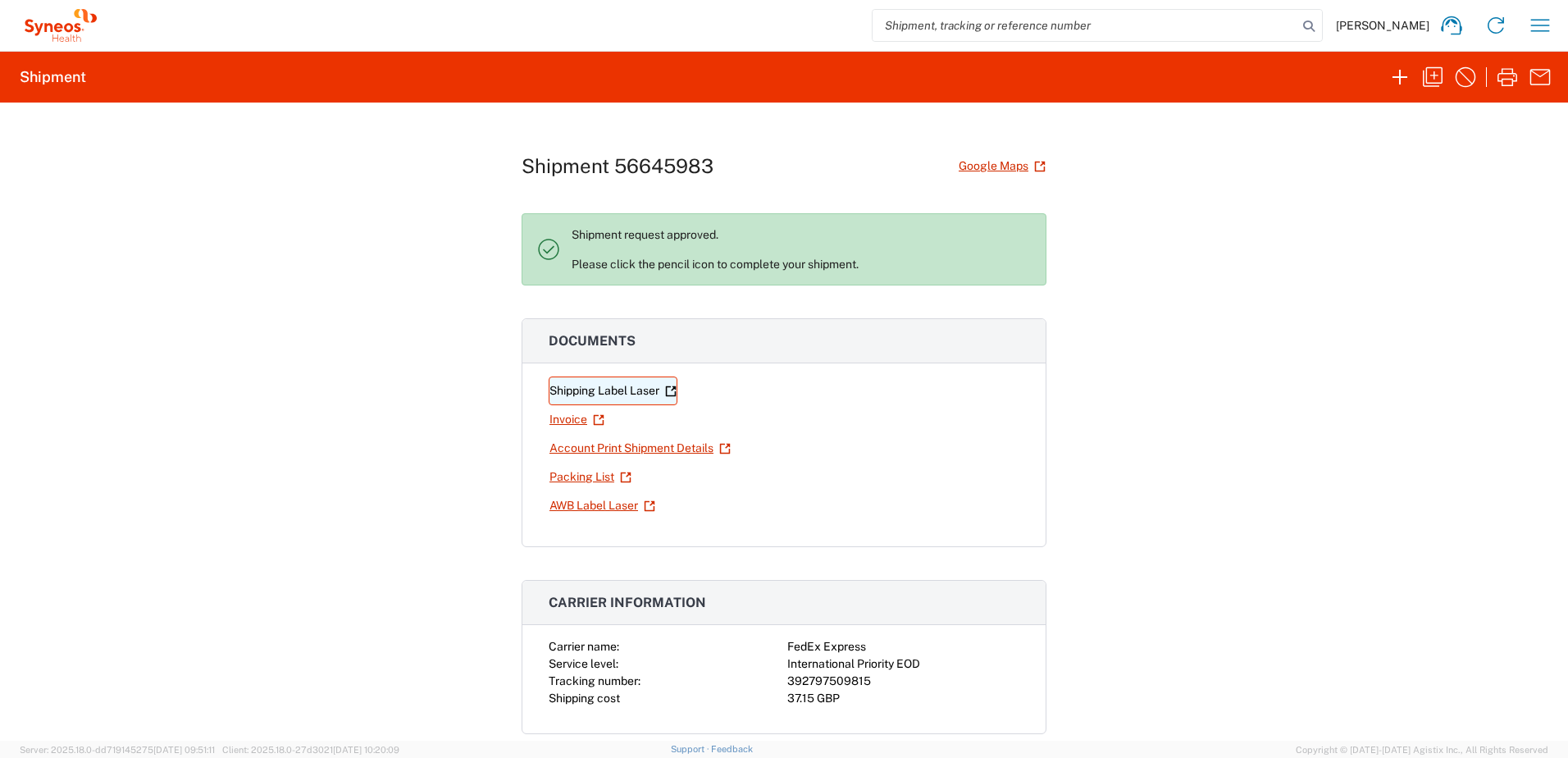
click at [641, 389] on link "Shipping Label Laser" at bounding box center [613, 391] width 129 height 29
click at [1536, 29] on icon "button" at bounding box center [1540, 25] width 26 height 26
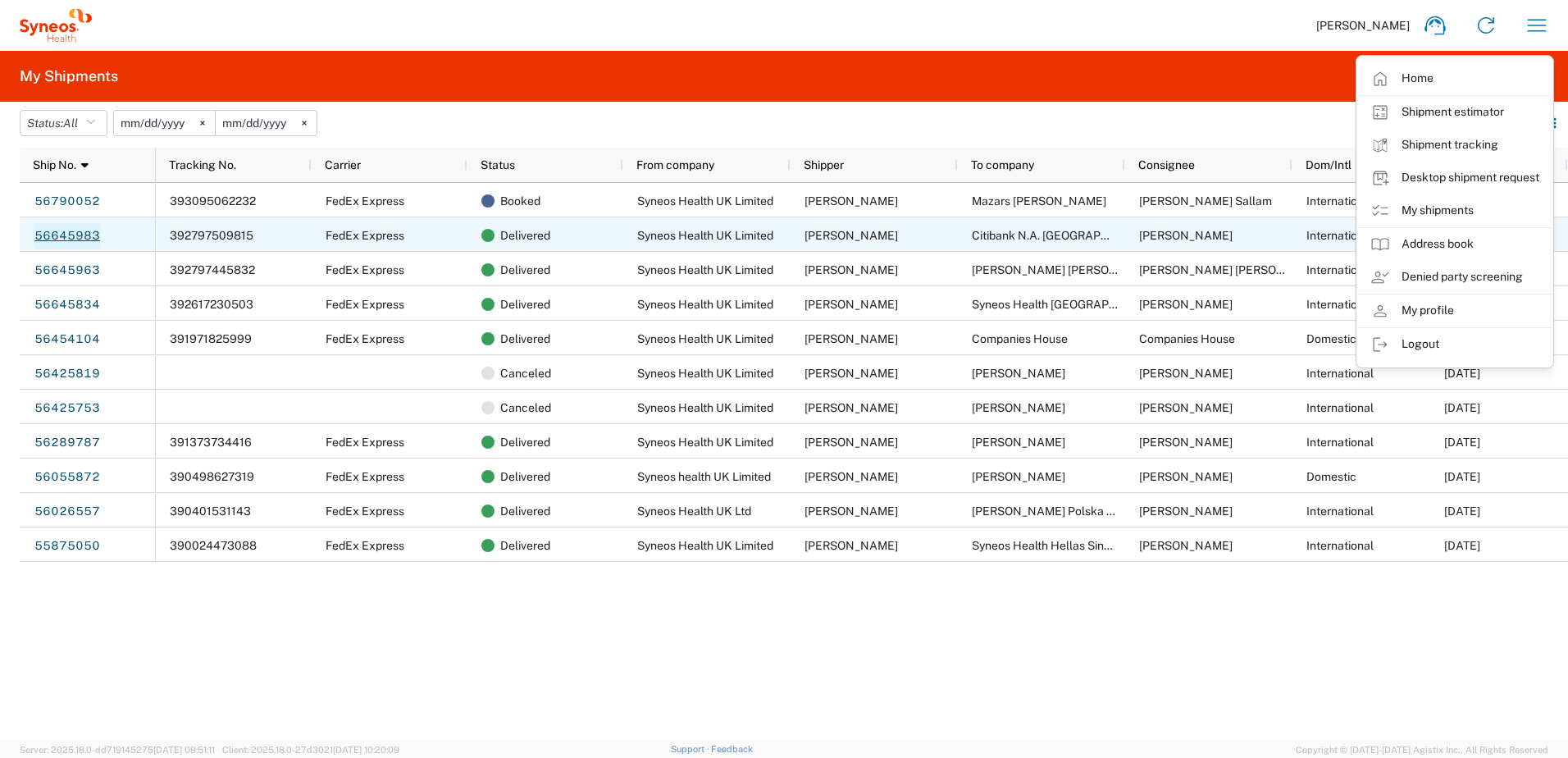
click at [82, 234] on link "56645983" at bounding box center [67, 235] width 67 height 26
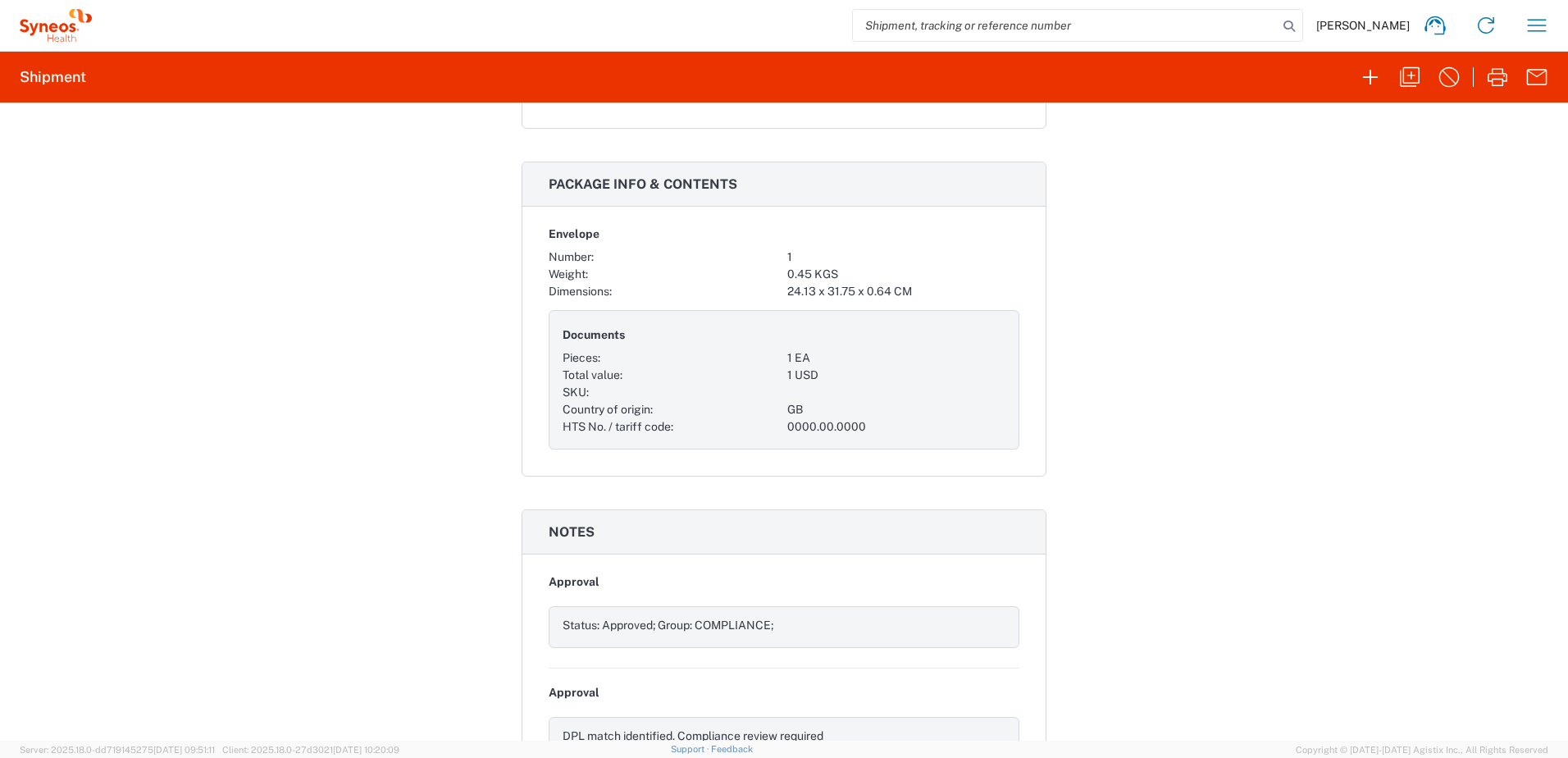
scroll to position [1069, 0]
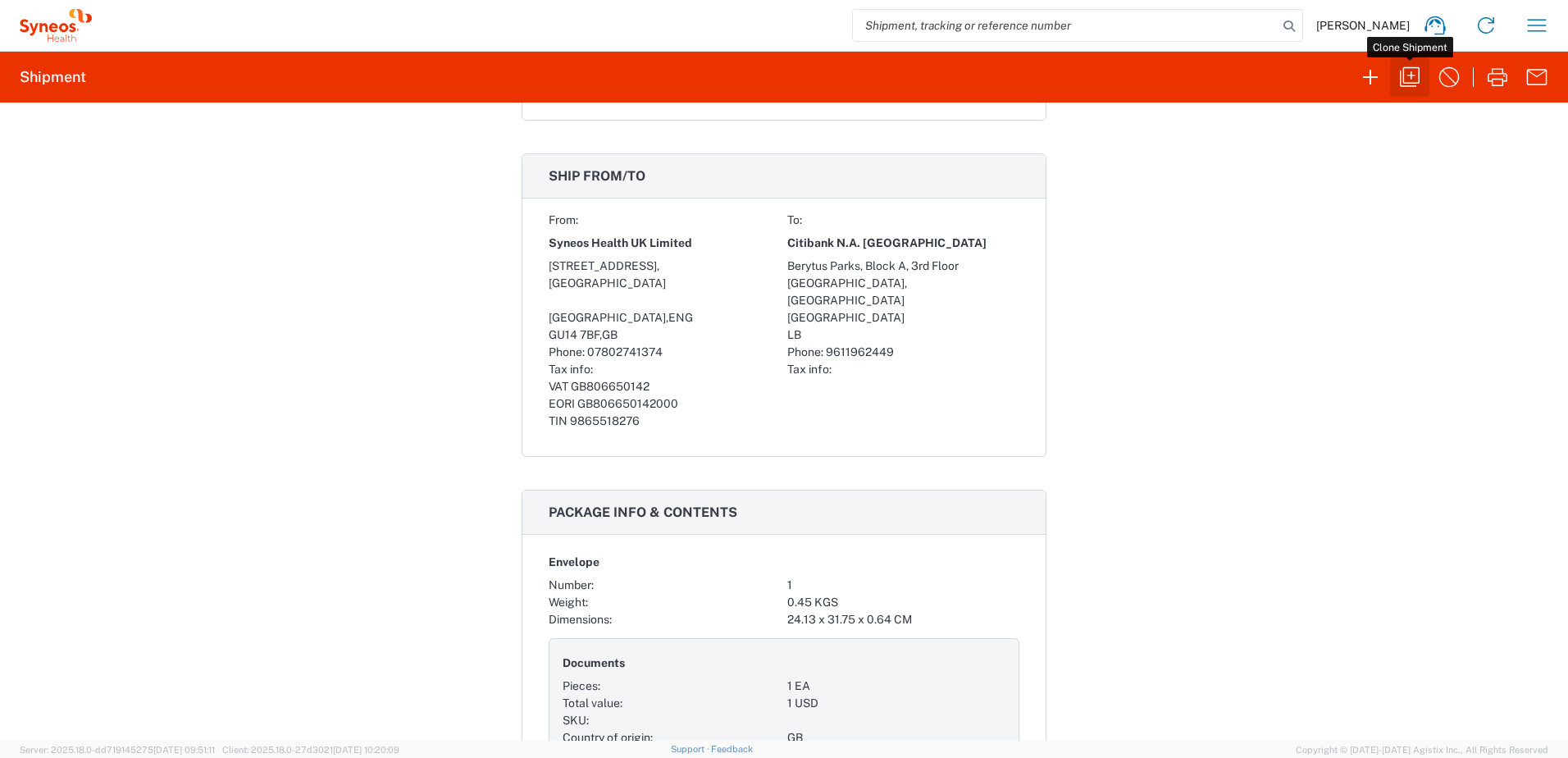
click at [1404, 77] on icon "button" at bounding box center [1410, 77] width 20 height 20
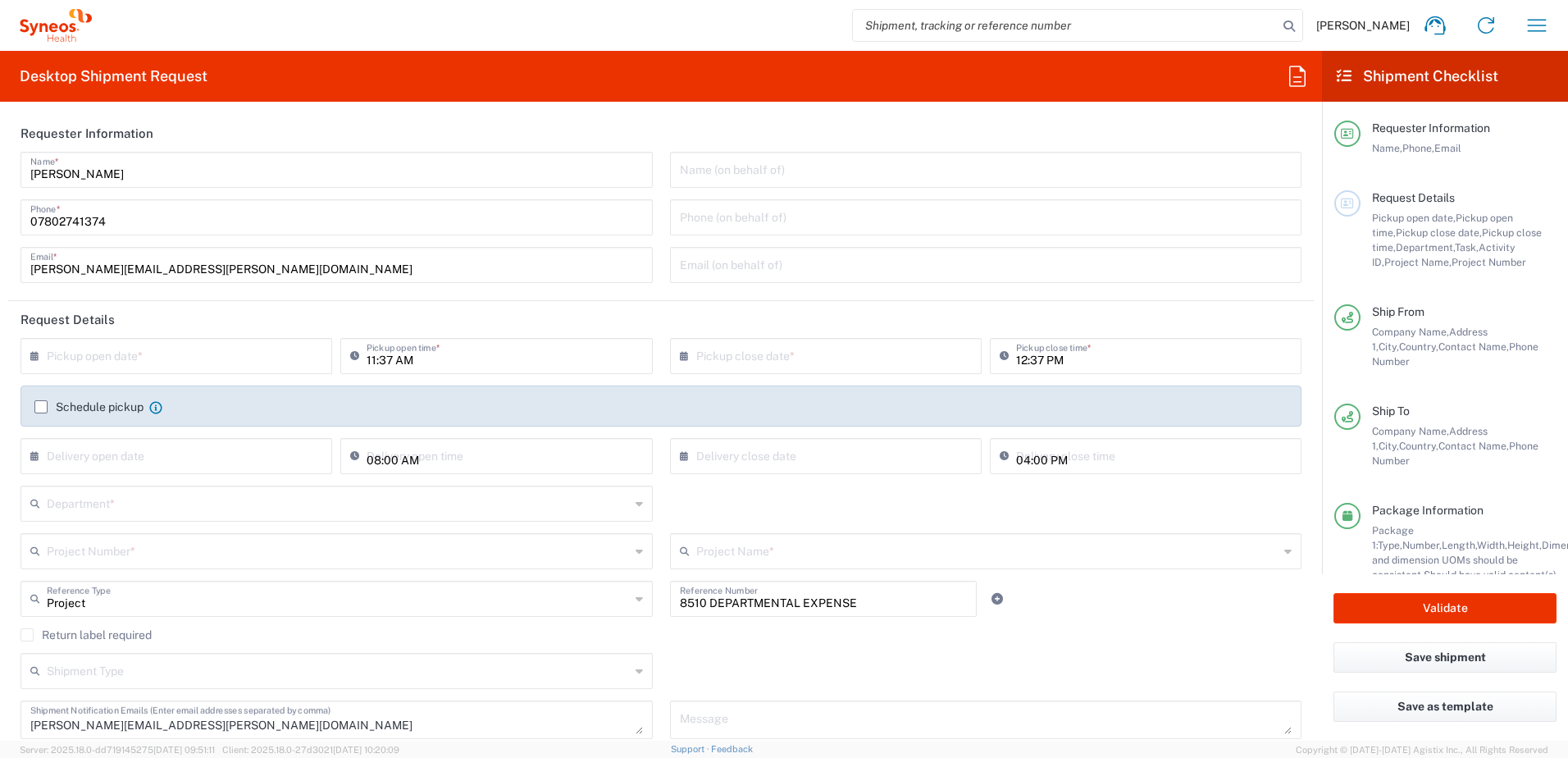
type input "[GEOGRAPHIC_DATA]"
type input "Envelope"
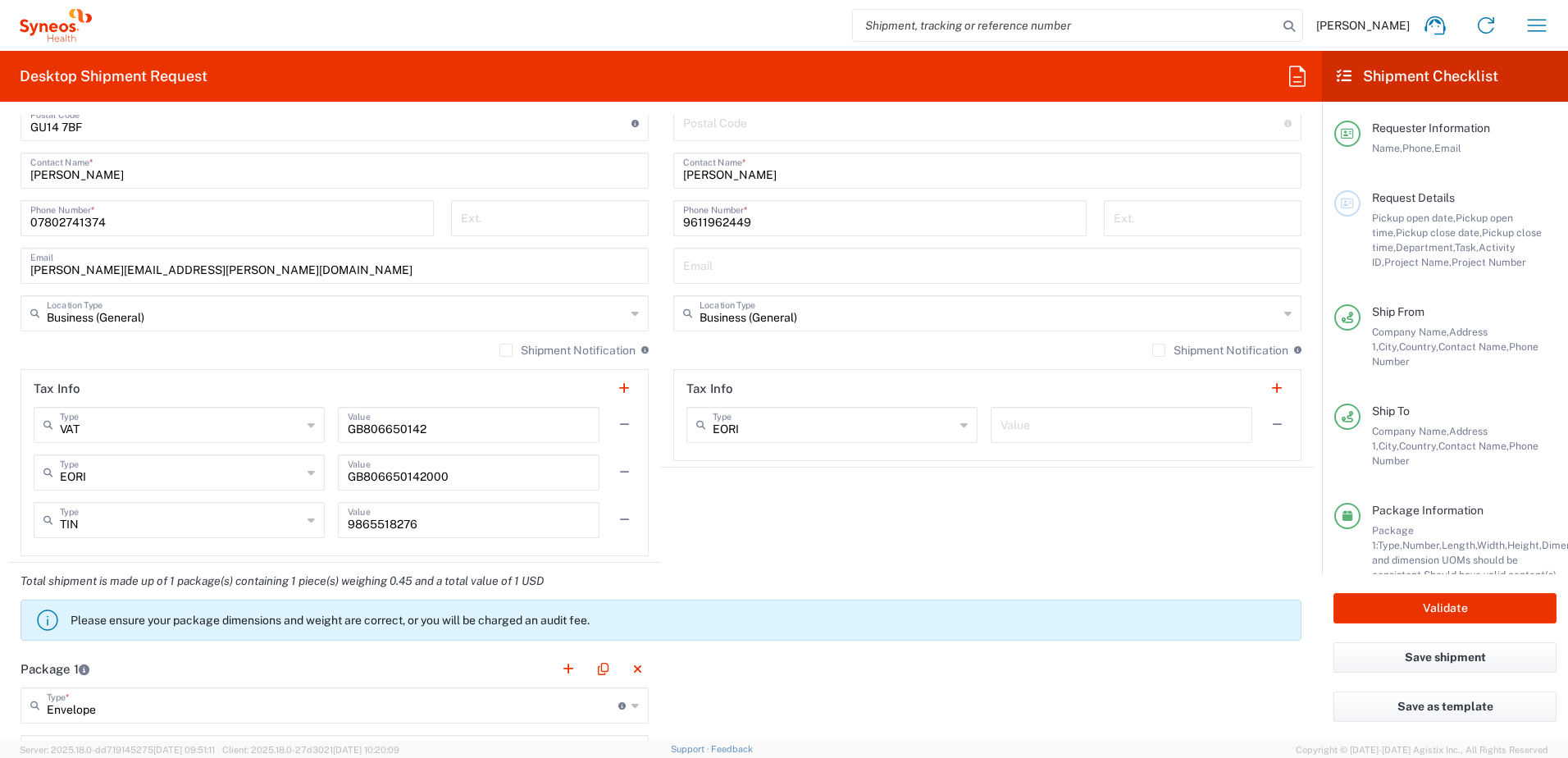
scroll to position [984, 0]
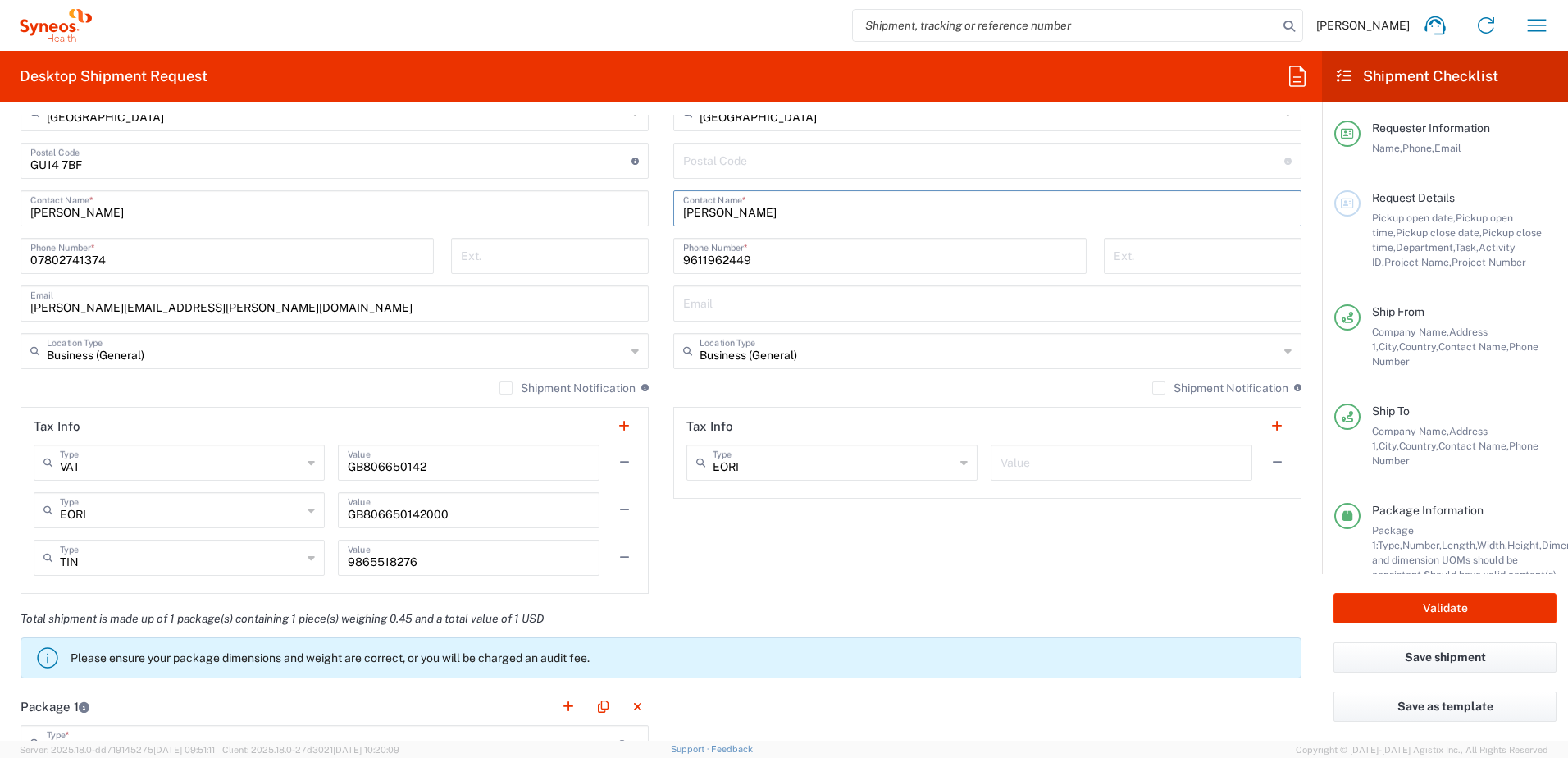
drag, startPoint x: 770, startPoint y: 216, endPoint x: 656, endPoint y: 208, distance: 114.3
click at [661, 208] on main "Location [PERSON_NAME] LLC-[GEOGRAPHIC_DATA] [GEOGRAPHIC_DATA] [GEOGRAPHIC_DATA…" at bounding box center [987, 154] width 653 height 689
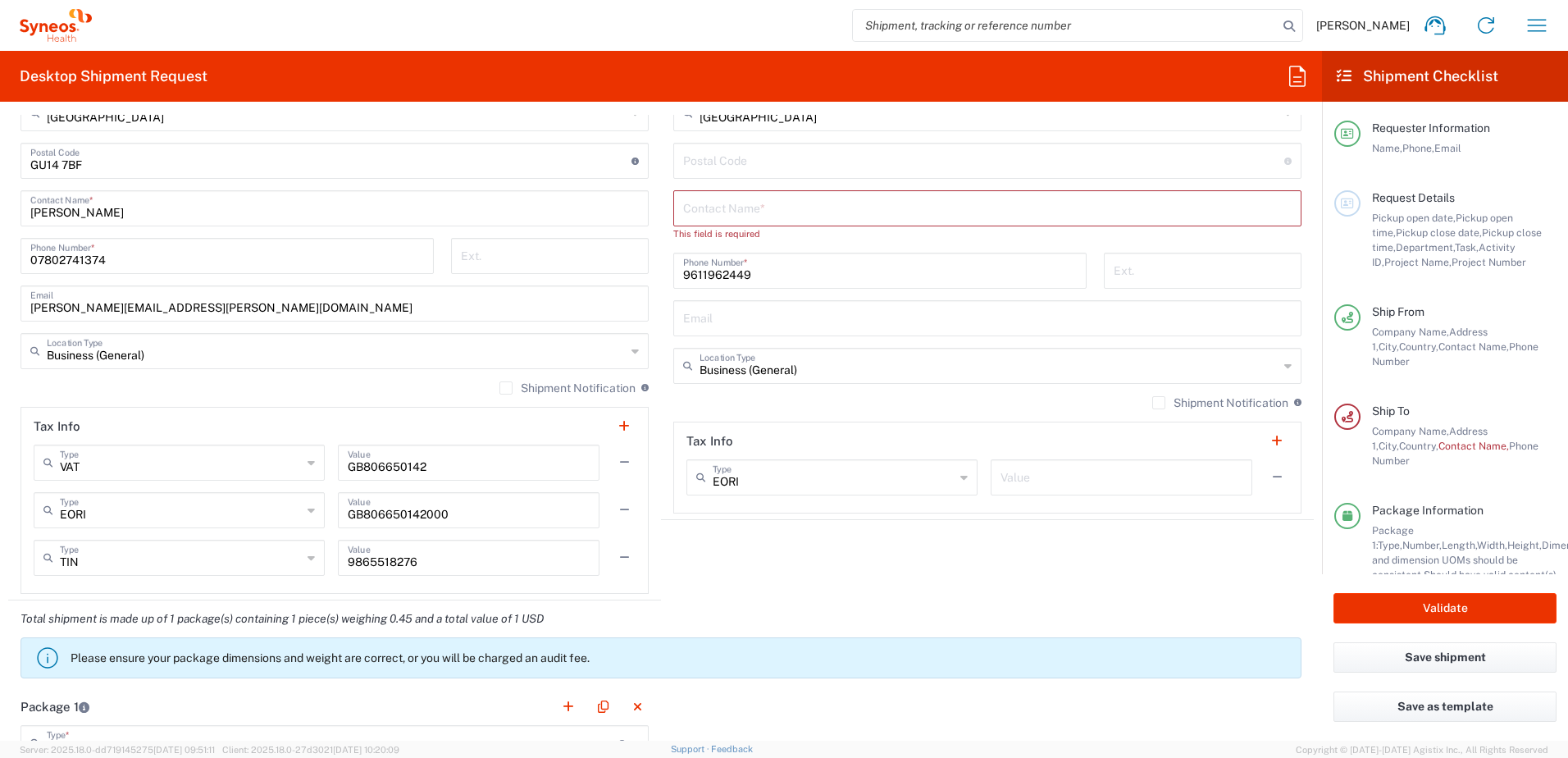
drag, startPoint x: 727, startPoint y: 192, endPoint x: 722, endPoint y: 213, distance: 21.6
click at [727, 196] on div "Contact Name *" at bounding box center [988, 208] width 628 height 36
paste input "[PERSON_NAME]"
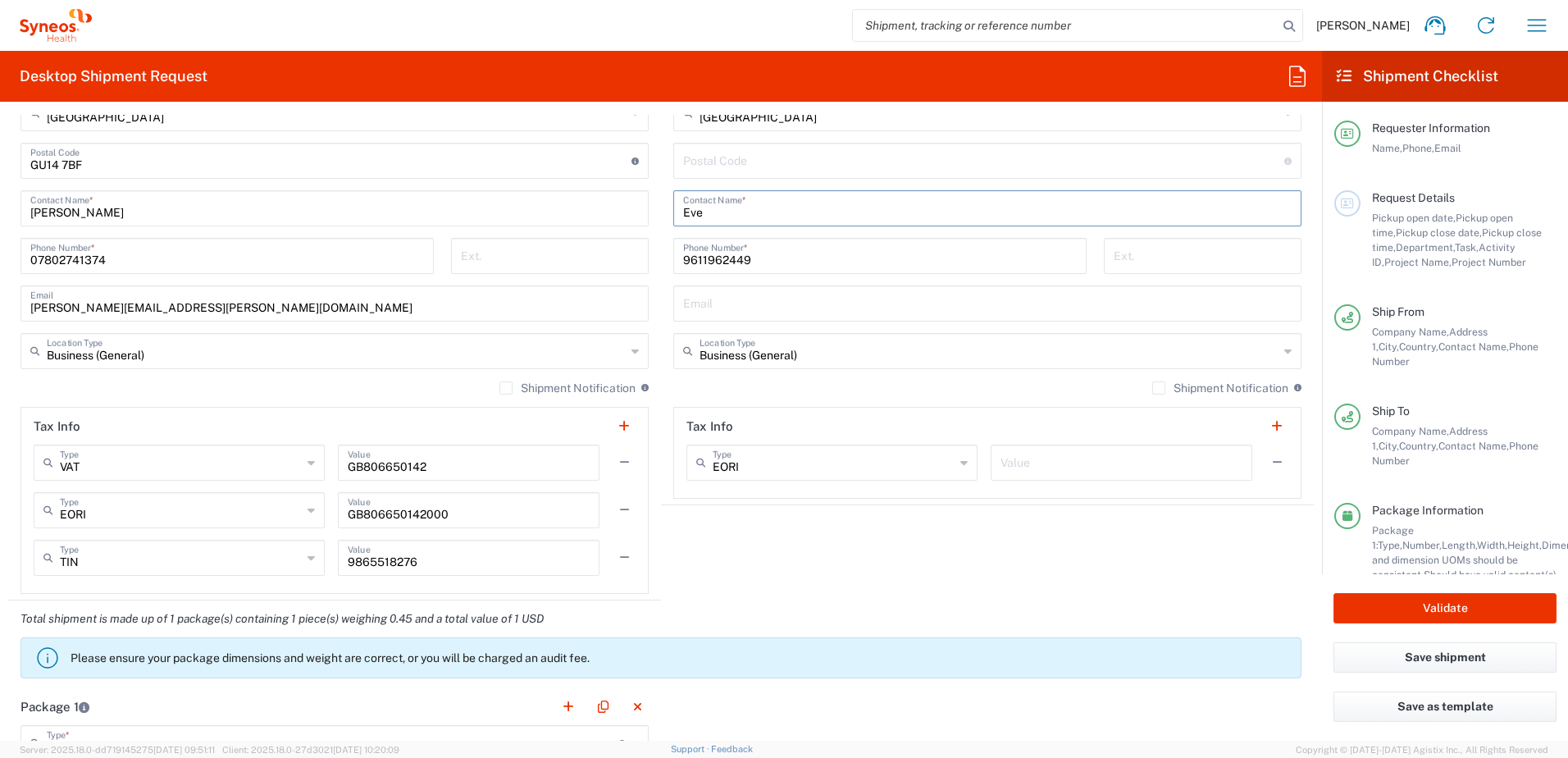
drag, startPoint x: 740, startPoint y: 209, endPoint x: 630, endPoint y: 211, distance: 110.0
click at [630, 211] on div "Ship From Location [PERSON_NAME] LLC-[GEOGRAPHIC_DATA] [GEOGRAPHIC_DATA] [GEOGR…" at bounding box center [661, 187] width 1305 height 828
paste input "[PERSON_NAME]"
type input "[PERSON_NAME]"
click at [759, 255] on input "9611962449" at bounding box center [880, 254] width 394 height 29
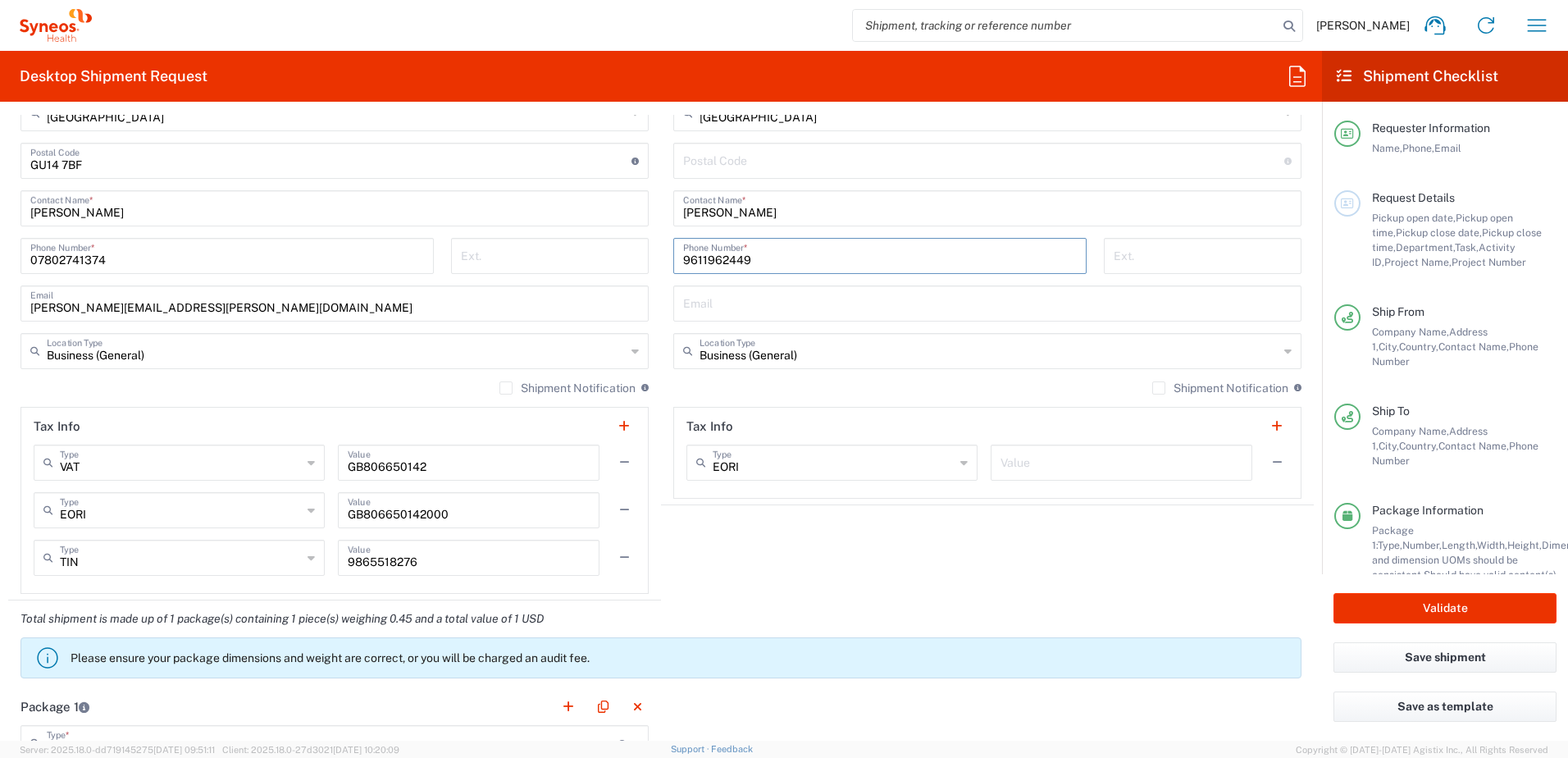
drag, startPoint x: 752, startPoint y: 256, endPoint x: 660, endPoint y: 262, distance: 92.2
click at [665, 262] on div "[PHONE_NUMBER] Phone Number *" at bounding box center [881, 262] width 431 height 48
paste input "1 962461"
drag, startPoint x: 703, startPoint y: 258, endPoint x: 715, endPoint y: 272, distance: 18.4
click at [704, 258] on input "961 1 962461" at bounding box center [880, 254] width 394 height 29
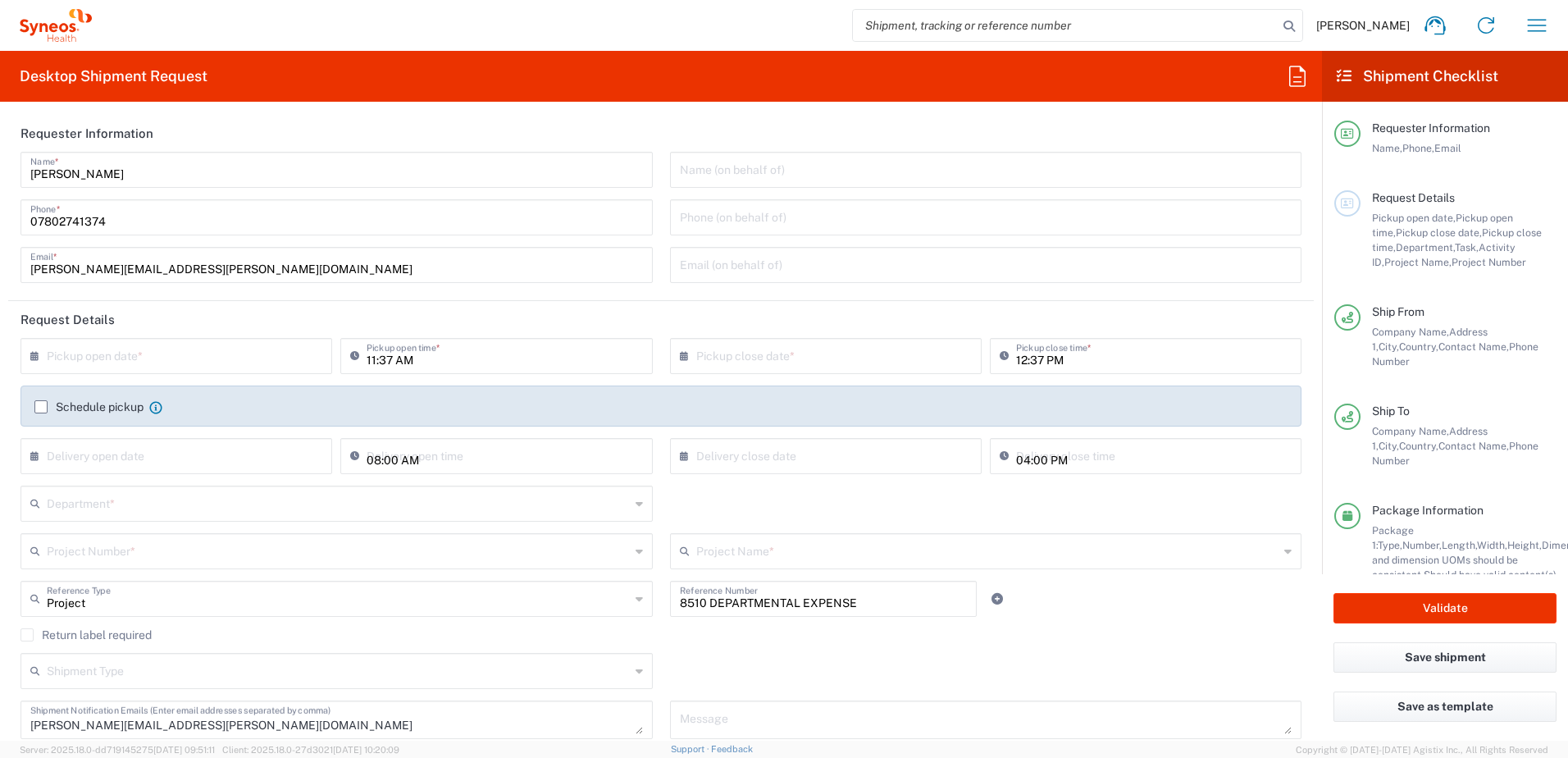
scroll to position [82, 0]
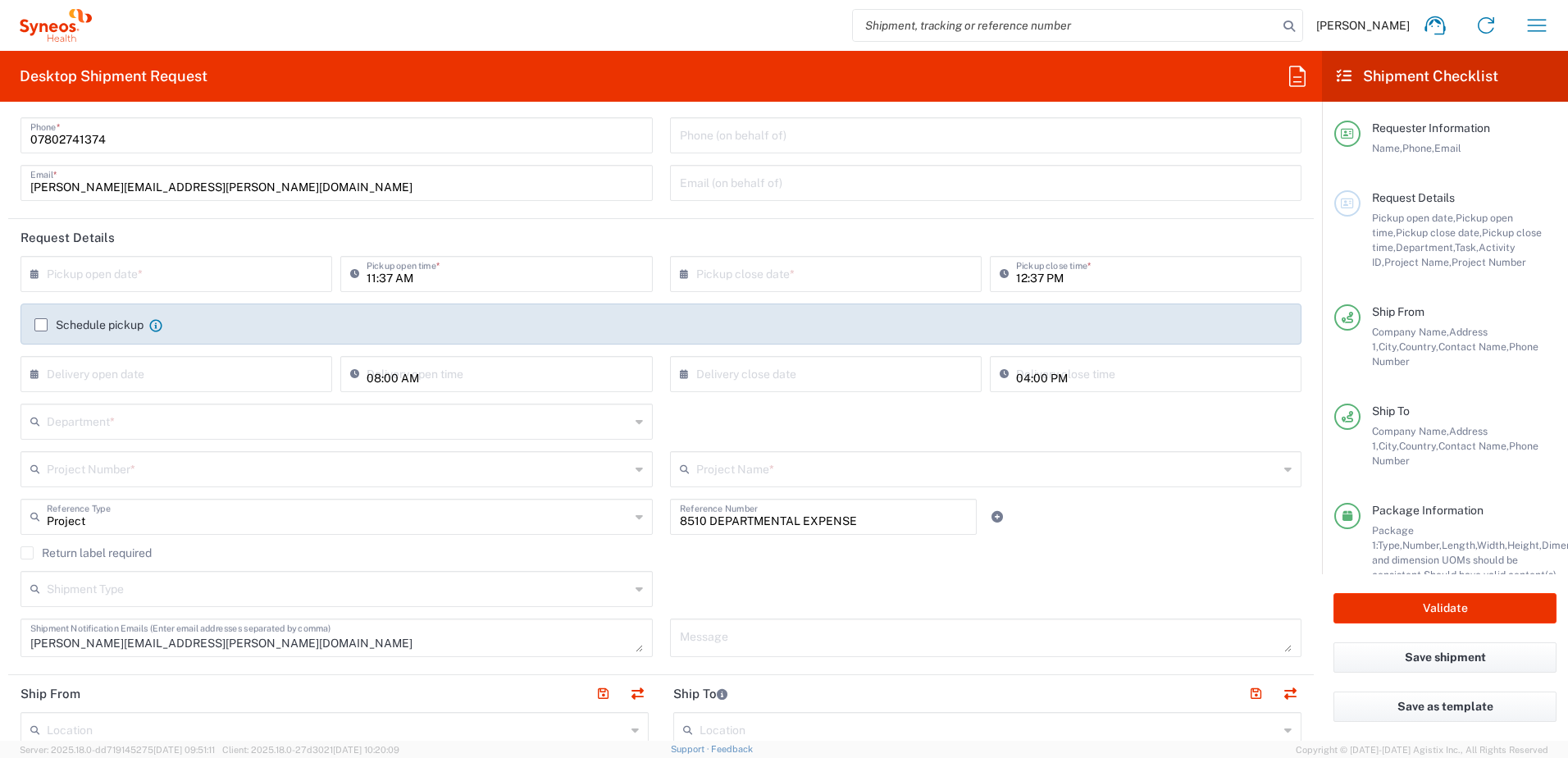
type input "961 1962461"
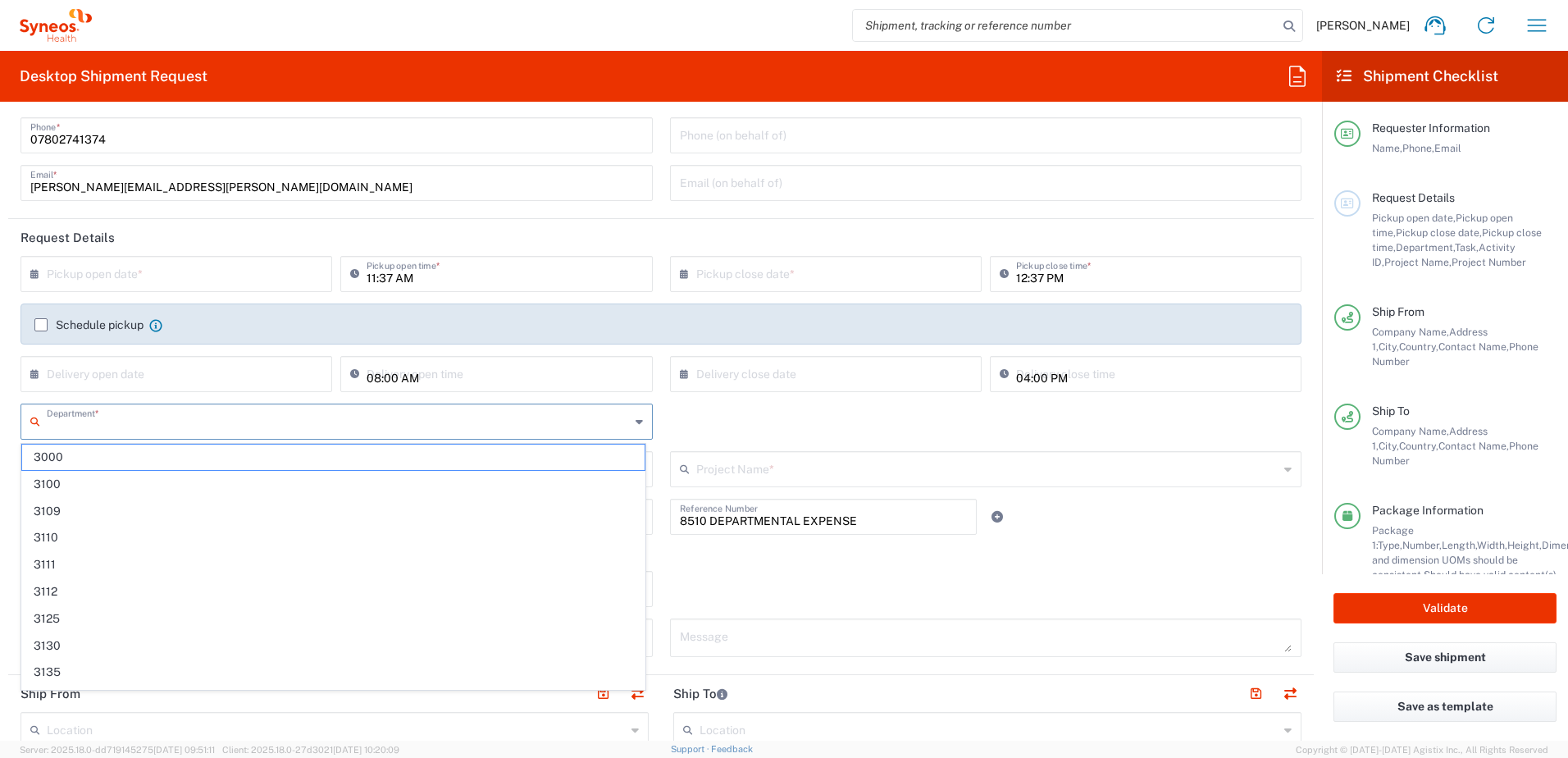
click at [134, 427] on input "text" at bounding box center [339, 420] width 583 height 29
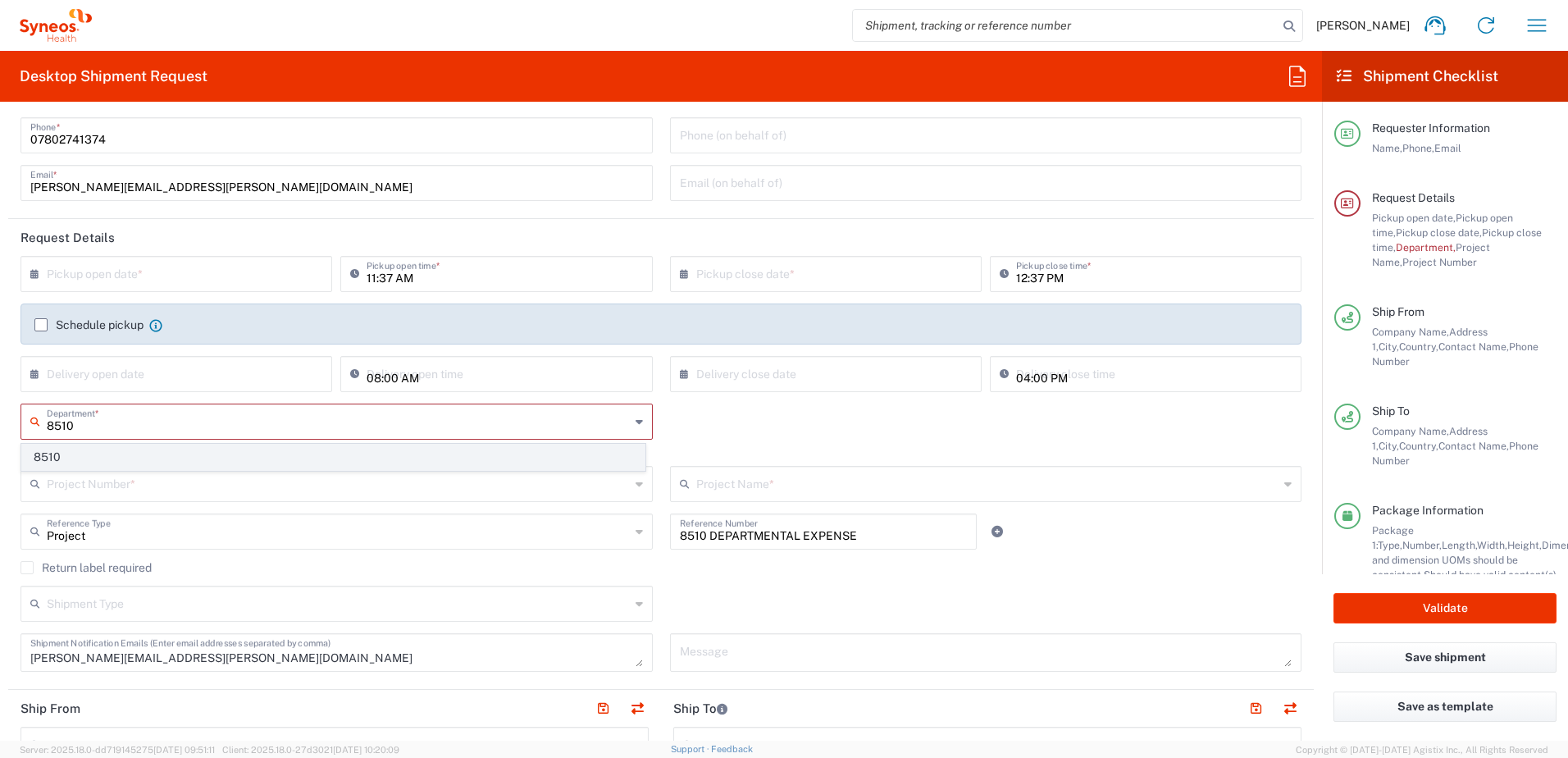
type input "8510"
click at [139, 465] on span "8510" at bounding box center [333, 457] width 623 height 25
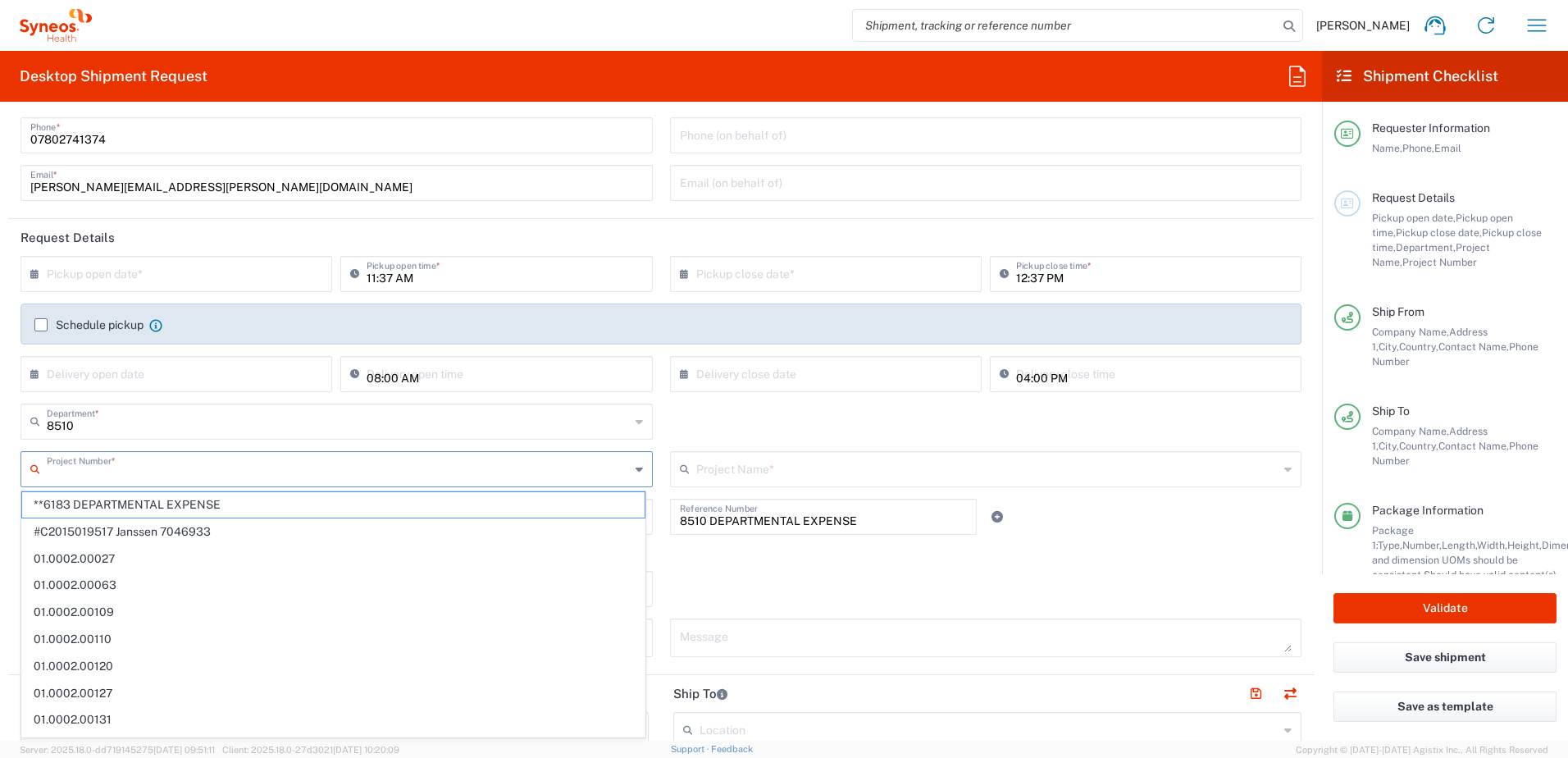
click at [142, 460] on input "text" at bounding box center [339, 468] width 583 height 29
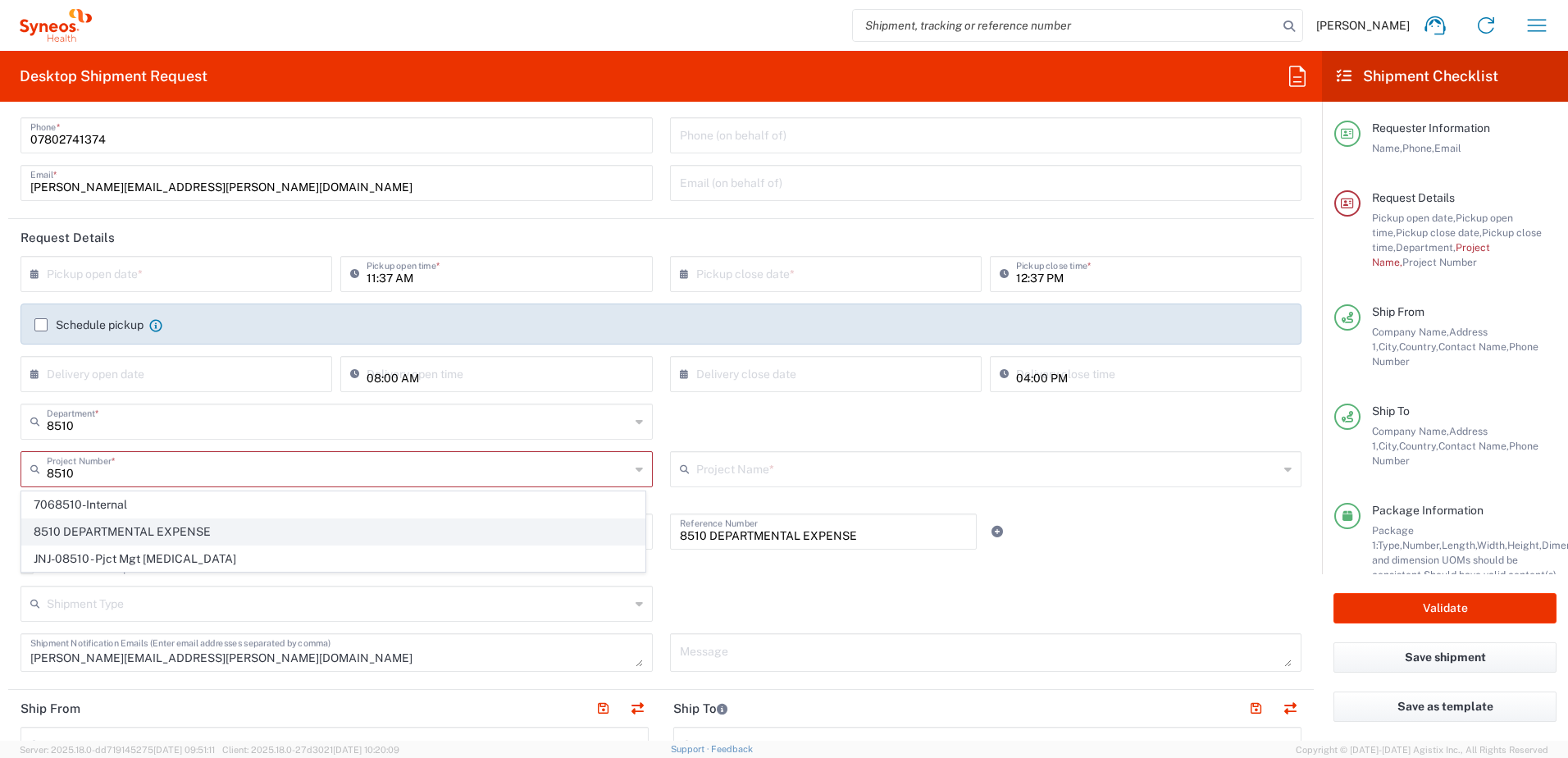
click at [200, 534] on span "8510 DEPARTMENTAL EXPENSE" at bounding box center [333, 533] width 623 height 25
type input "8510 DEPARTMENTAL EXPENSE"
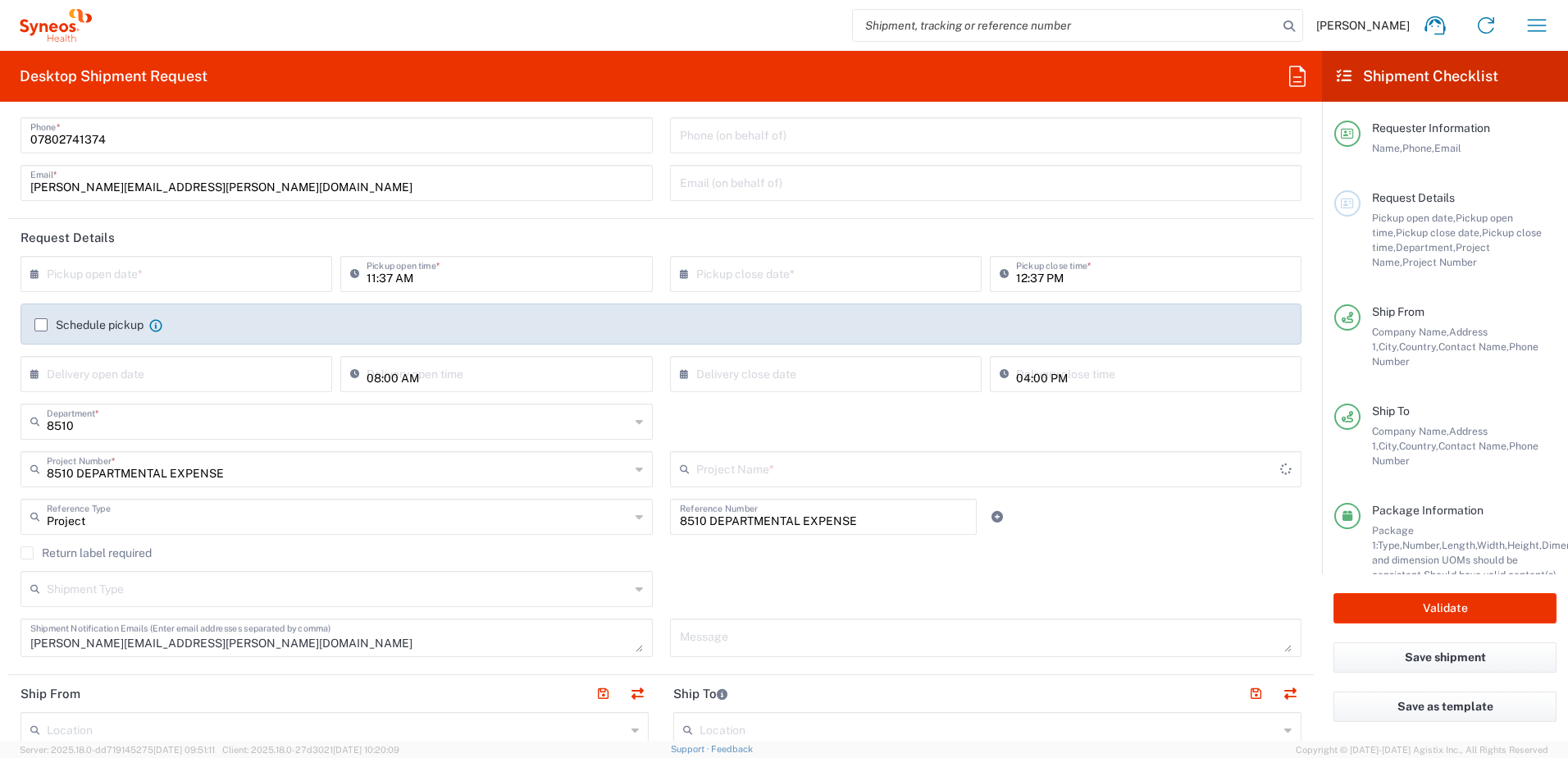
type input "8510 DEPARTMENTAL EXPENSE"
click at [458, 588] on input "text" at bounding box center [339, 588] width 583 height 29
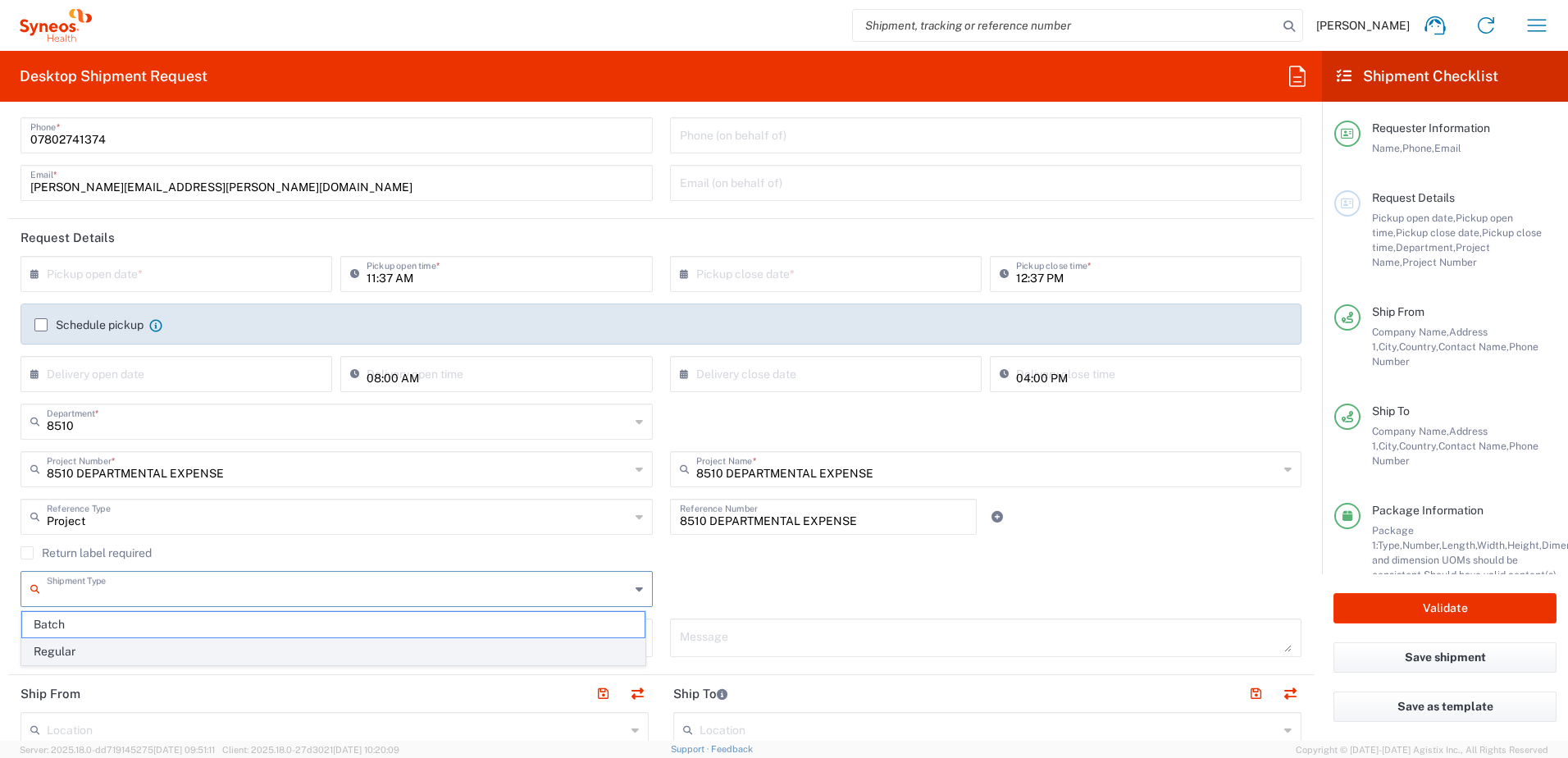
click at [362, 643] on span "Regular" at bounding box center [333, 652] width 623 height 25
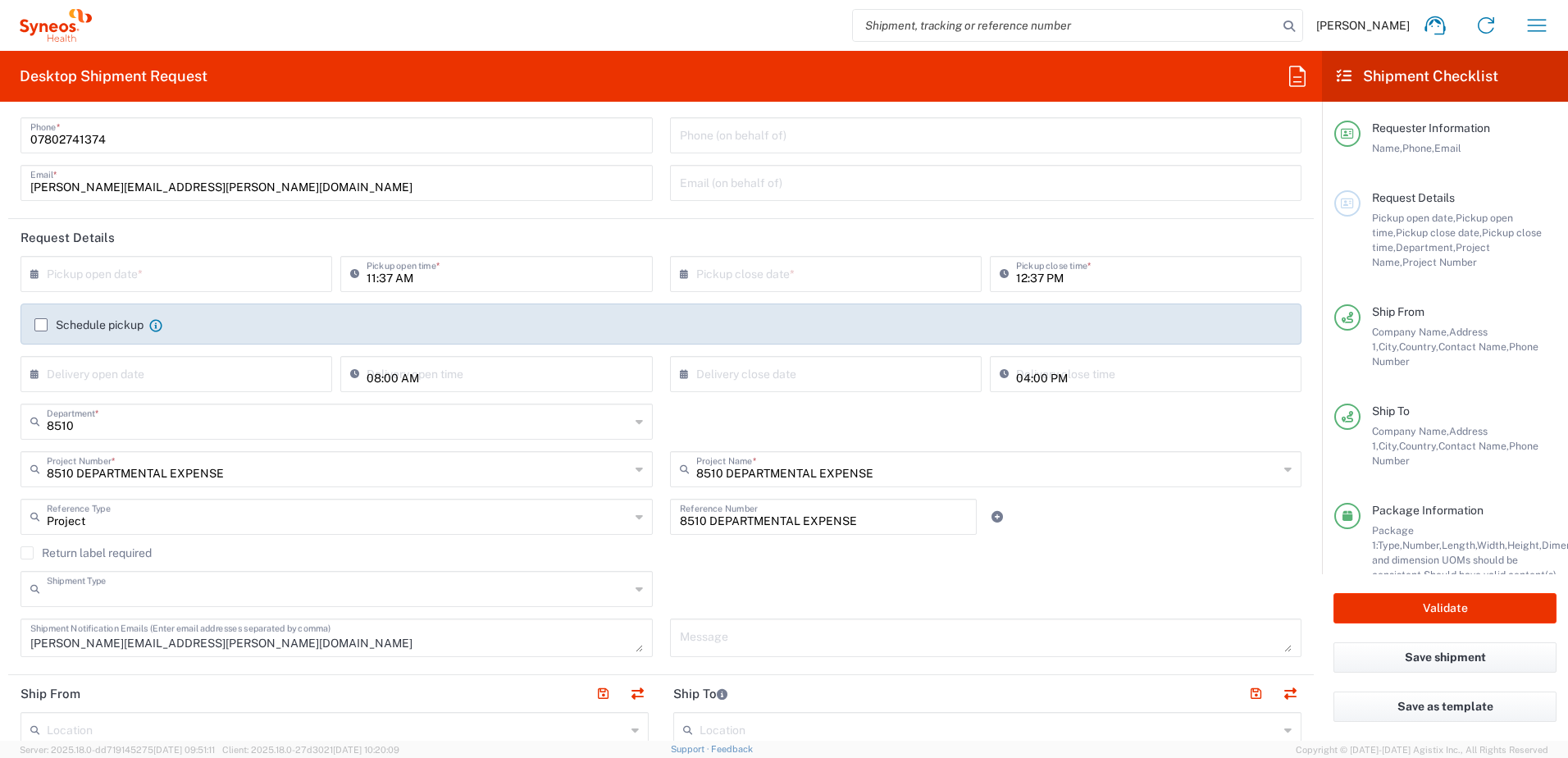
type input "Regular"
click at [929, 557] on agx-checkbox-control "Return label required" at bounding box center [661, 552] width 1281 height 13
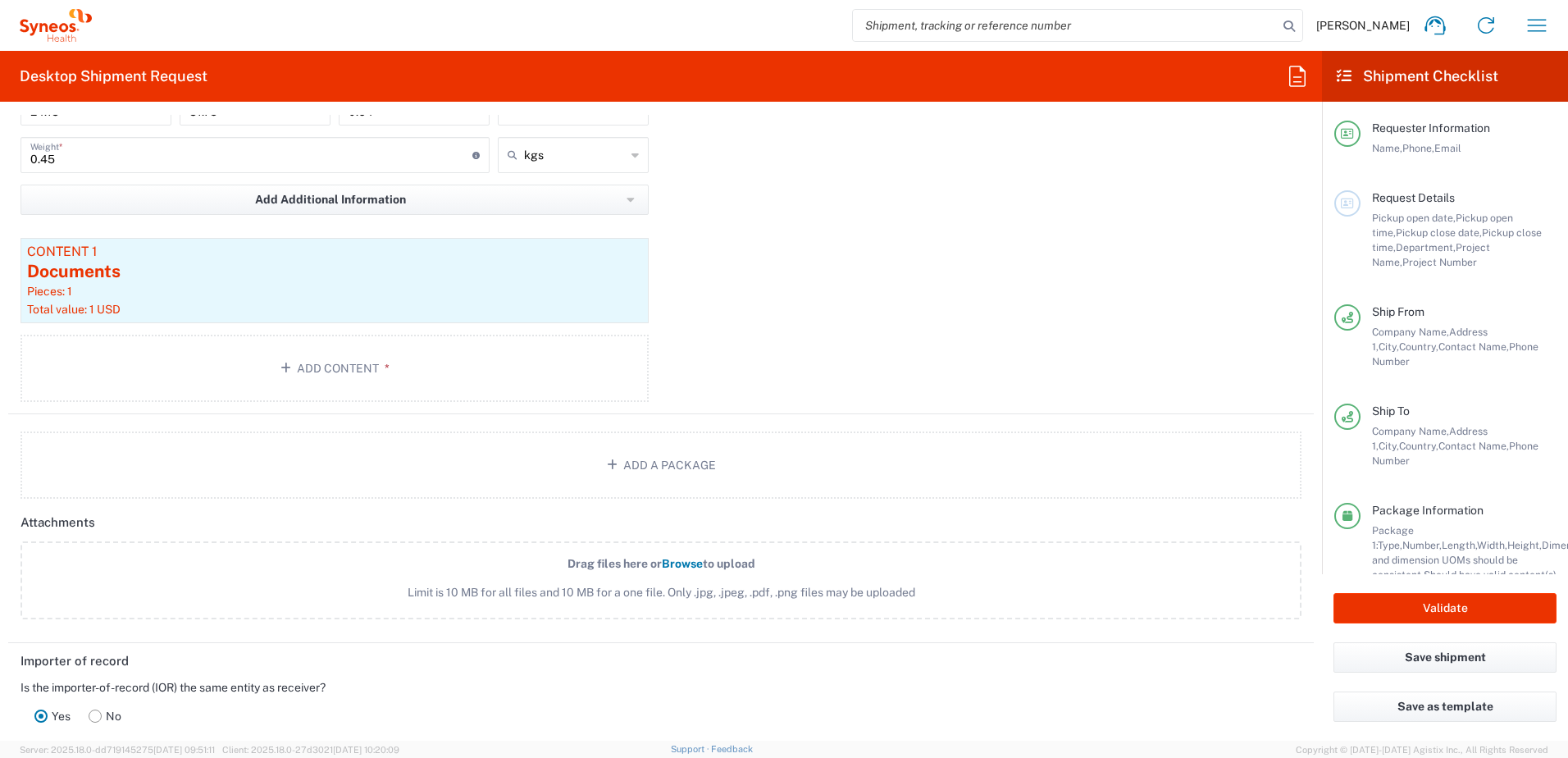
scroll to position [1969, 0]
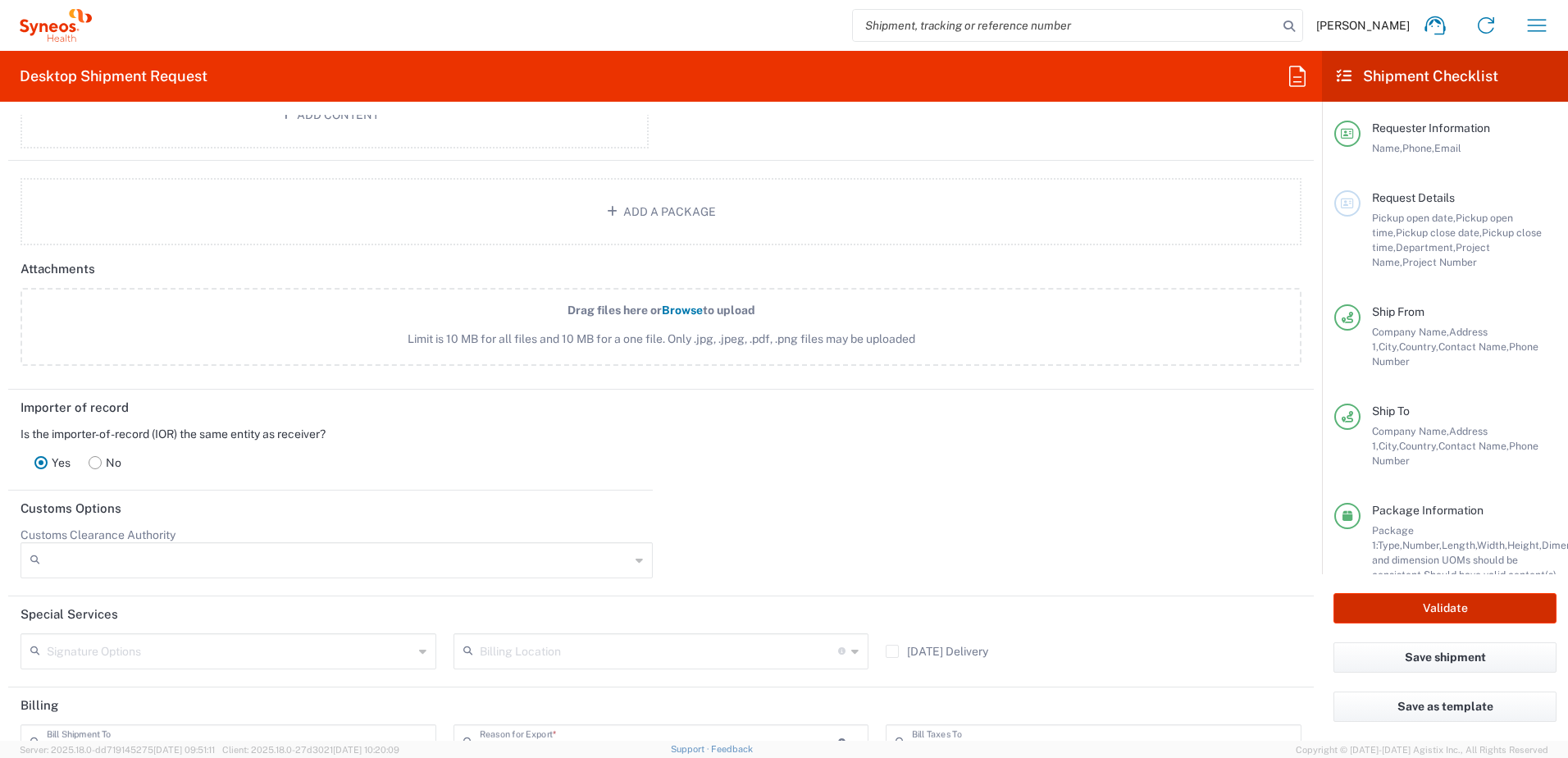
click at [1460, 612] on button "Validate" at bounding box center [1445, 609] width 223 height 31
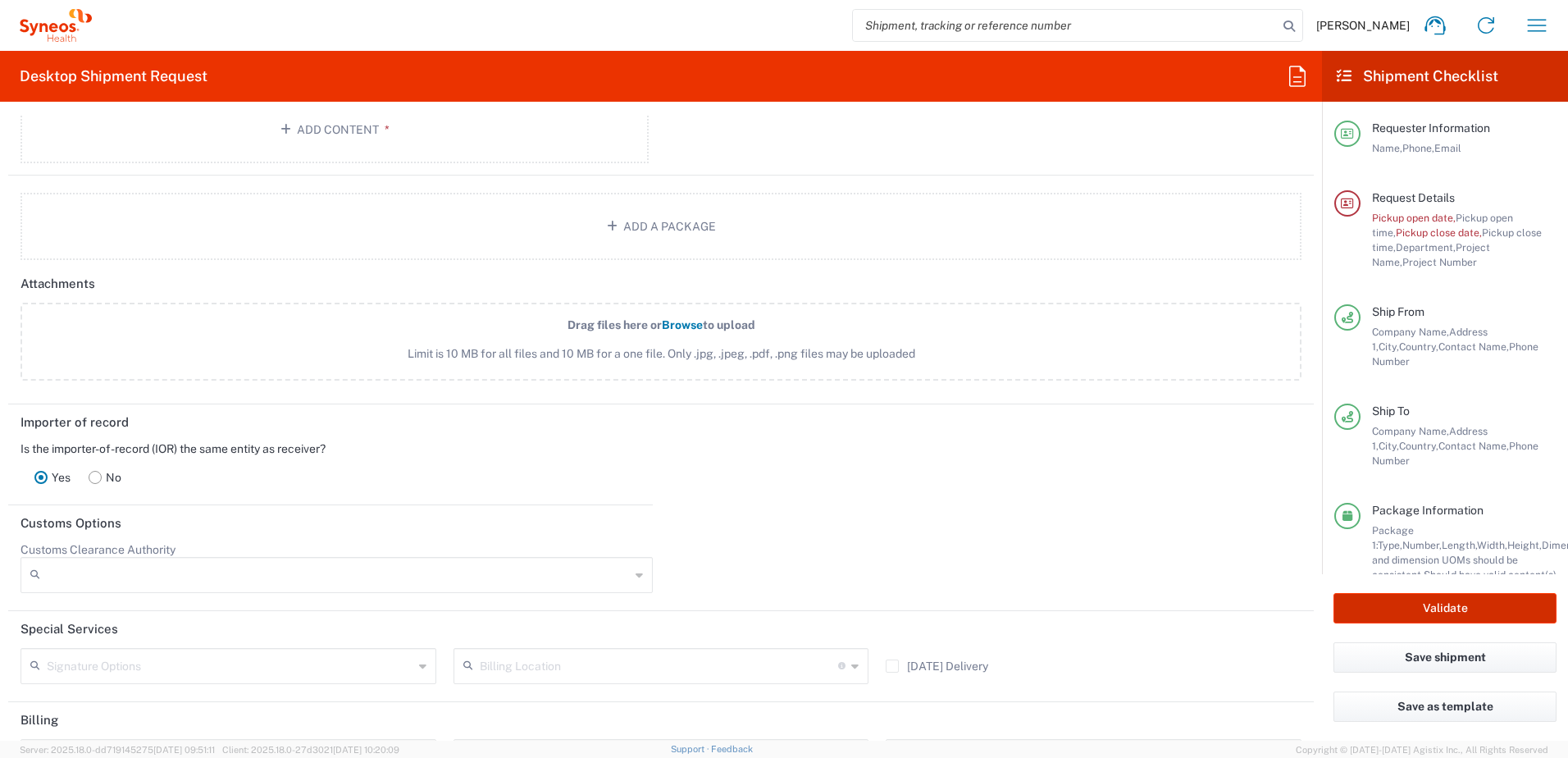
scroll to position [1984, 0]
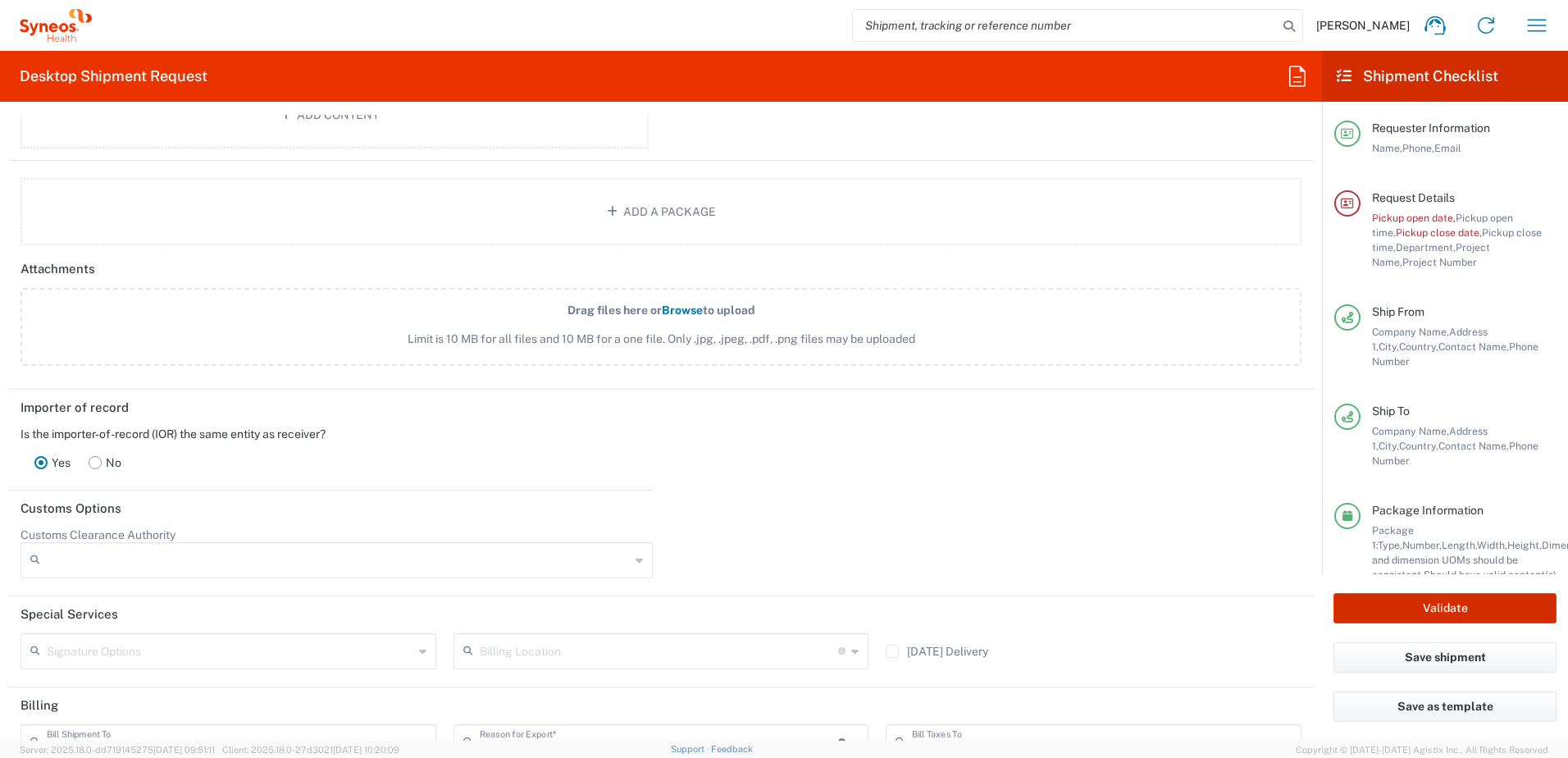
type input "8510 DEPARTMENTAL EXPENSE"
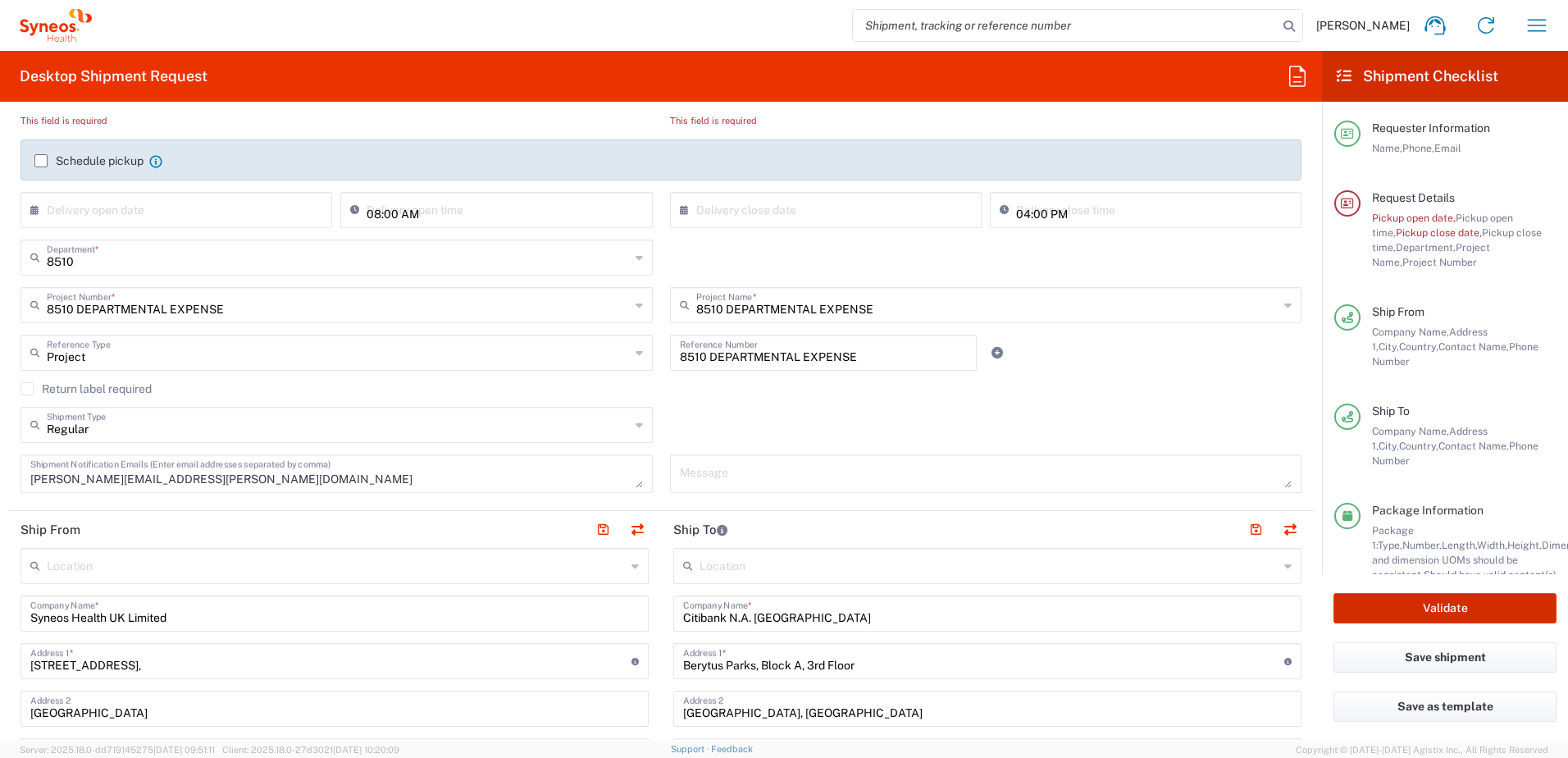
scroll to position [14, 0]
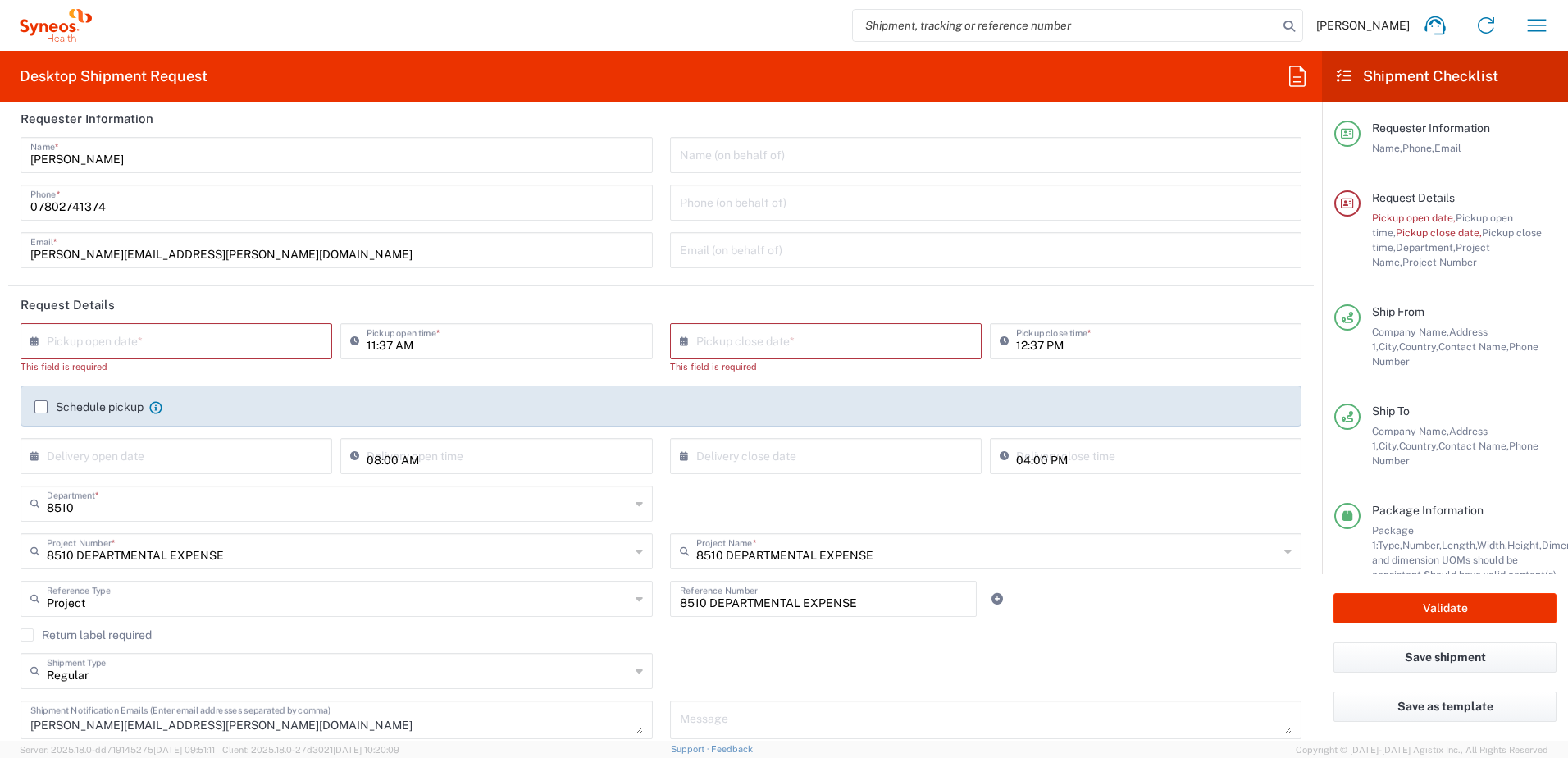
click at [179, 330] on input "text" at bounding box center [180, 341] width 266 height 29
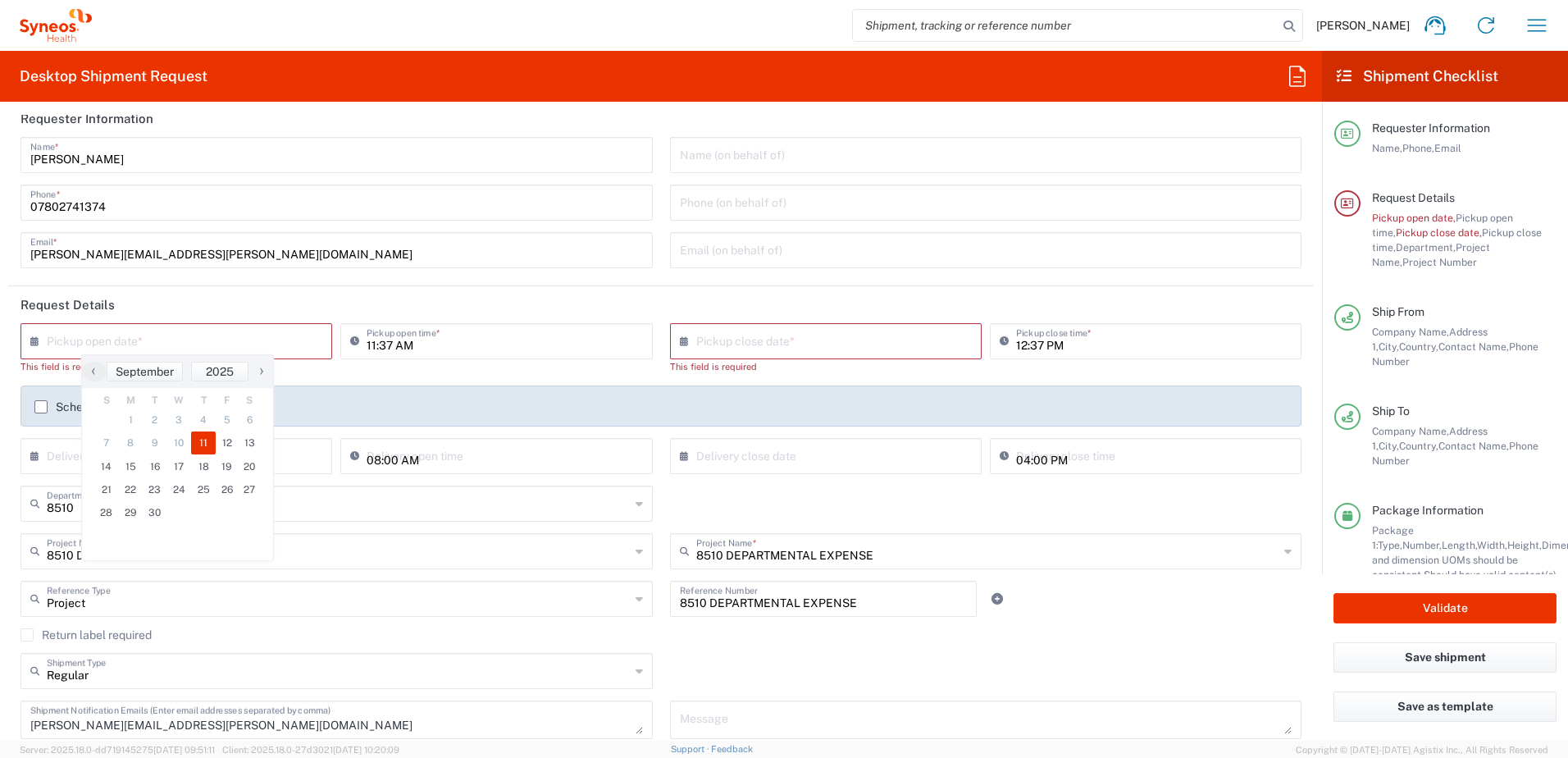
click at [208, 437] on span "11" at bounding box center [203, 443] width 24 height 23
type input "[DATE]"
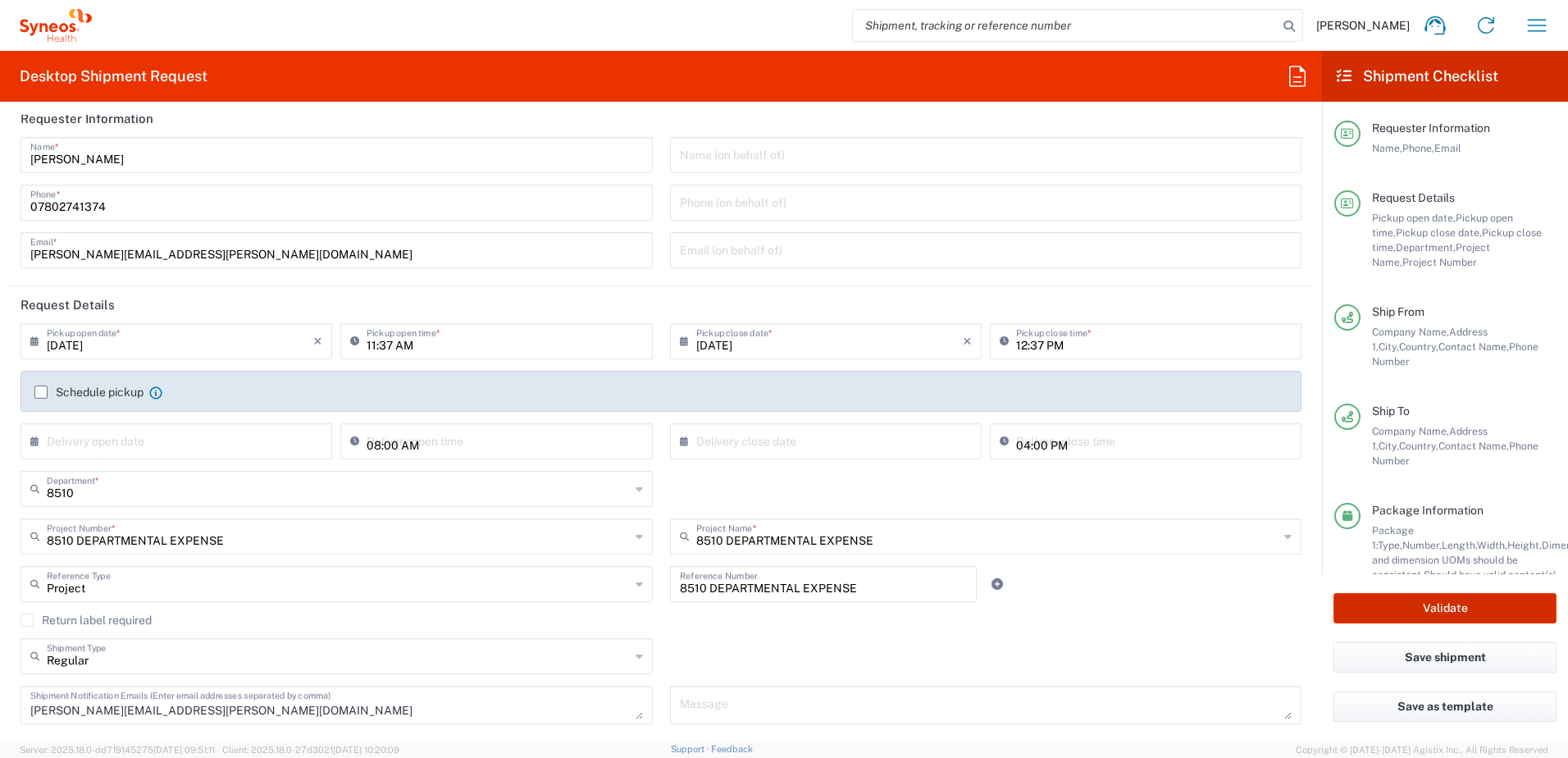
click at [1471, 607] on button "Validate" at bounding box center [1445, 609] width 223 height 31
